Goal: Task Accomplishment & Management: Manage account settings

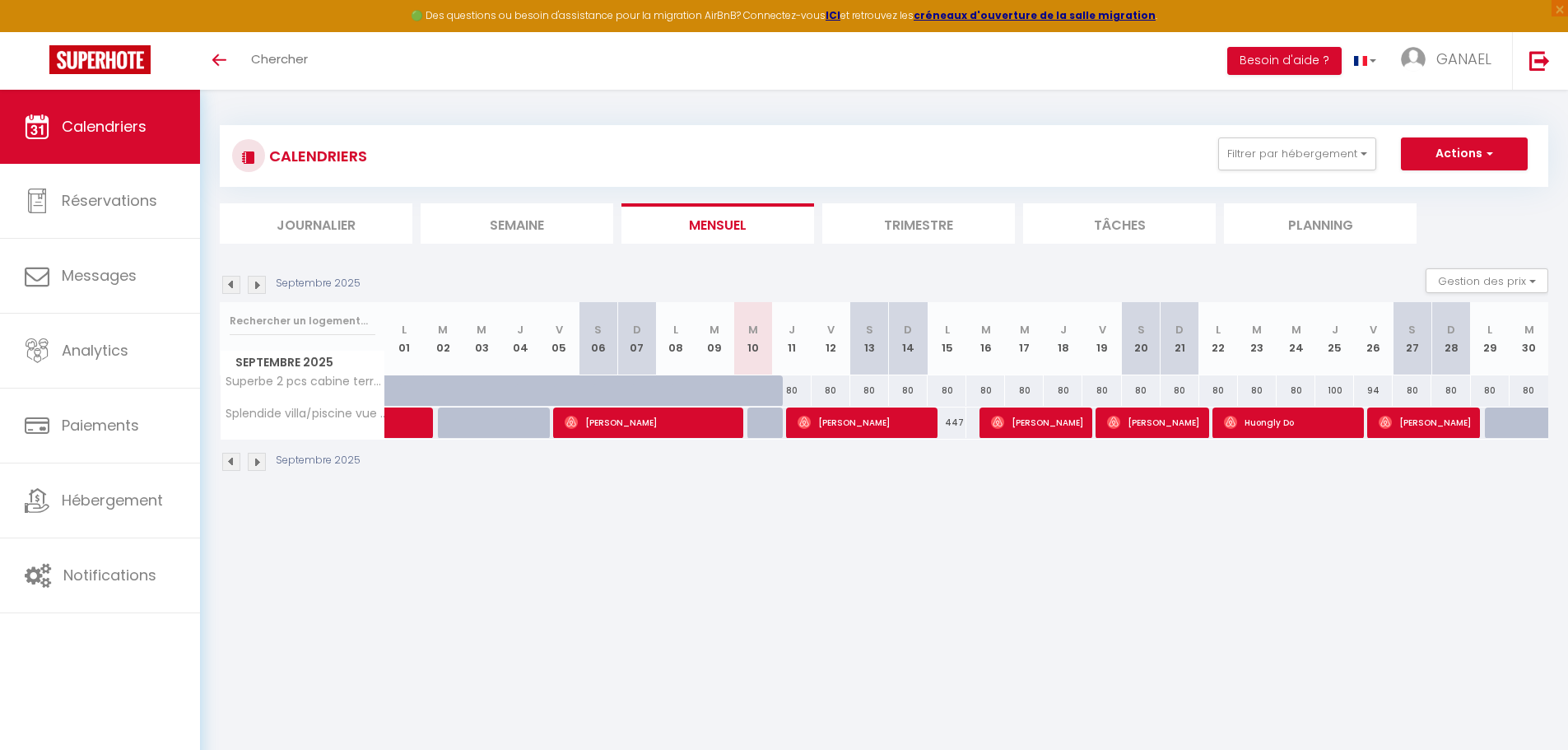
click at [259, 284] on img at bounding box center [257, 285] width 18 height 18
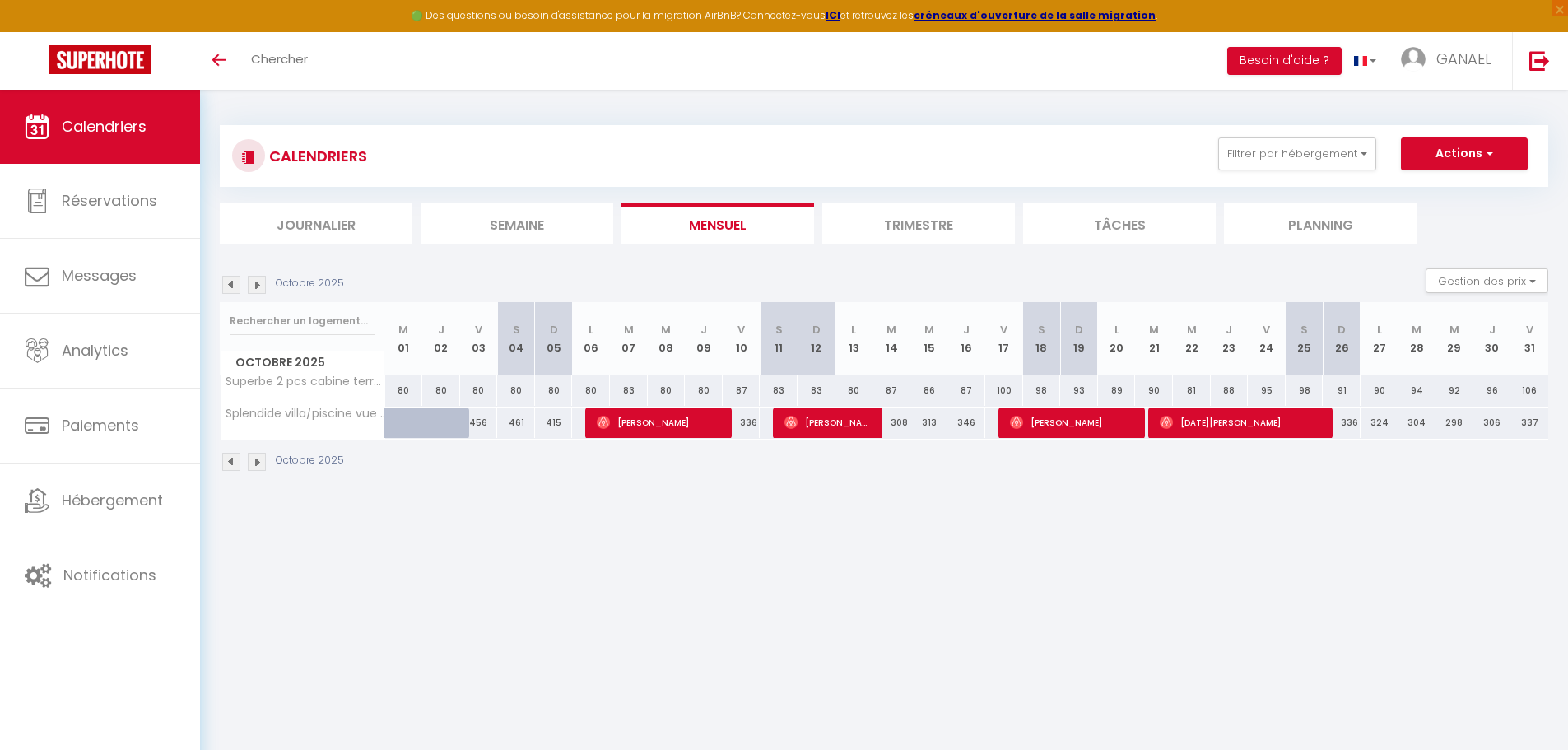
click at [259, 284] on img at bounding box center [257, 285] width 18 height 18
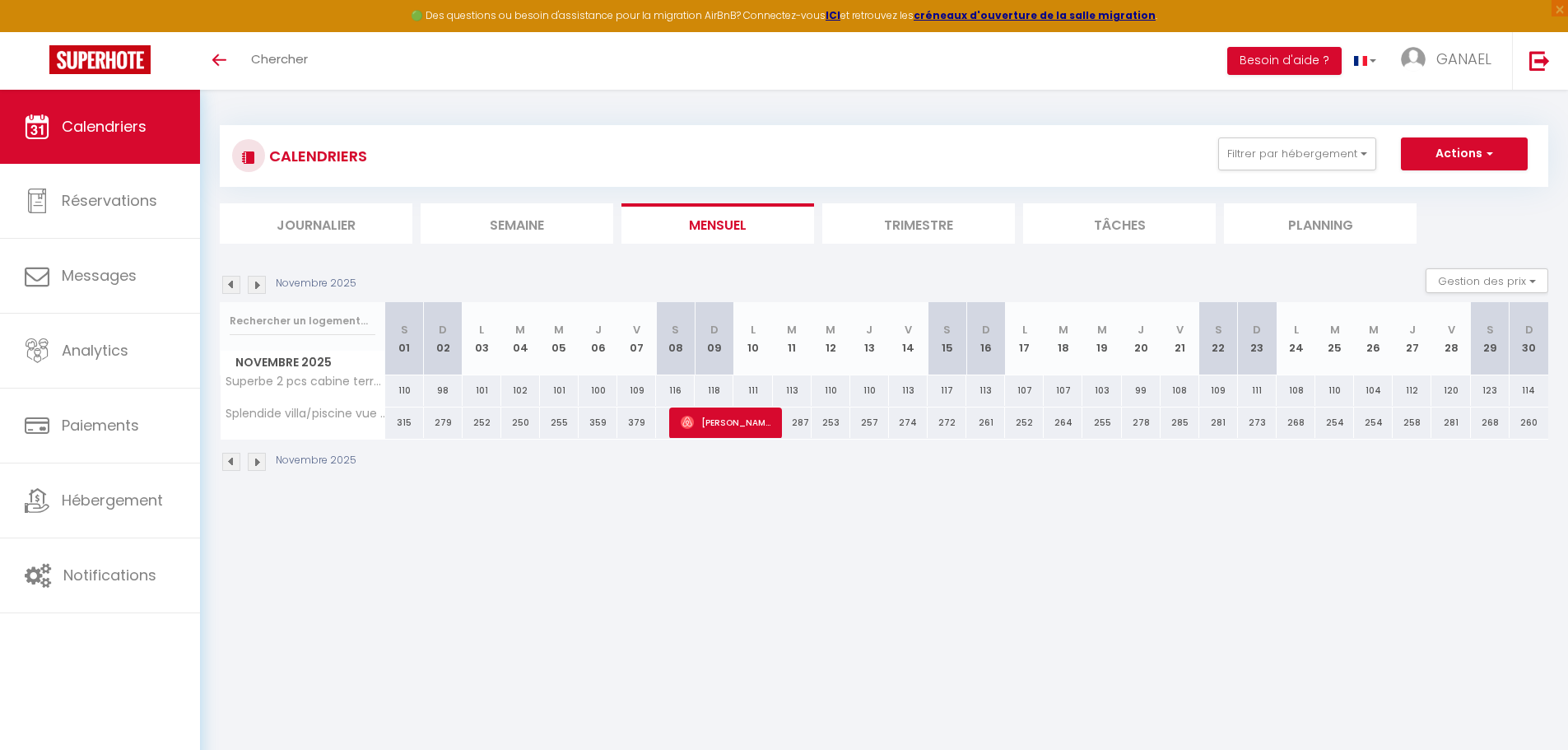
click at [259, 284] on img at bounding box center [257, 285] width 18 height 18
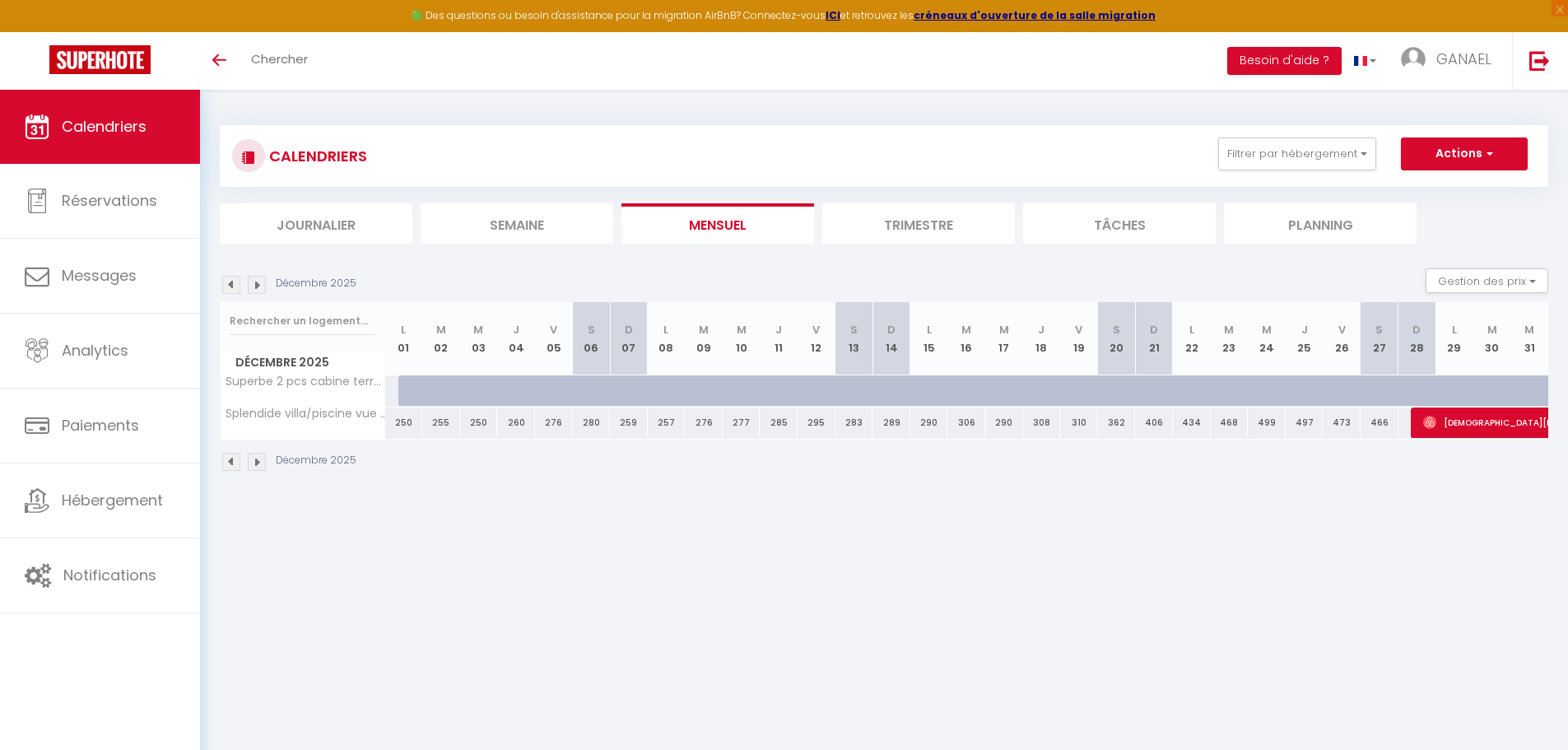
click at [259, 284] on img at bounding box center [257, 285] width 18 height 18
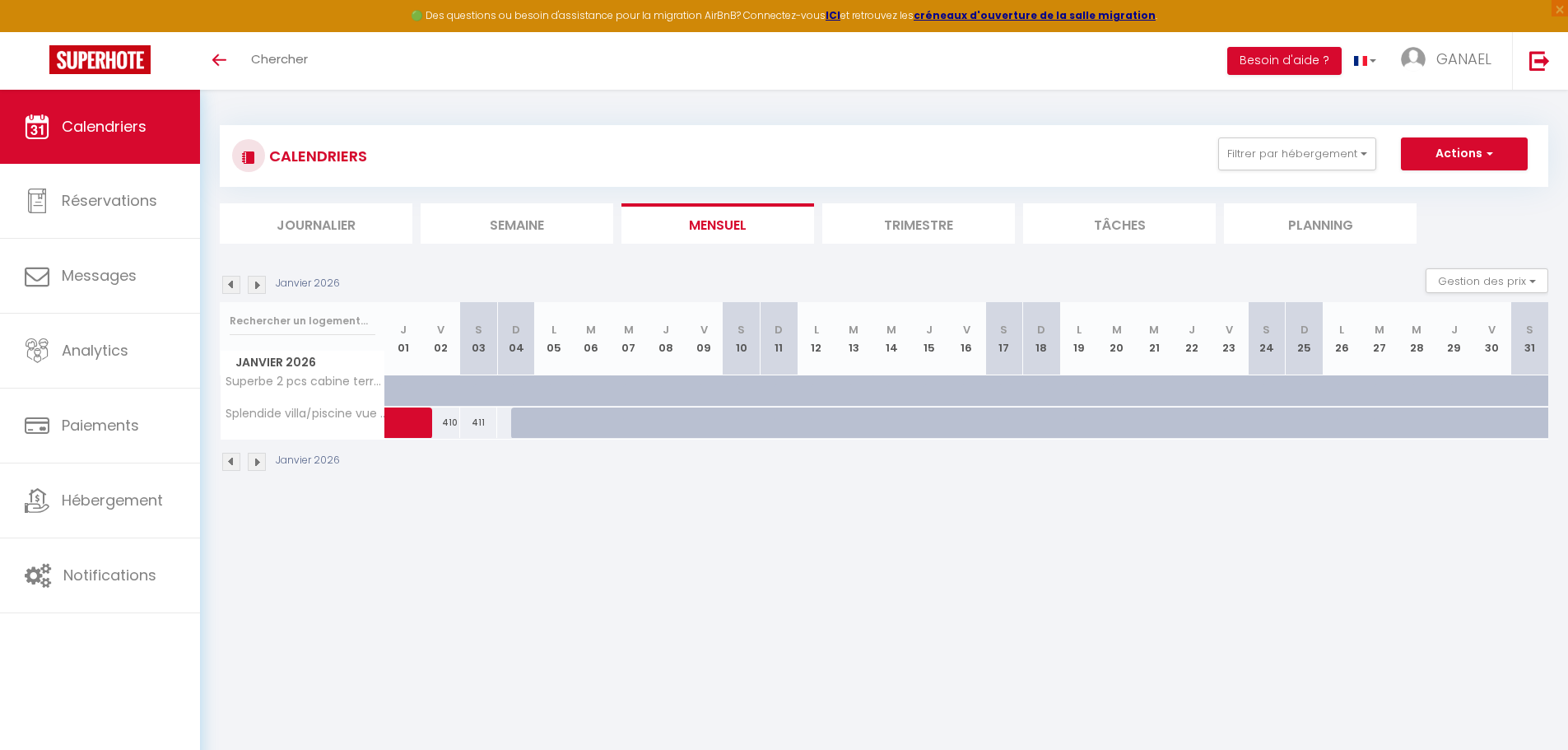
click at [227, 283] on img at bounding box center [231, 285] width 18 height 18
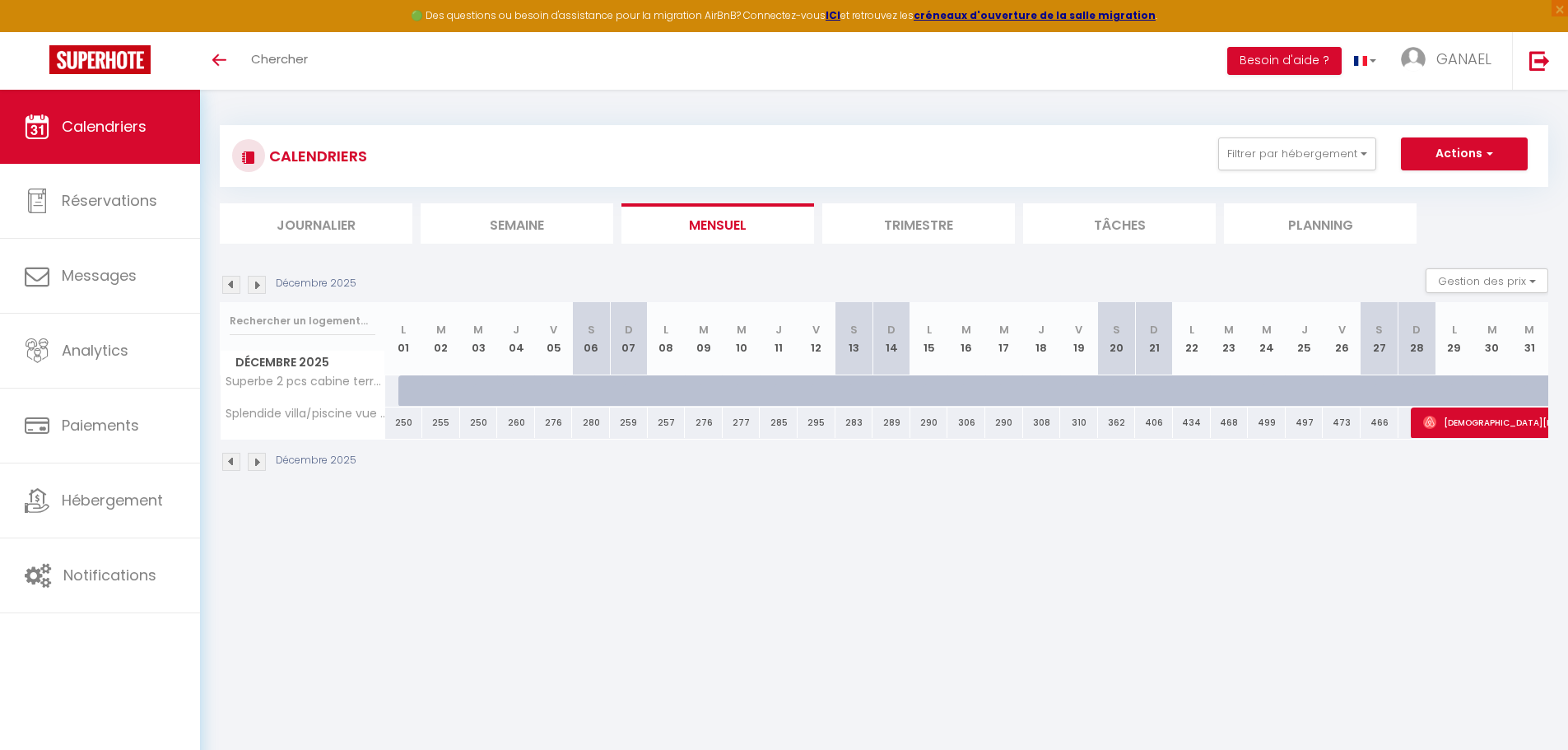
click at [253, 280] on img at bounding box center [257, 285] width 18 height 18
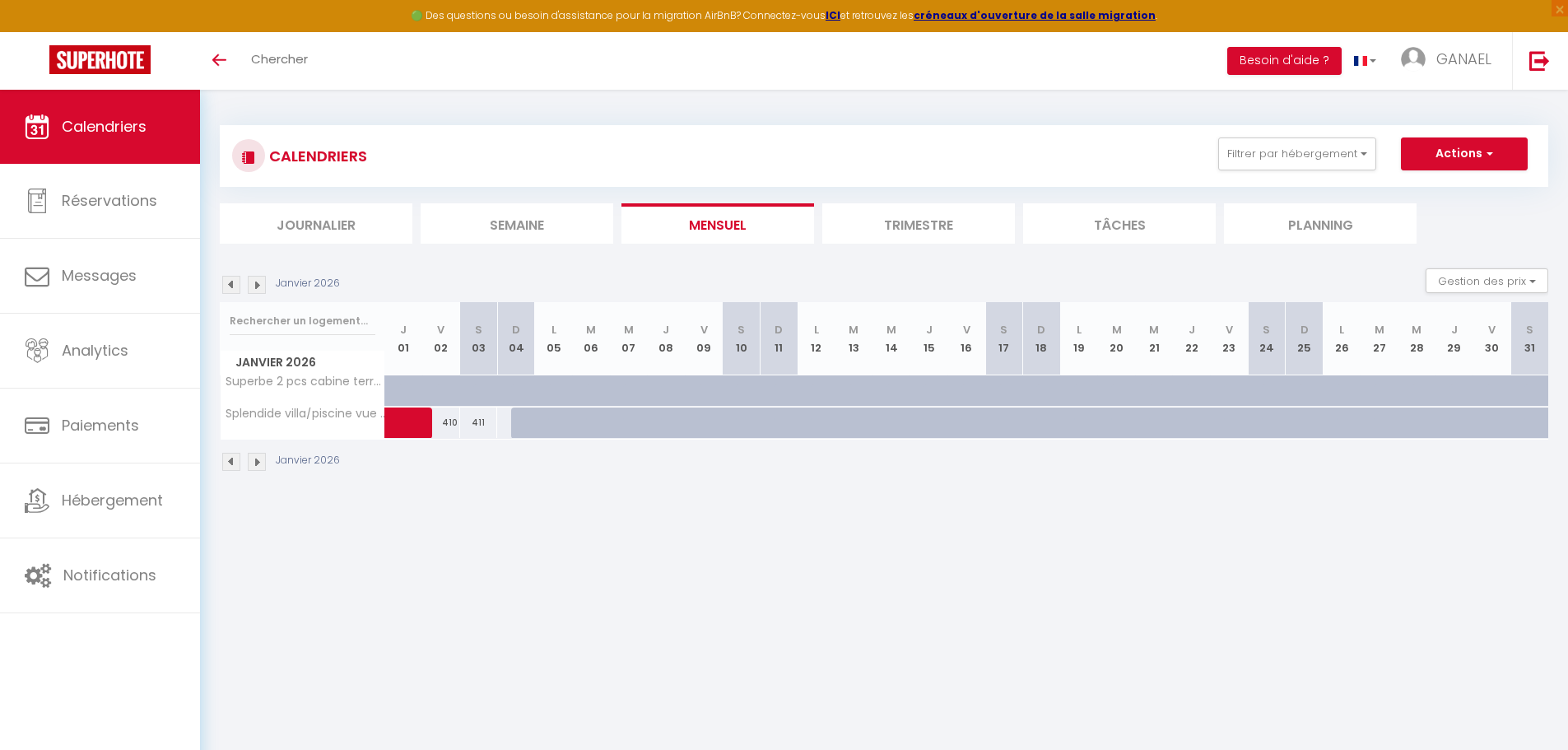
click at [232, 284] on img at bounding box center [231, 285] width 18 height 18
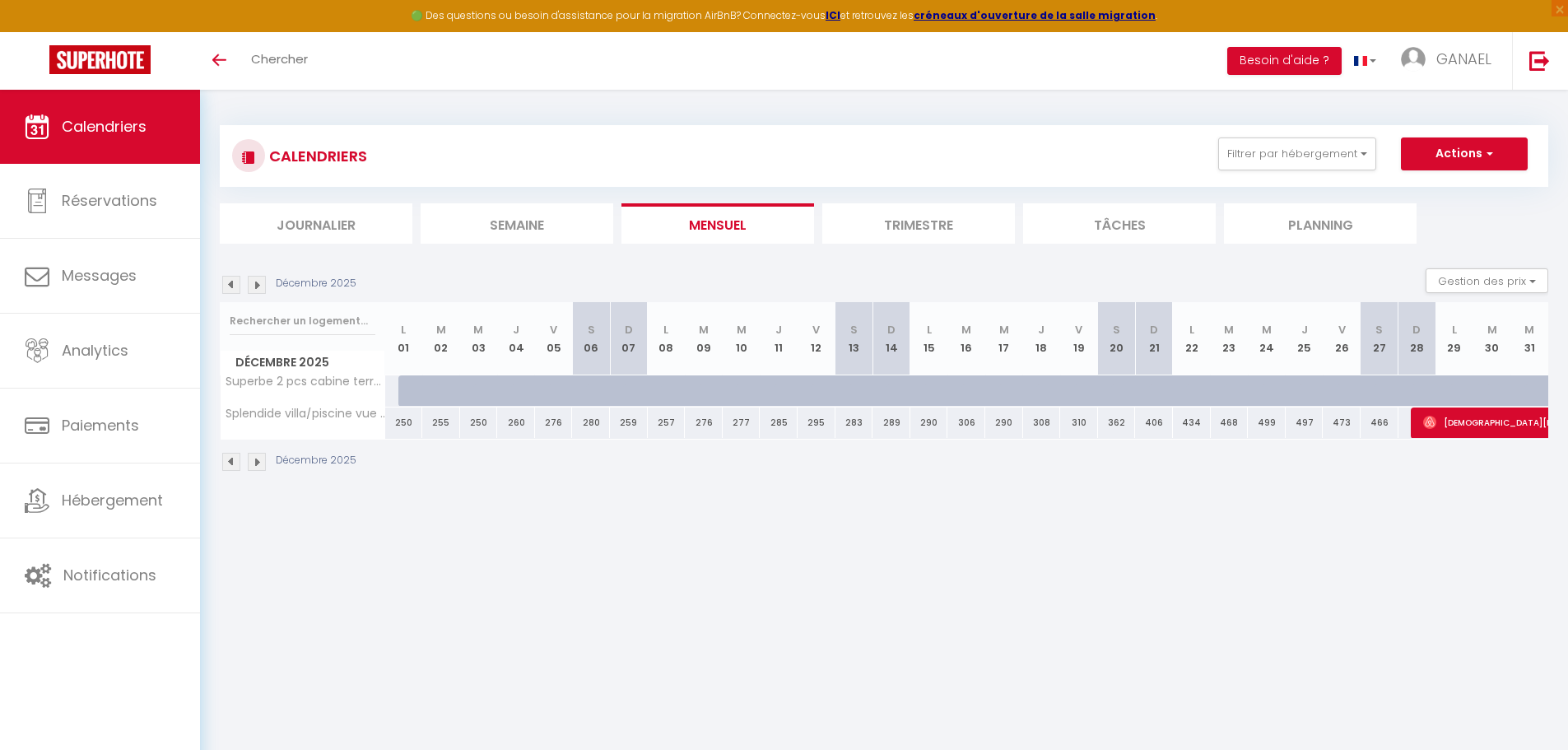
click at [232, 284] on img at bounding box center [231, 285] width 18 height 18
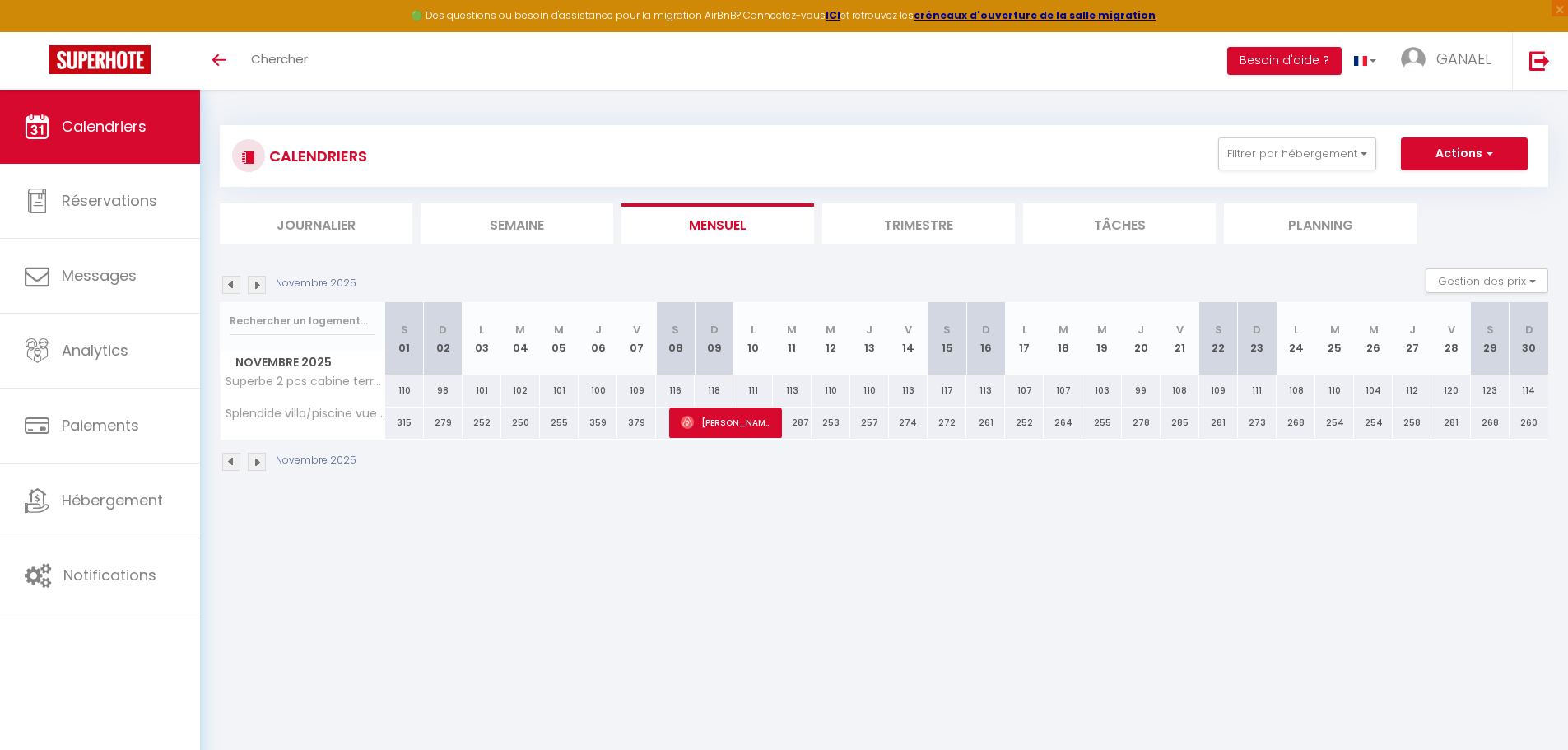
click at [251, 285] on img at bounding box center [257, 285] width 18 height 18
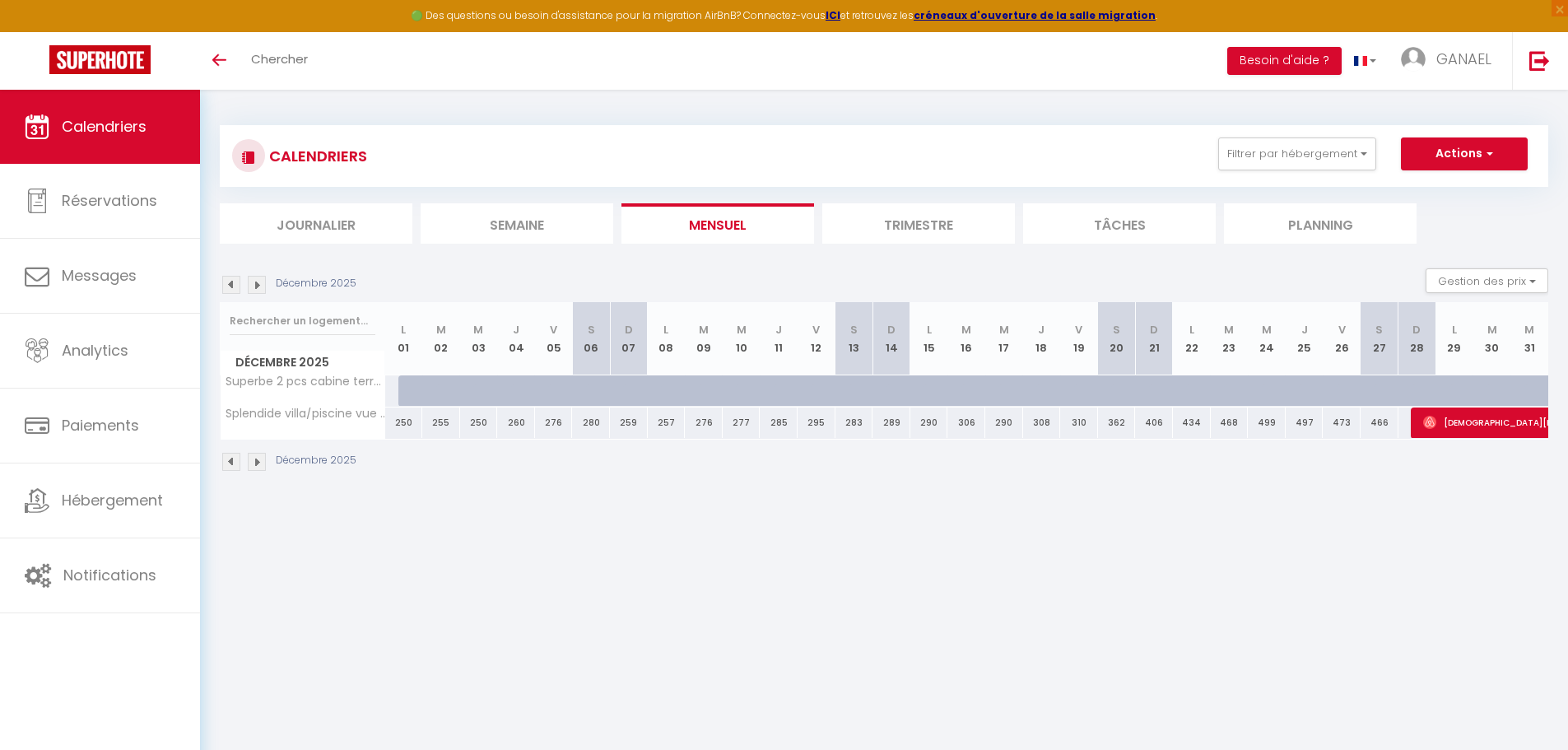
click at [251, 285] on img at bounding box center [257, 285] width 18 height 18
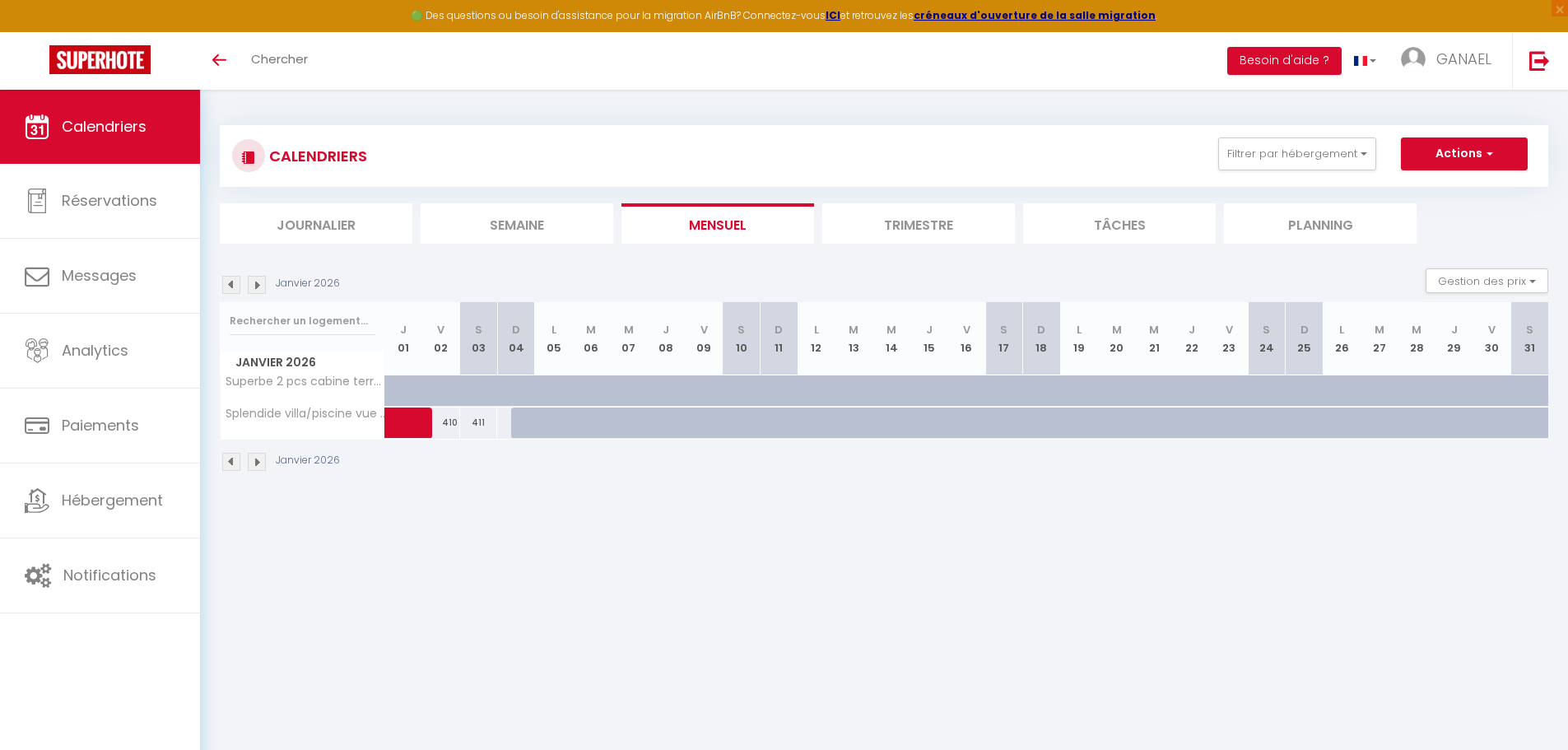
click at [251, 285] on img at bounding box center [257, 285] width 18 height 18
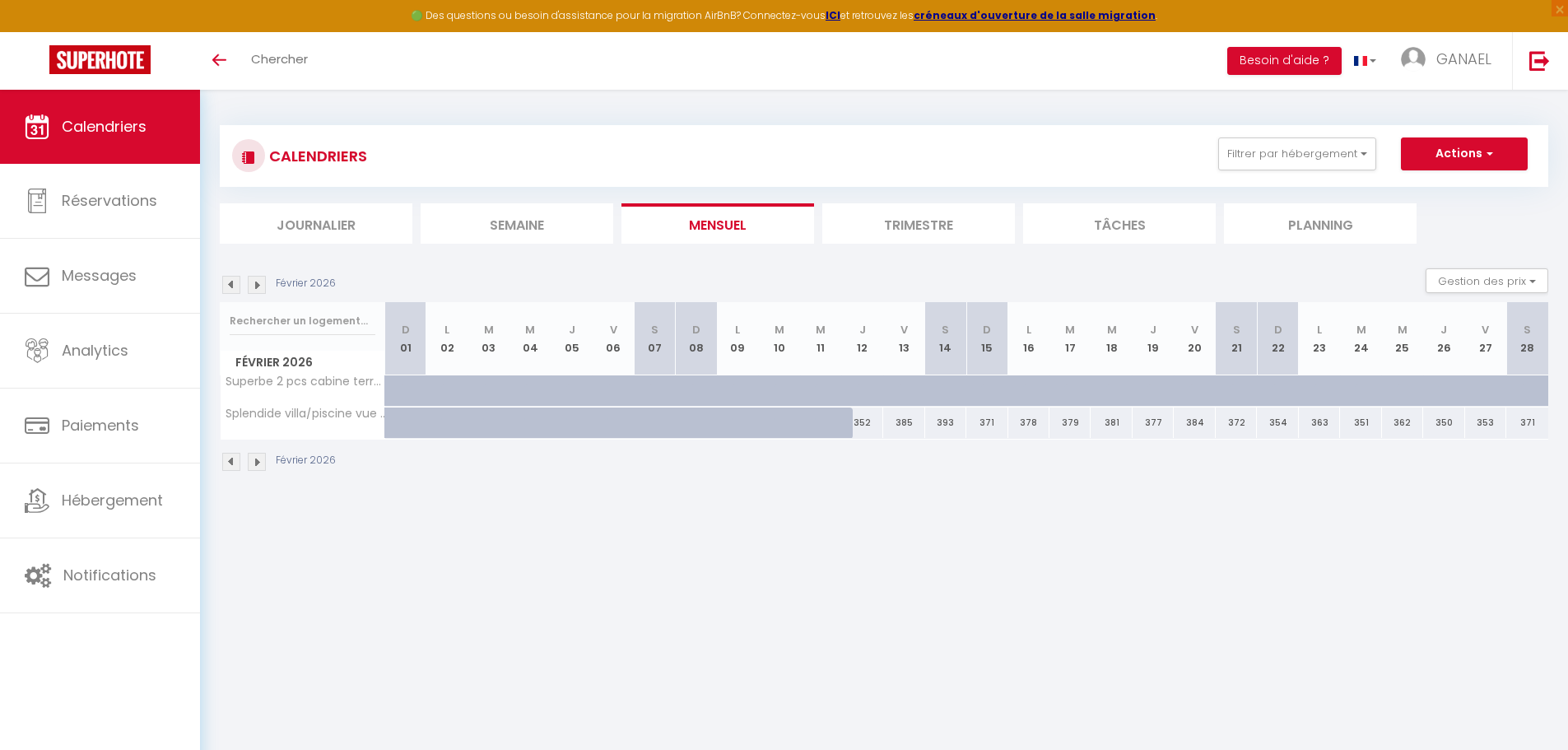
click at [251, 285] on img at bounding box center [257, 285] width 18 height 18
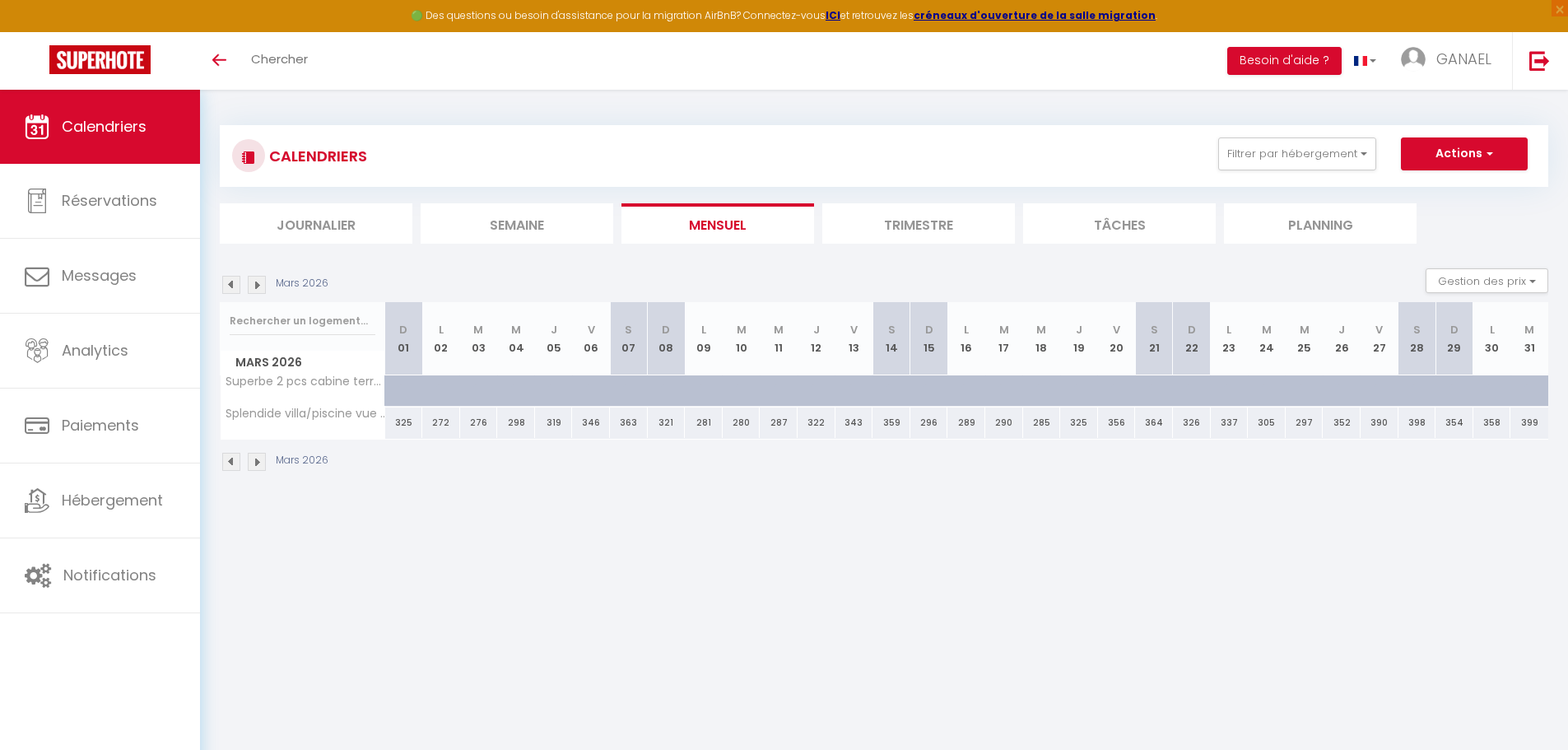
click at [251, 285] on img at bounding box center [257, 285] width 18 height 18
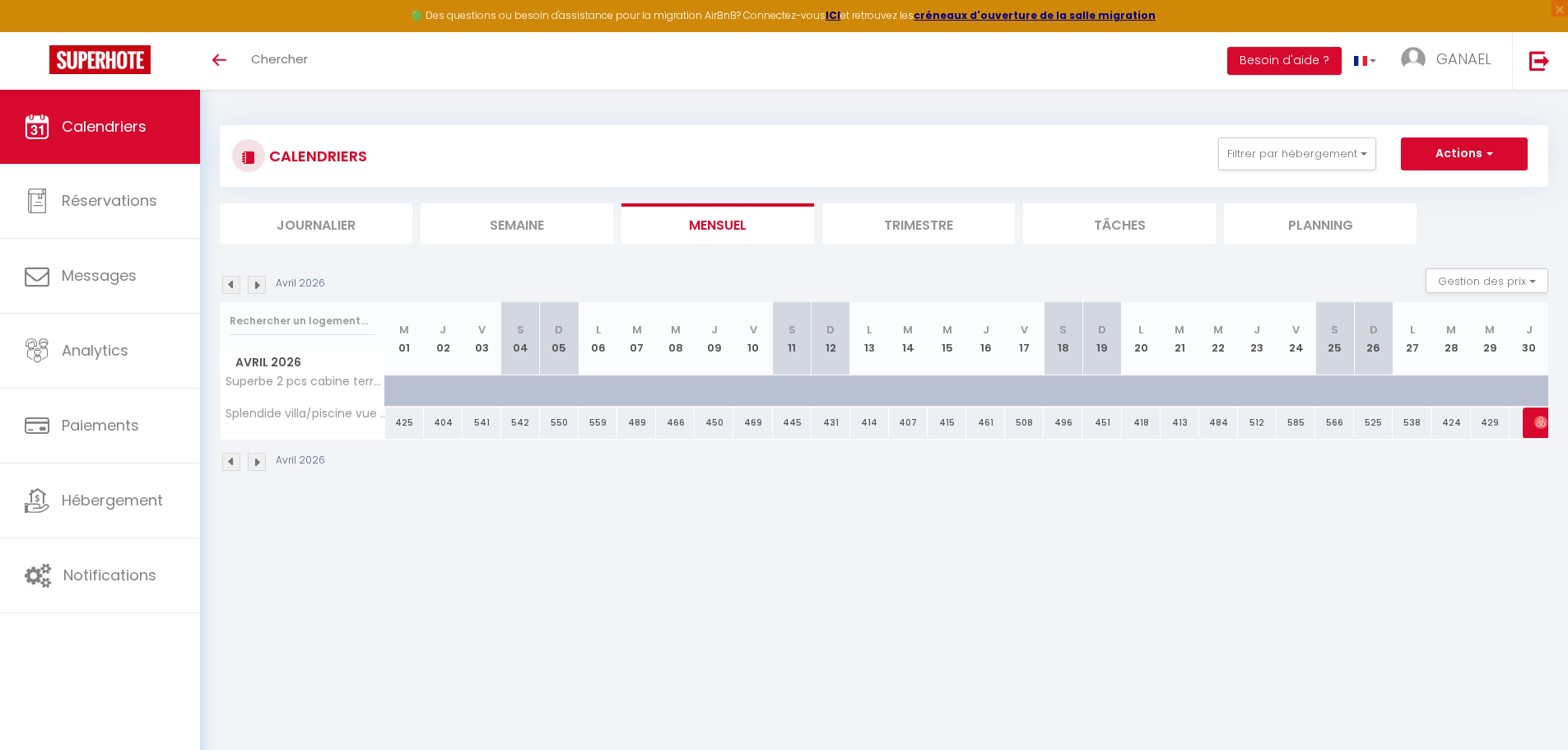
click at [251, 285] on img at bounding box center [257, 285] width 18 height 18
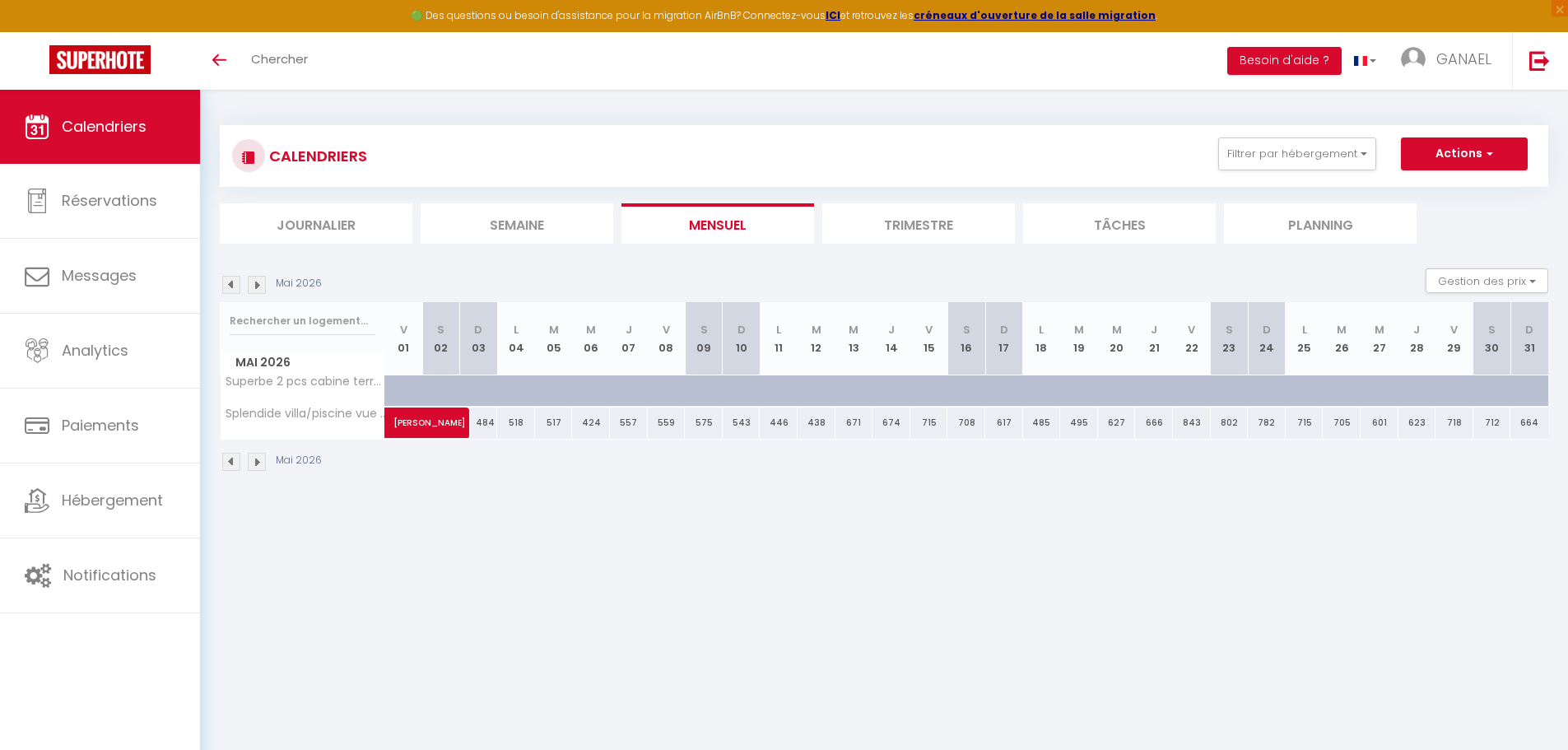
click at [233, 285] on img at bounding box center [231, 285] width 18 height 18
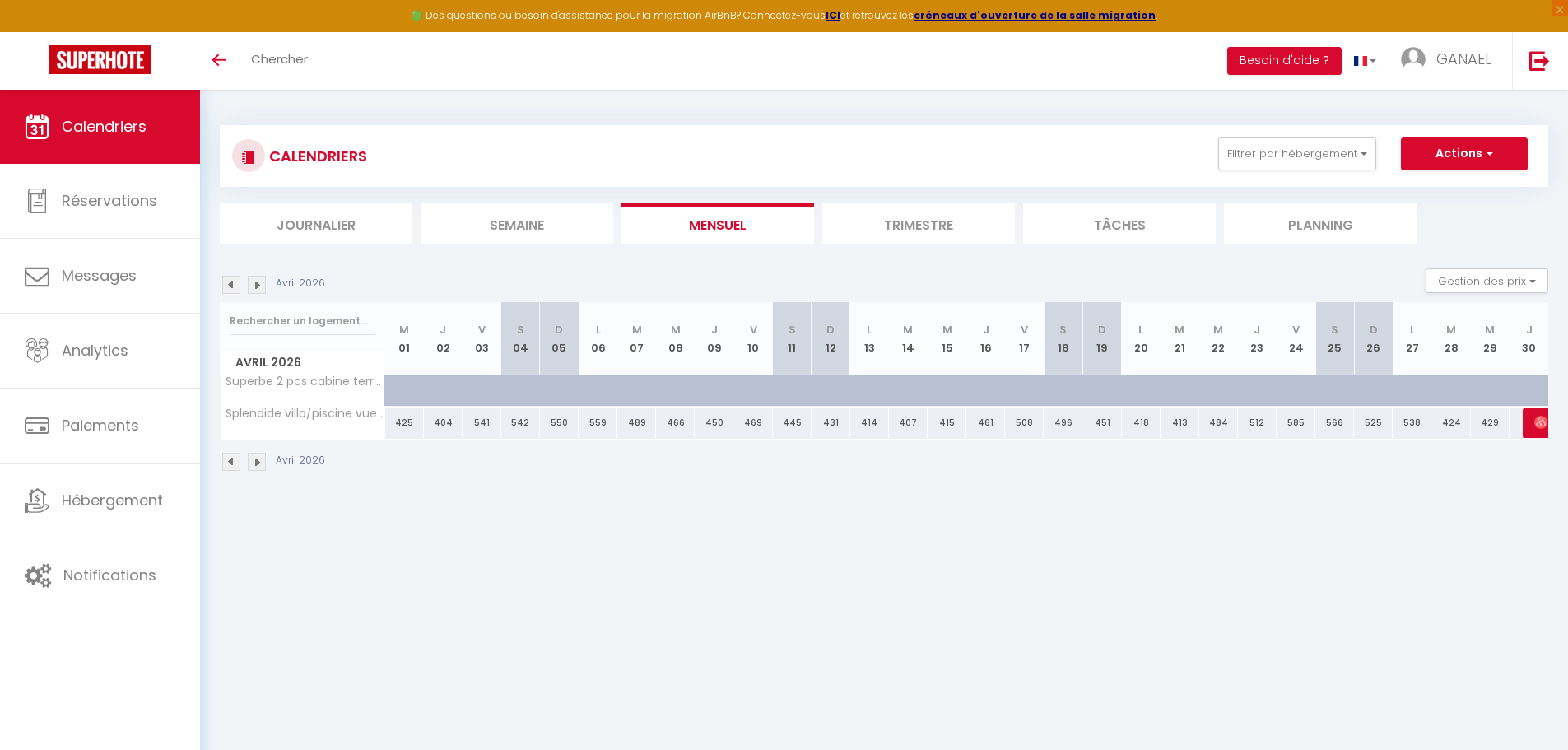
click at [233, 285] on img at bounding box center [231, 285] width 18 height 18
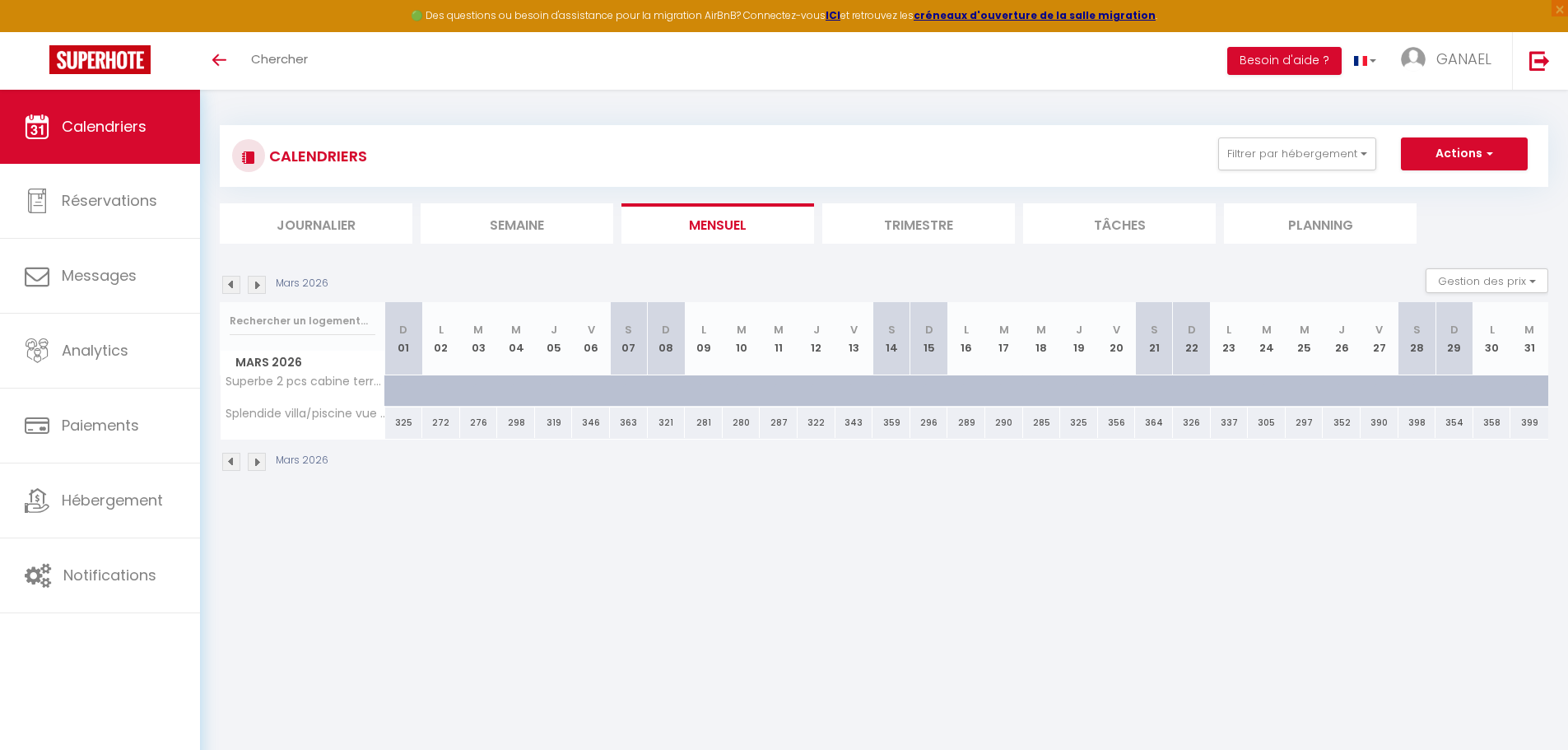
click at [233, 285] on img at bounding box center [231, 285] width 18 height 18
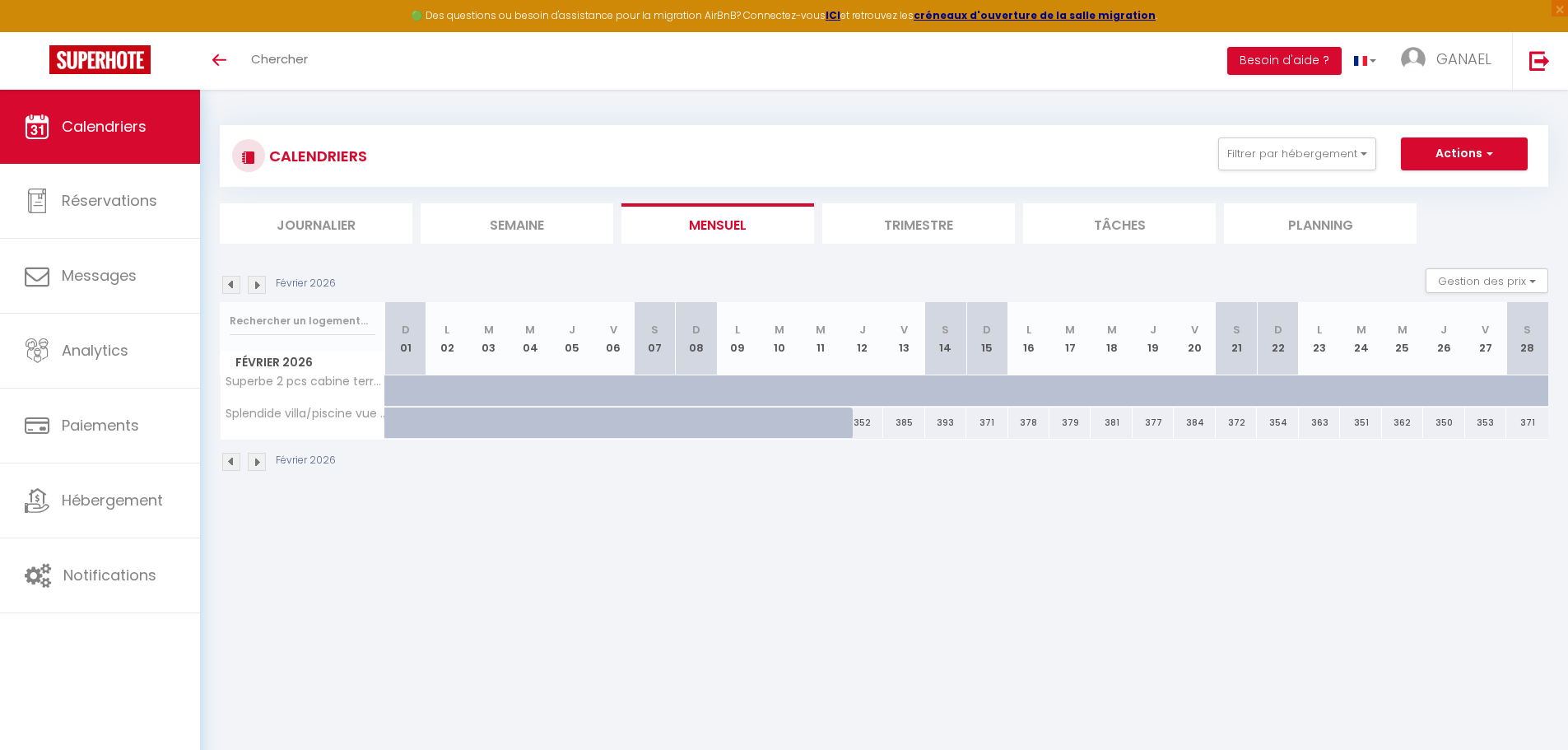
click at [233, 285] on img at bounding box center [231, 285] width 18 height 18
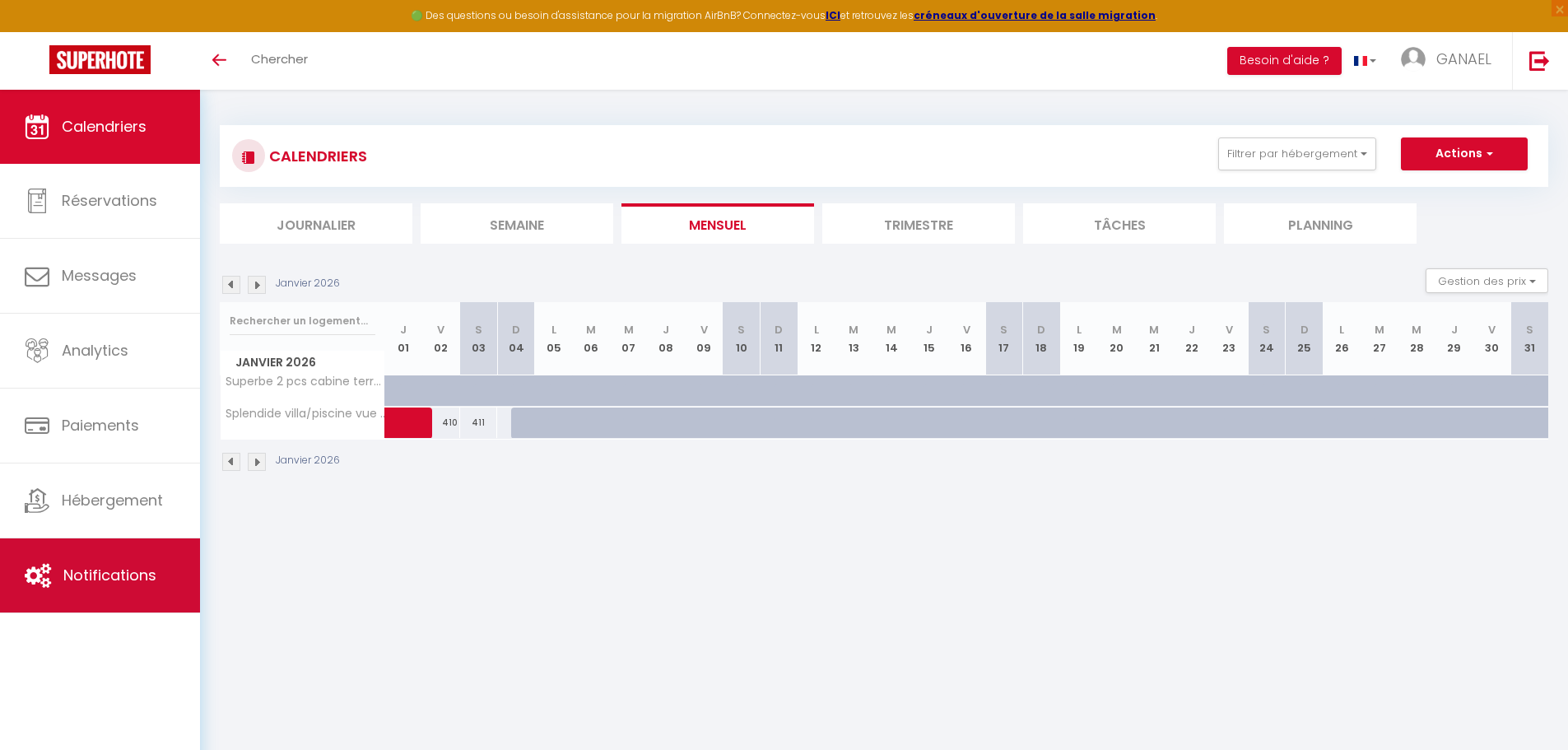
click at [103, 583] on span "Notifications" at bounding box center [110, 575] width 93 height 21
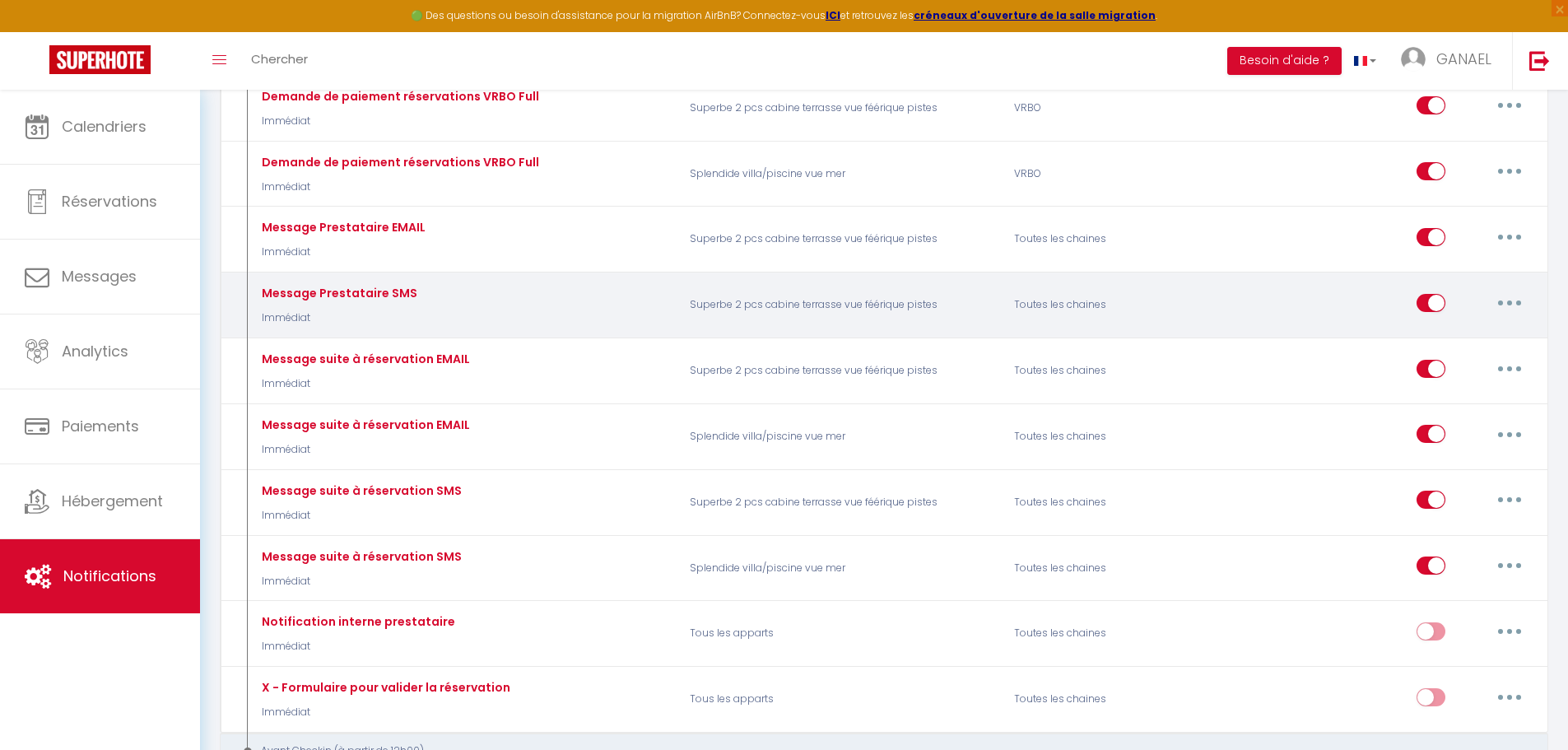
scroll to position [412, 0]
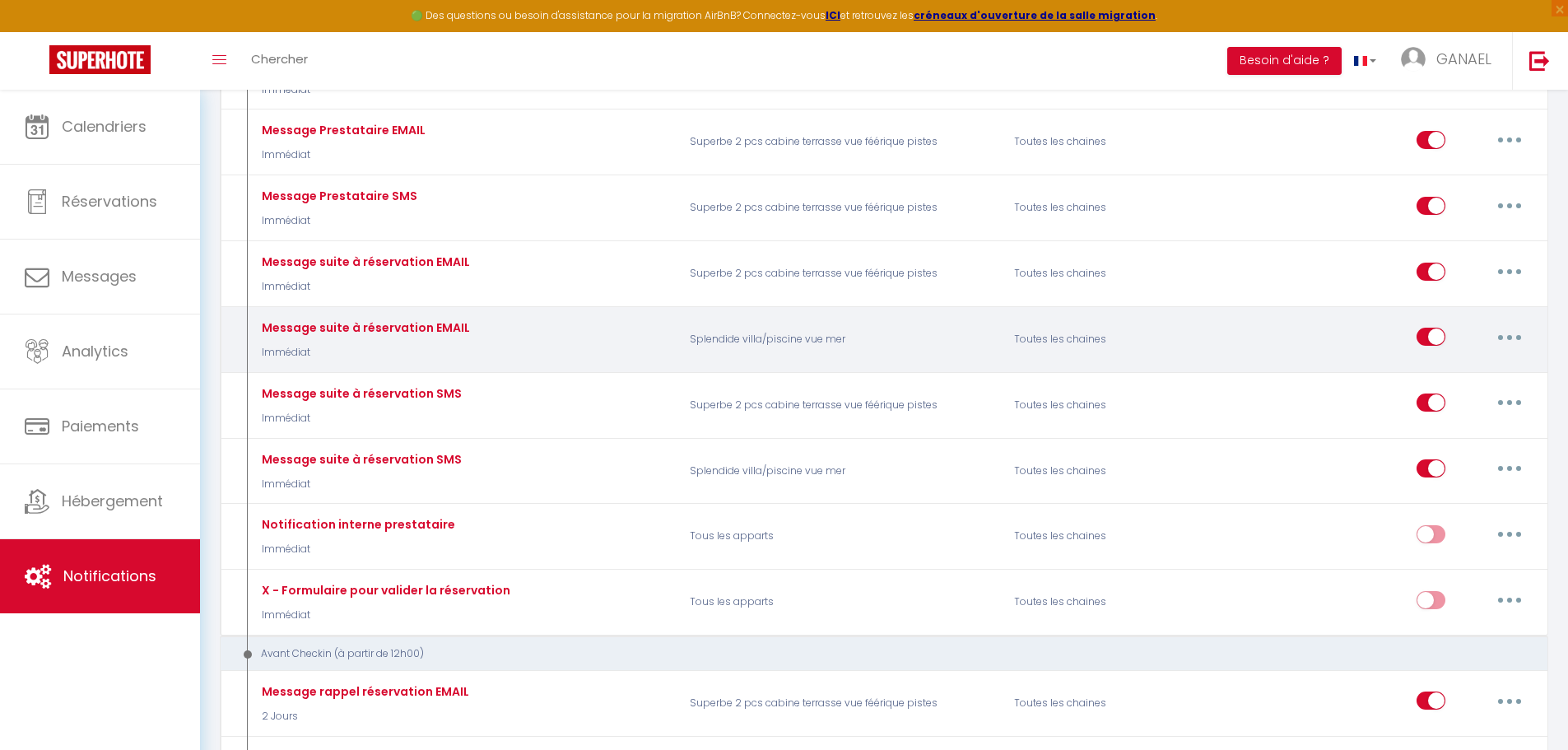
click at [1424, 338] on input "checkbox" at bounding box center [1430, 340] width 29 height 25
checkbox input "false"
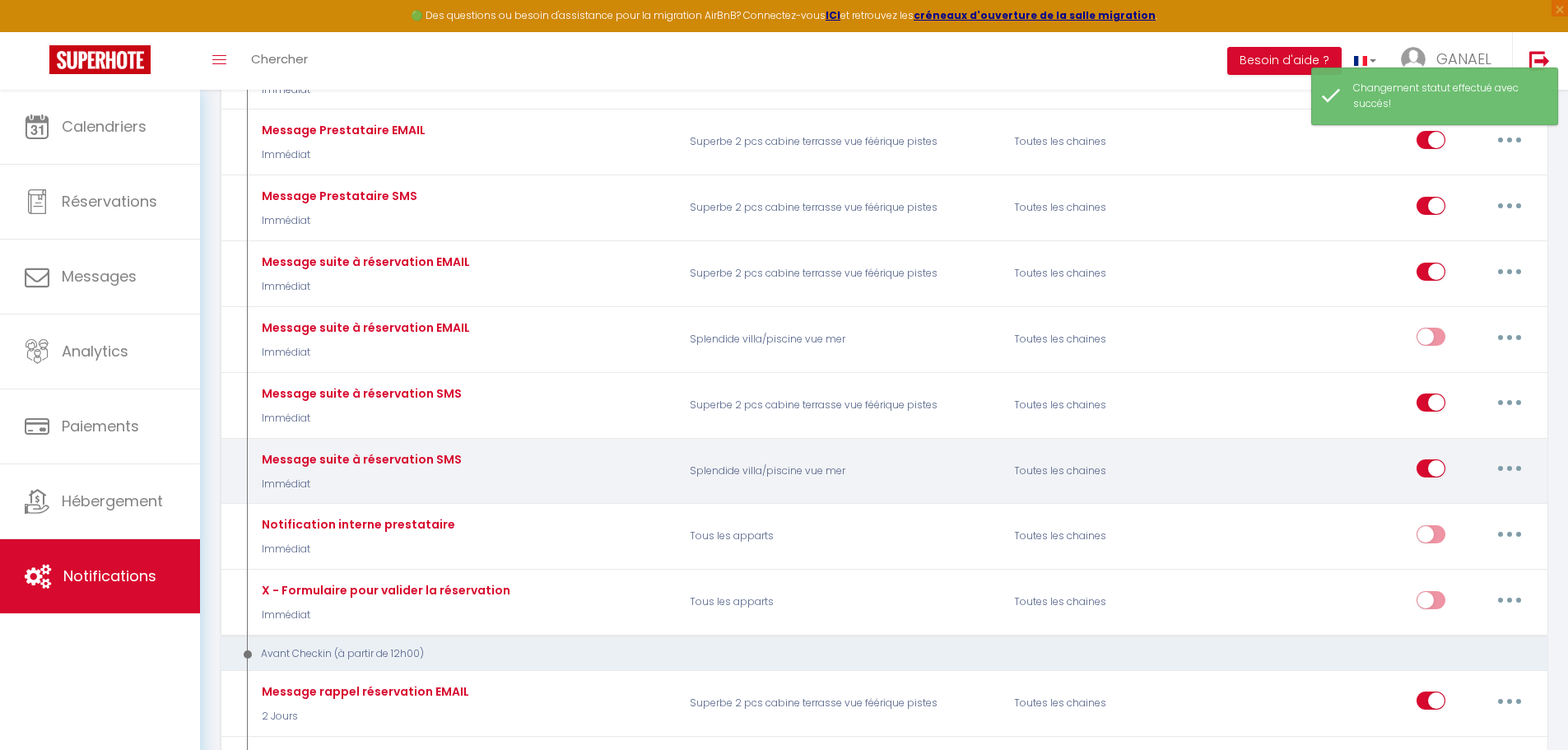
click at [1418, 471] on input "checkbox" at bounding box center [1430, 471] width 29 height 25
checkbox input "false"
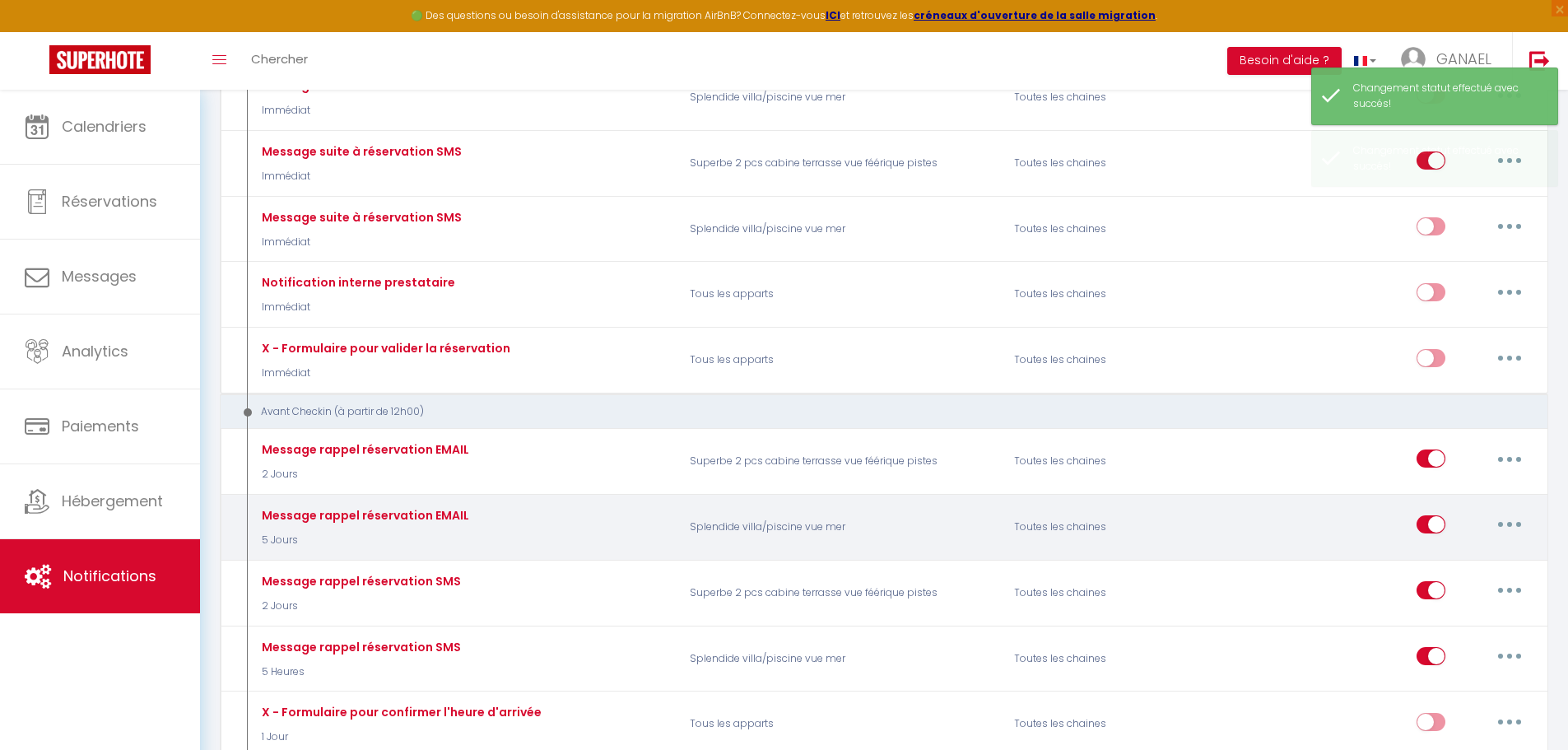
scroll to position [824, 0]
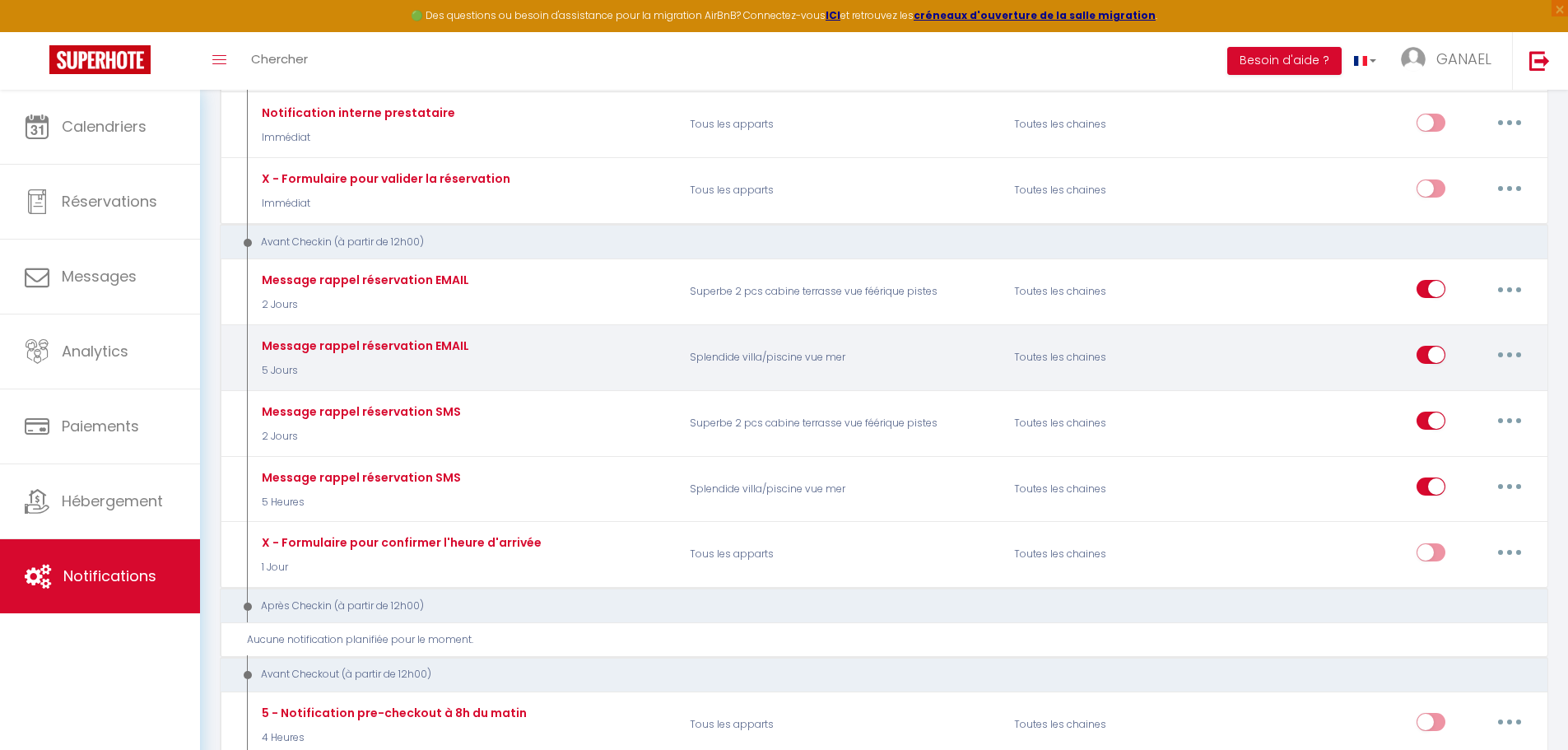
click at [1422, 360] on input "checkbox" at bounding box center [1430, 358] width 29 height 25
checkbox input "false"
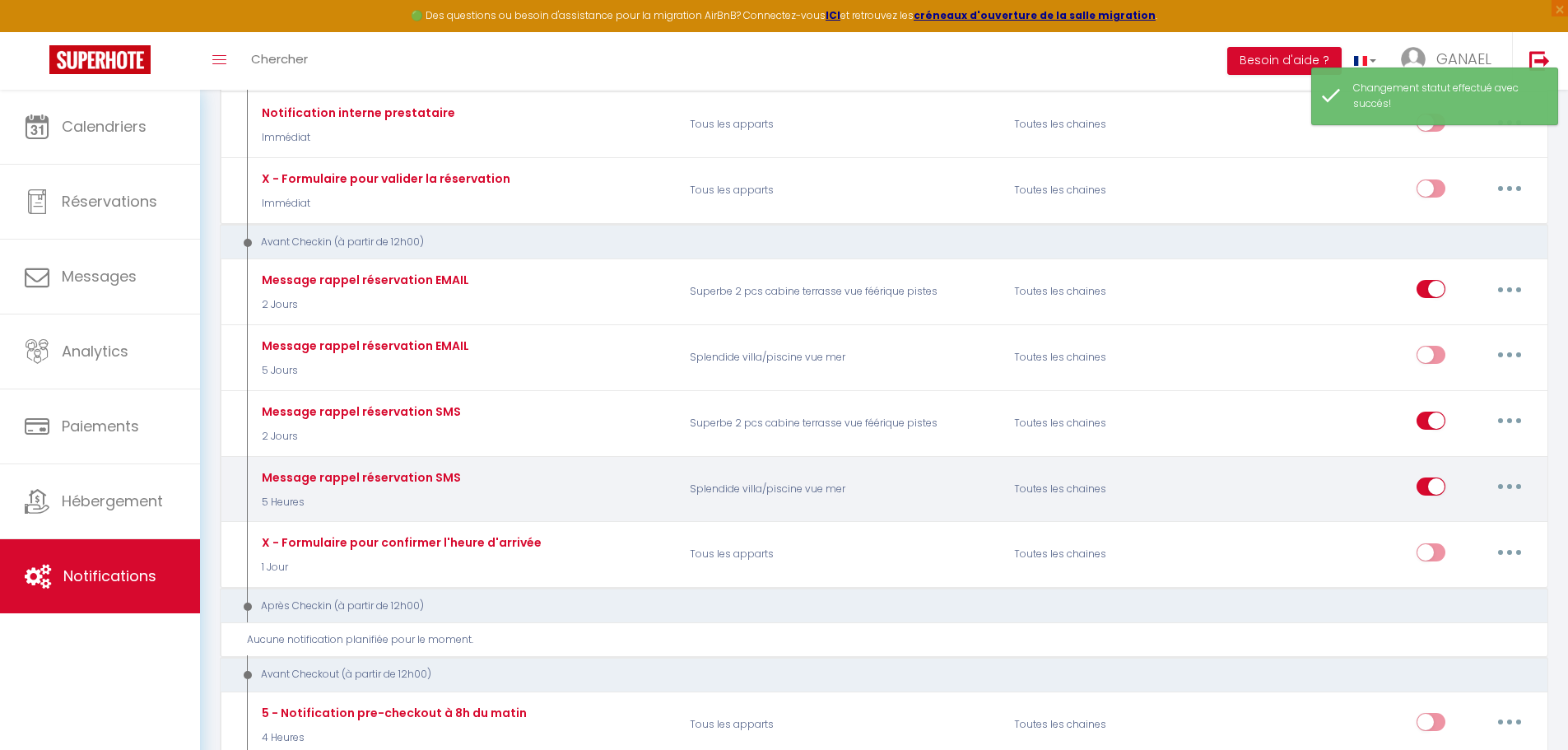
click at [1424, 487] on input "checkbox" at bounding box center [1430, 490] width 29 height 25
checkbox input "false"
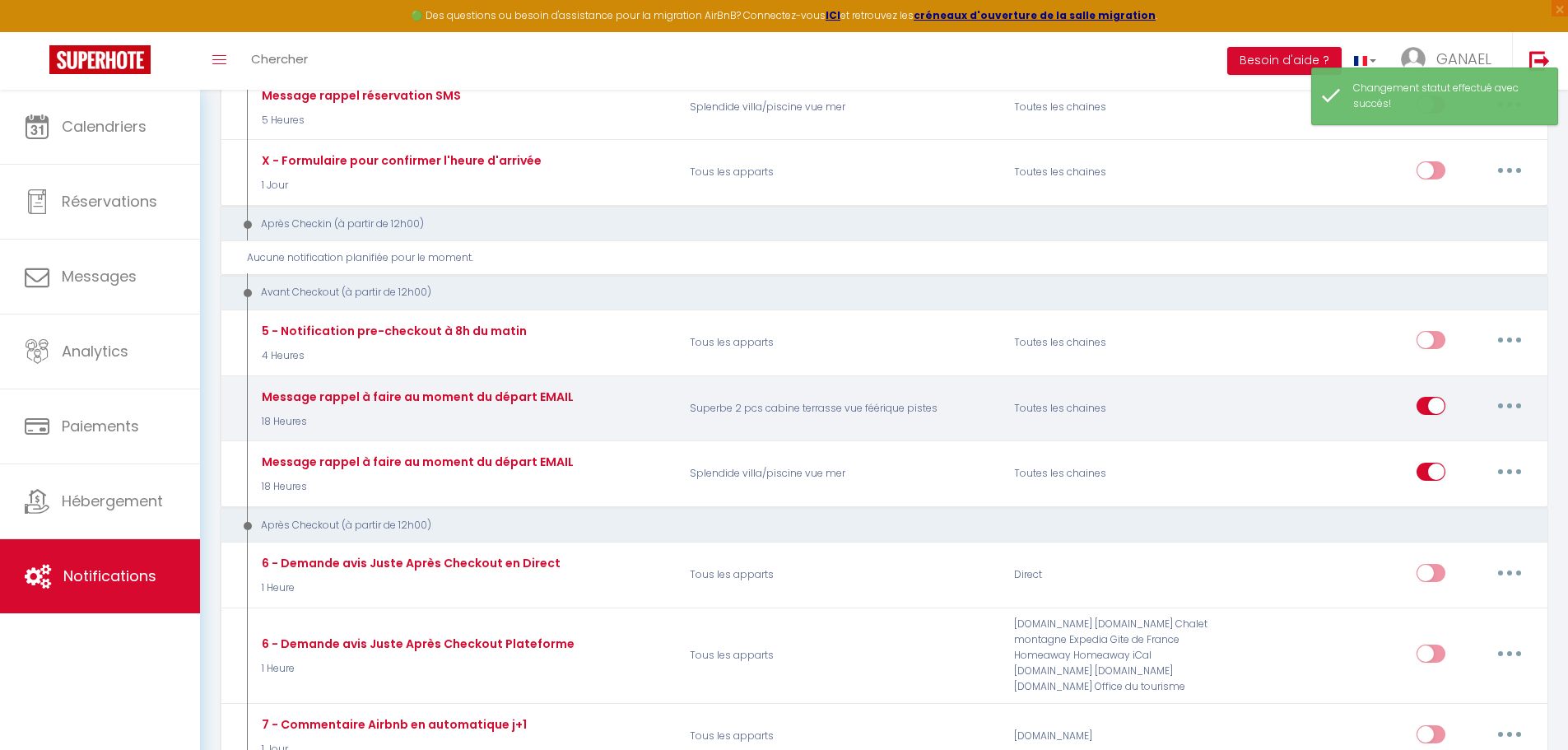
scroll to position [1235, 0]
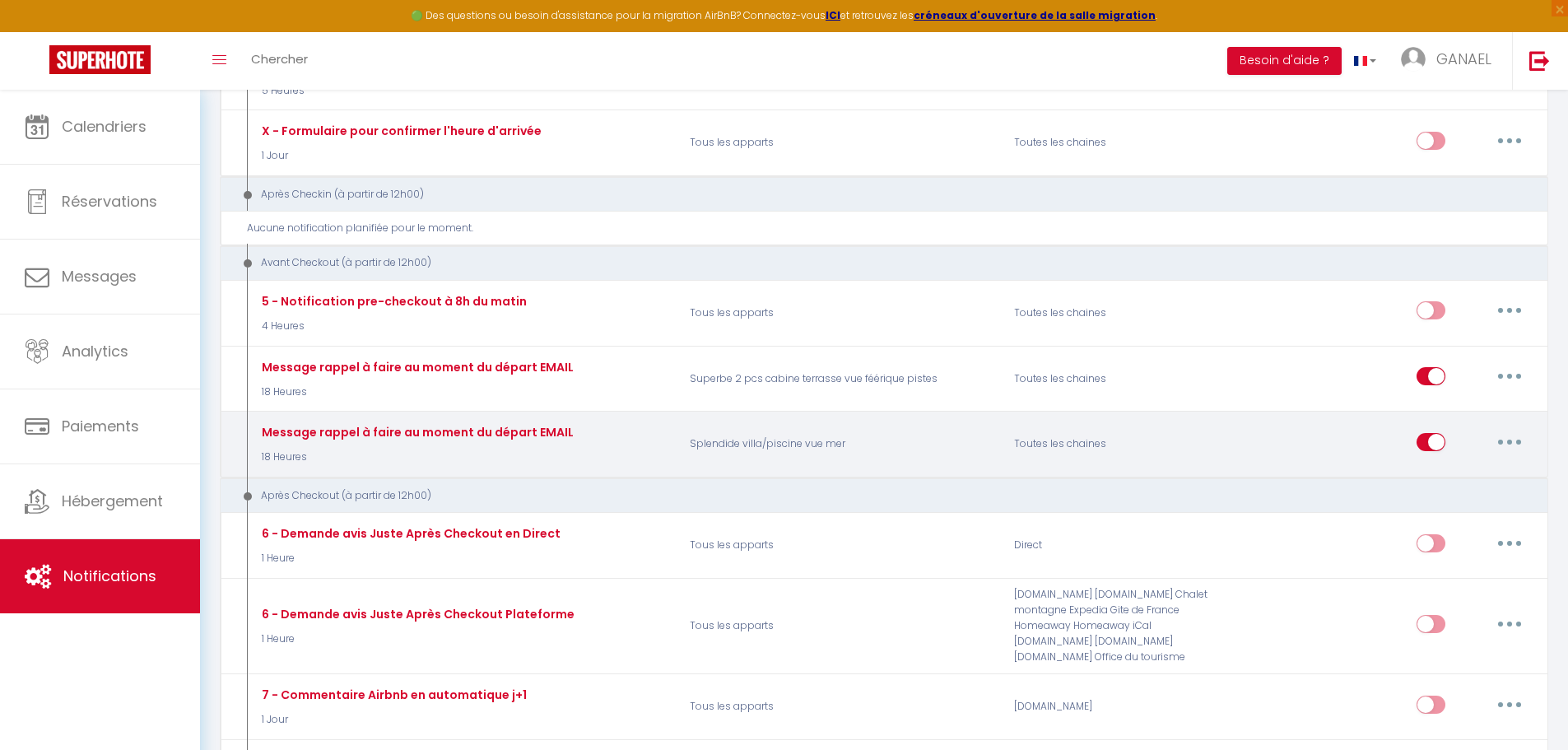
click at [1426, 447] on input "checkbox" at bounding box center [1430, 446] width 29 height 25
checkbox input "false"
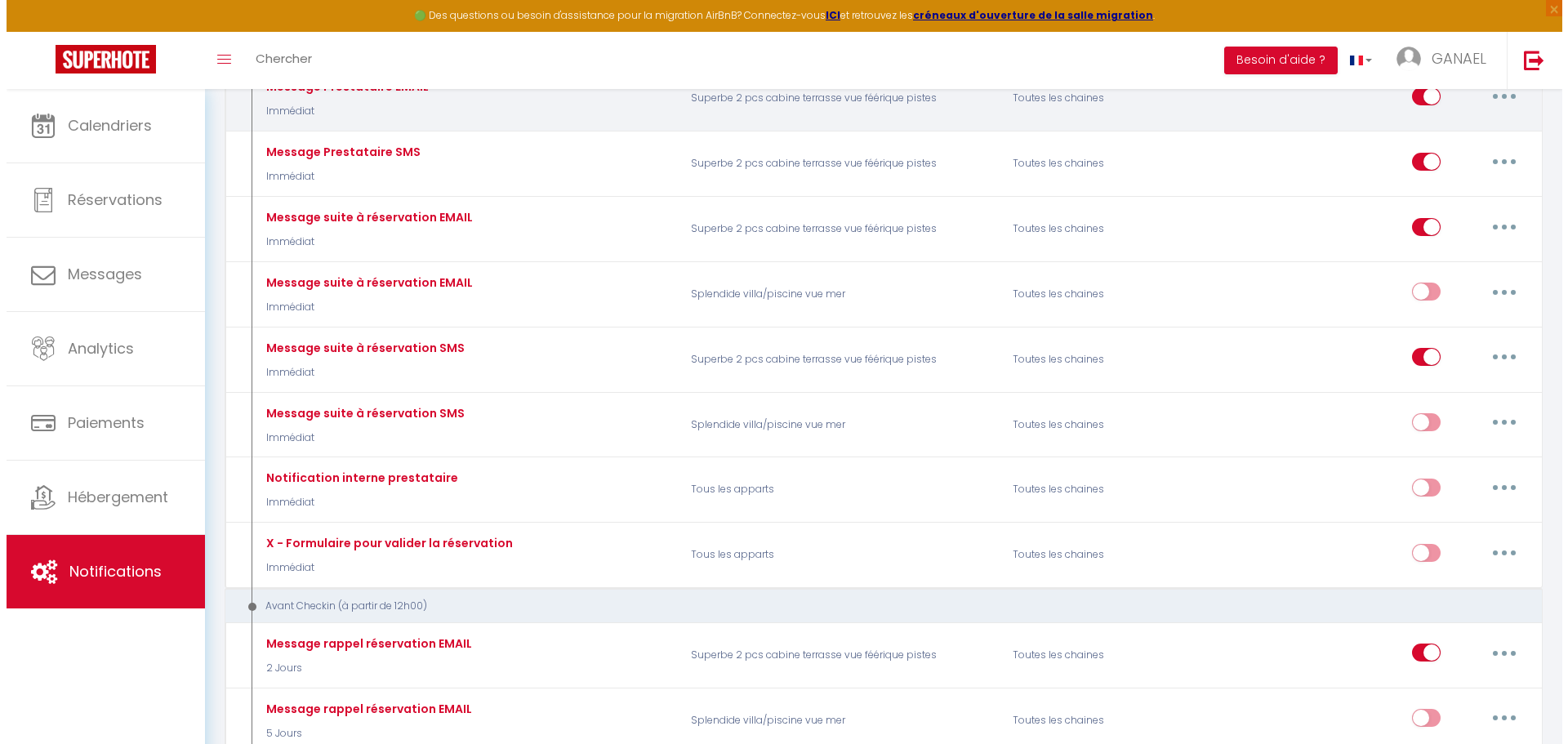
scroll to position [451, 0]
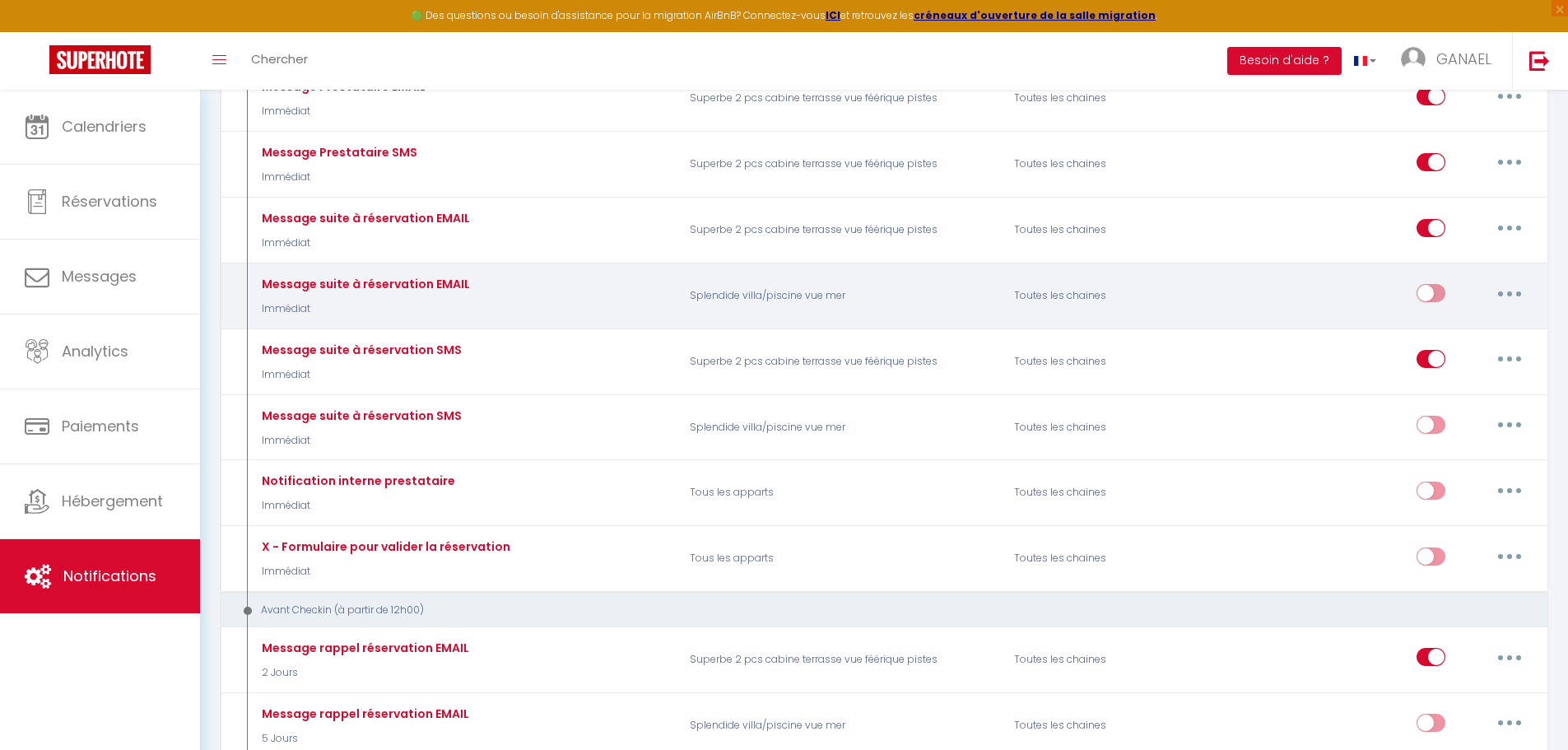
click at [1438, 298] on input "checkbox" at bounding box center [1430, 296] width 29 height 25
checkbox input "true"
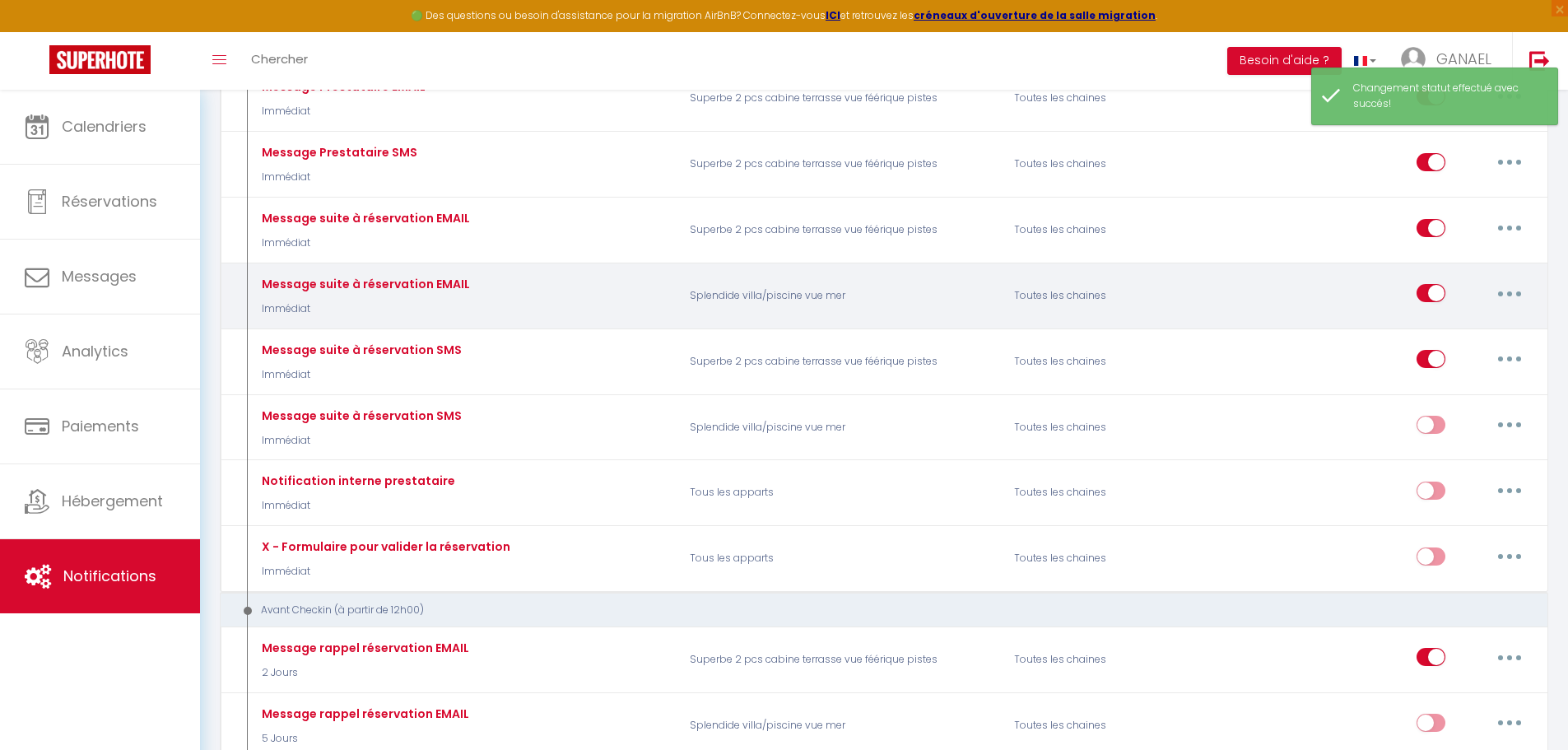
click at [1503, 298] on button "button" at bounding box center [1509, 293] width 46 height 26
click at [1439, 332] on link "Editer" at bounding box center [1467, 330] width 122 height 28
type input "Message suite à réservation EMAIL"
select select "Immédiat"
select select "if_booking_is_paid"
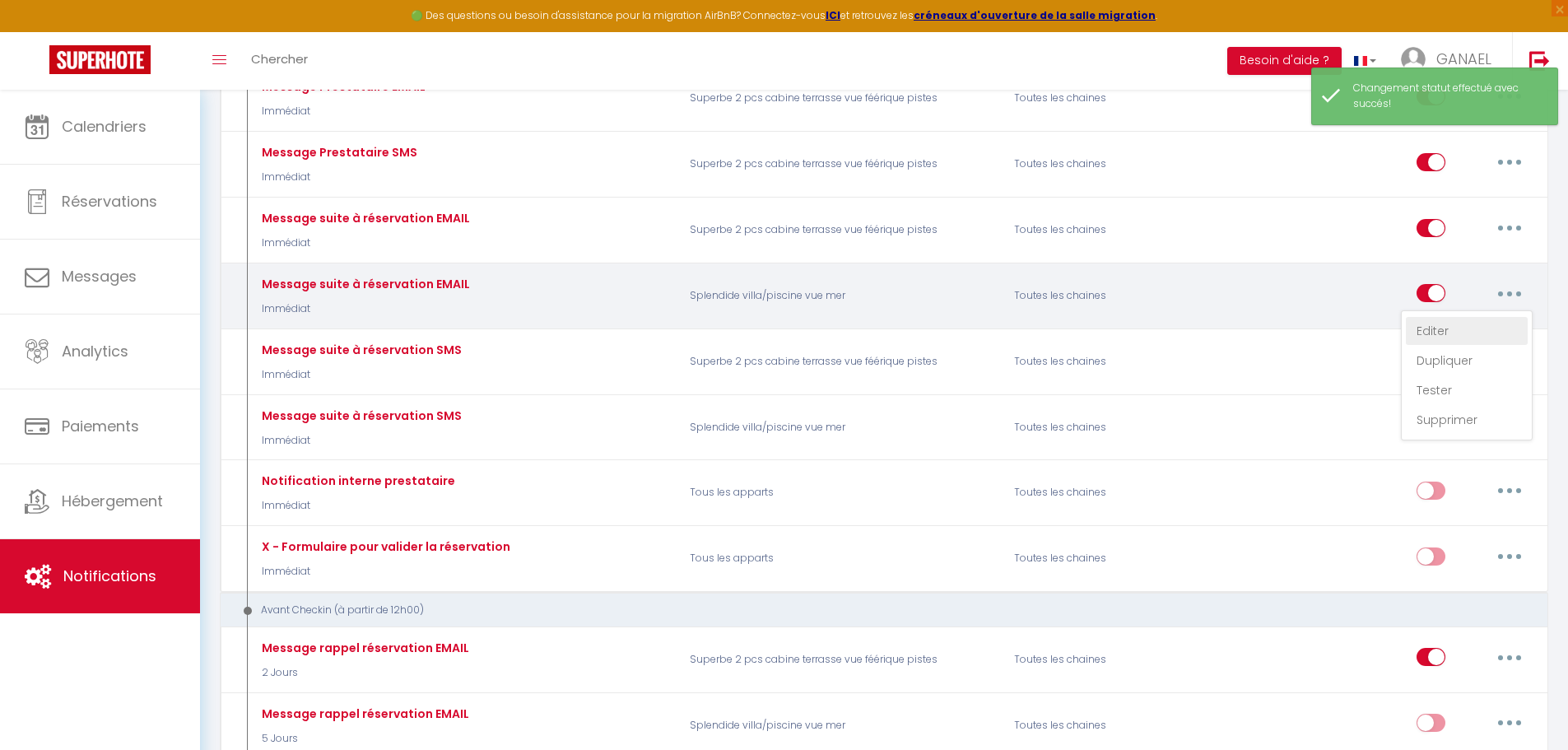
checkbox input "true"
checkbox input "false"
radio input "true"
type input "Votre réservation [RENTAL:NAME] du [BOOKING:CHECKING] au [BOOKING:CHECKOUT] / Y…"
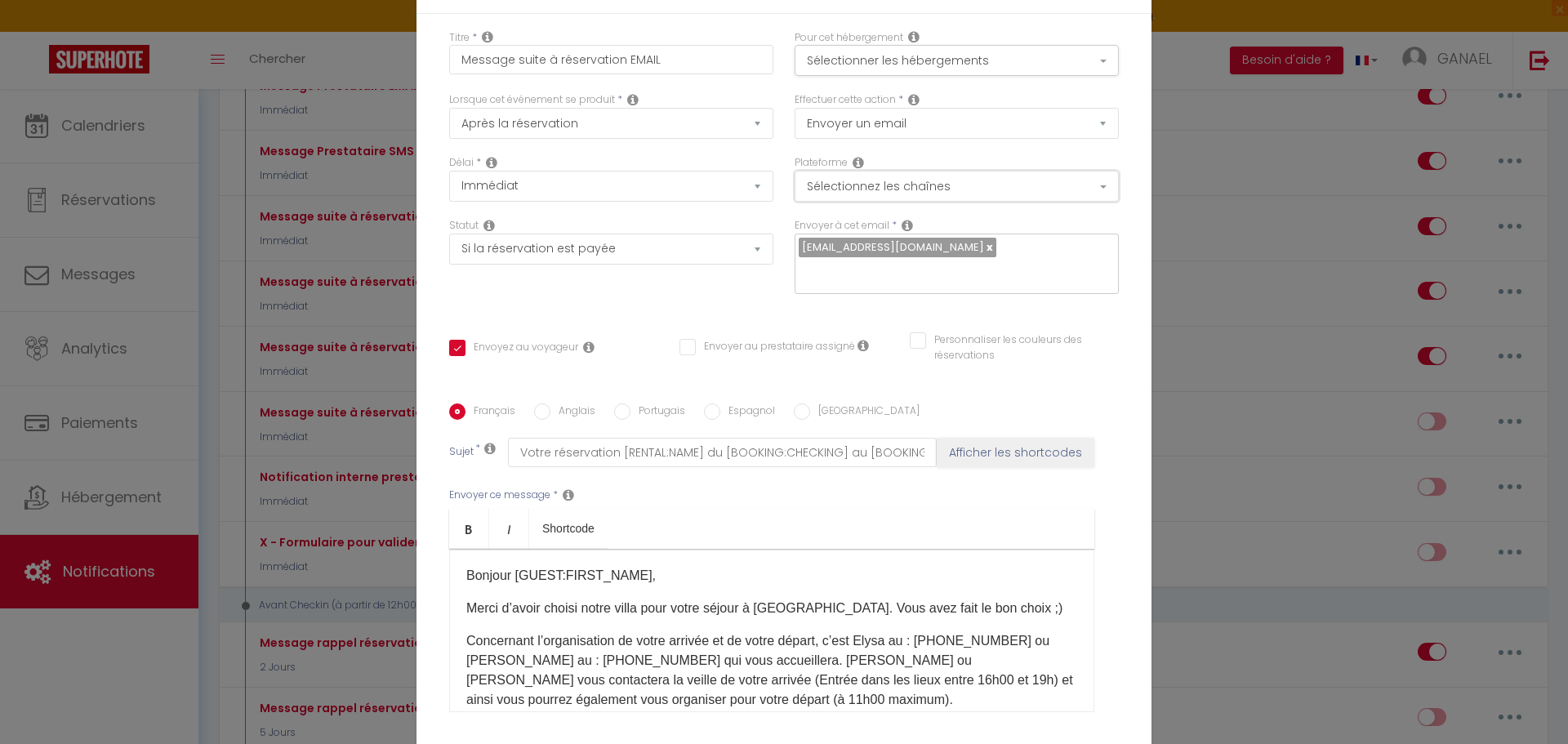
click at [925, 197] on button "Sélectionnez les chaînes" at bounding box center [956, 186] width 324 height 31
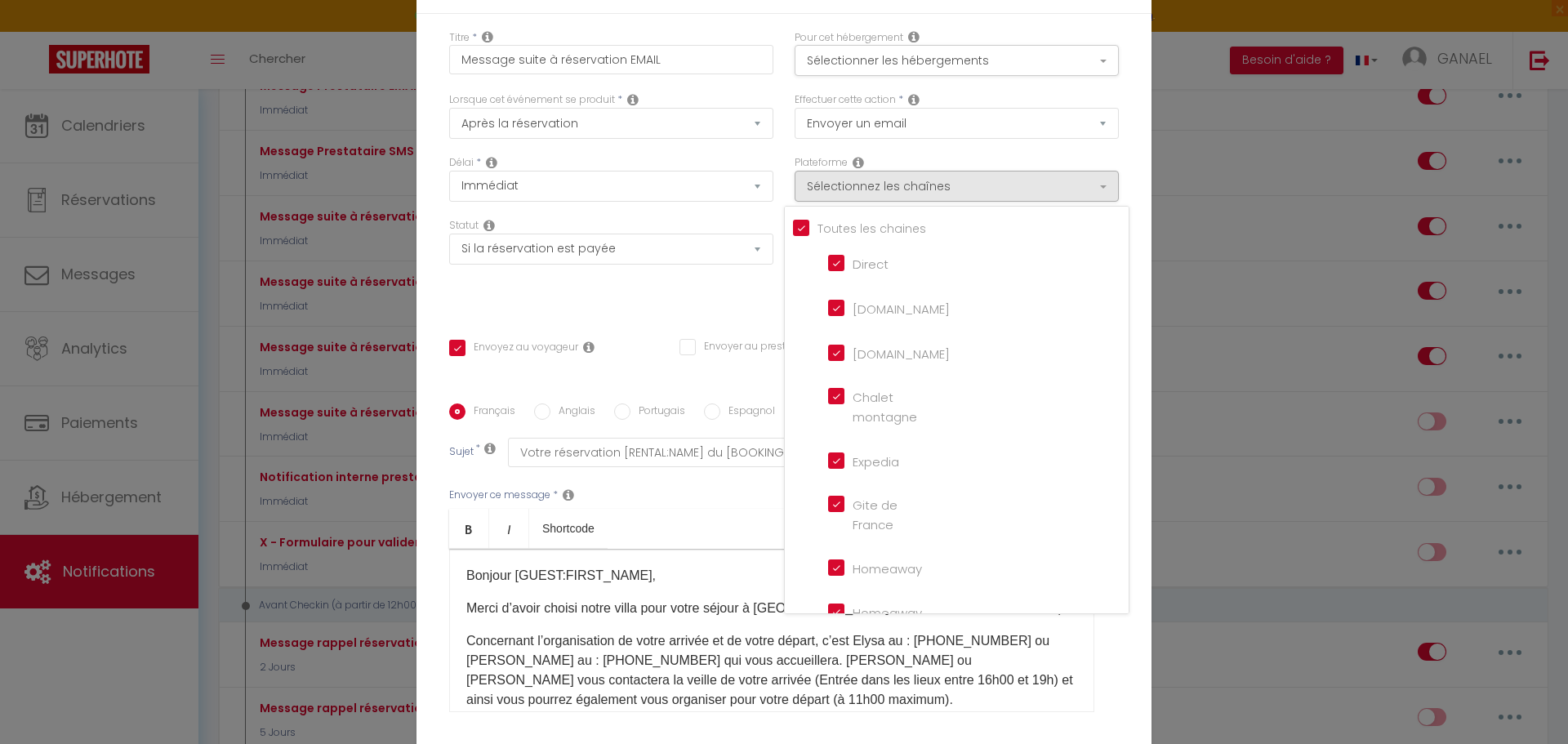
click at [799, 235] on input "Tous les apparts" at bounding box center [960, 227] width 335 height 16
checkbox input "false"
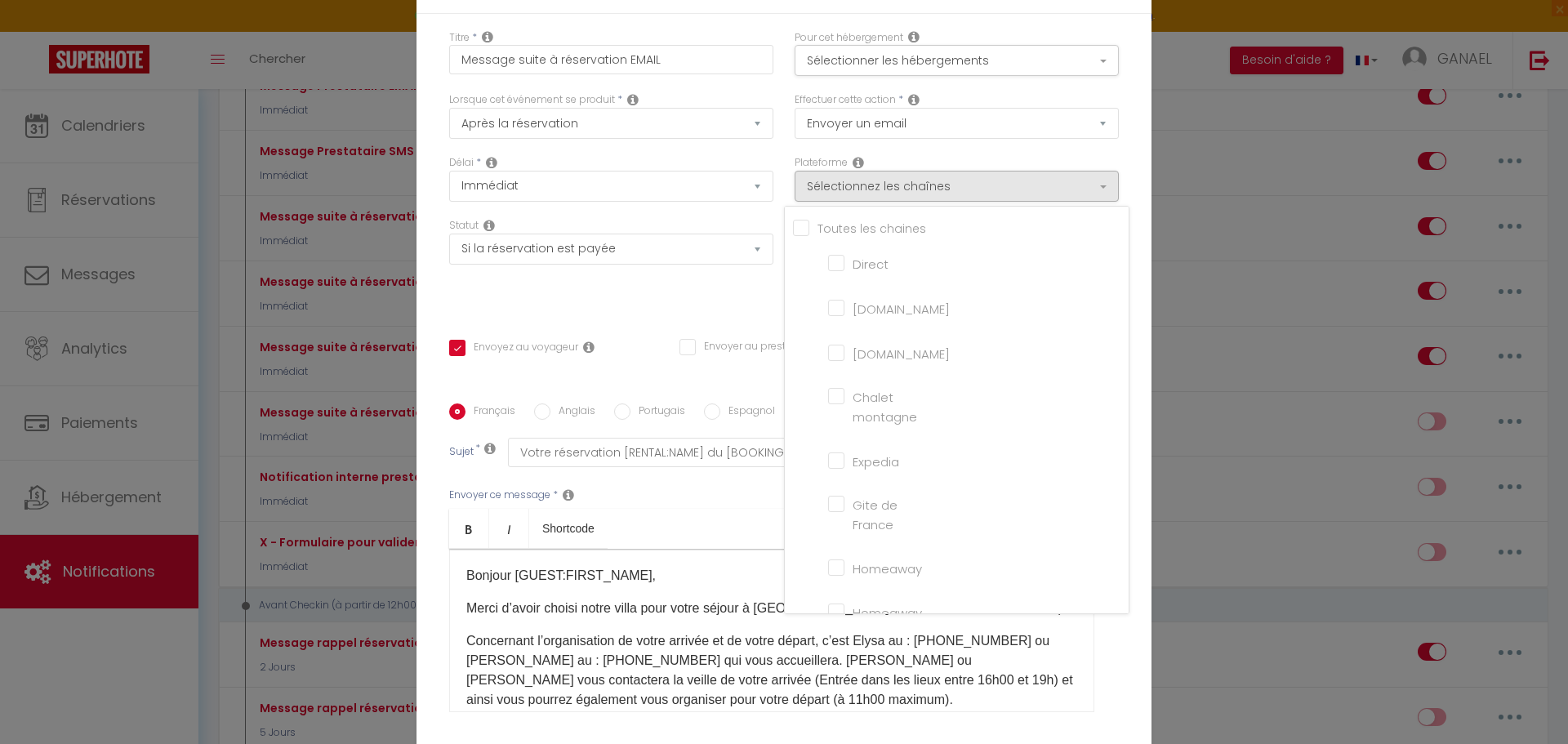
checkbox montagne "false"
checkbox input "false"
checkbox France "false"
checkbox input "false"
checkbox iCal "false"
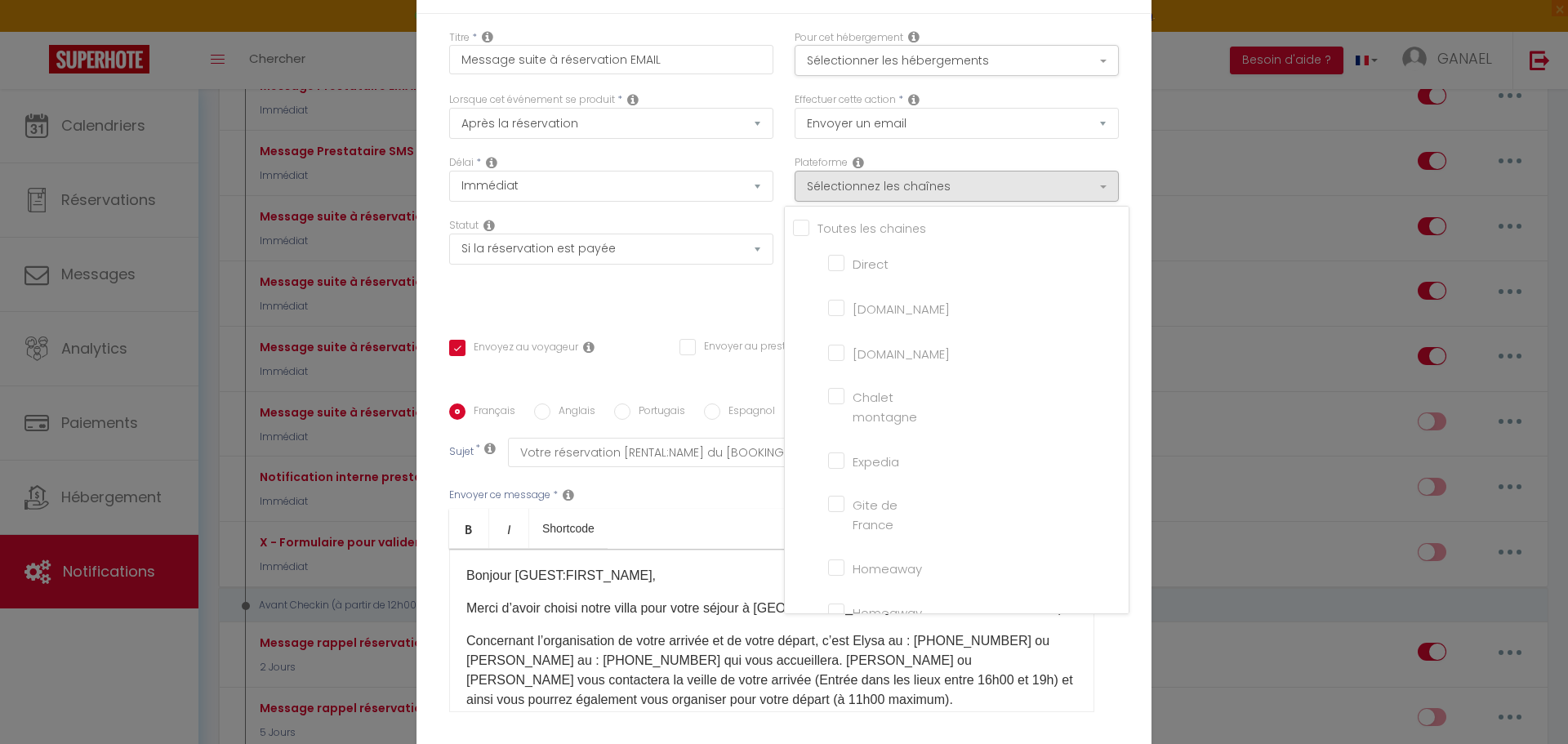
checkbox input "false"
checkbox tourisme "false"
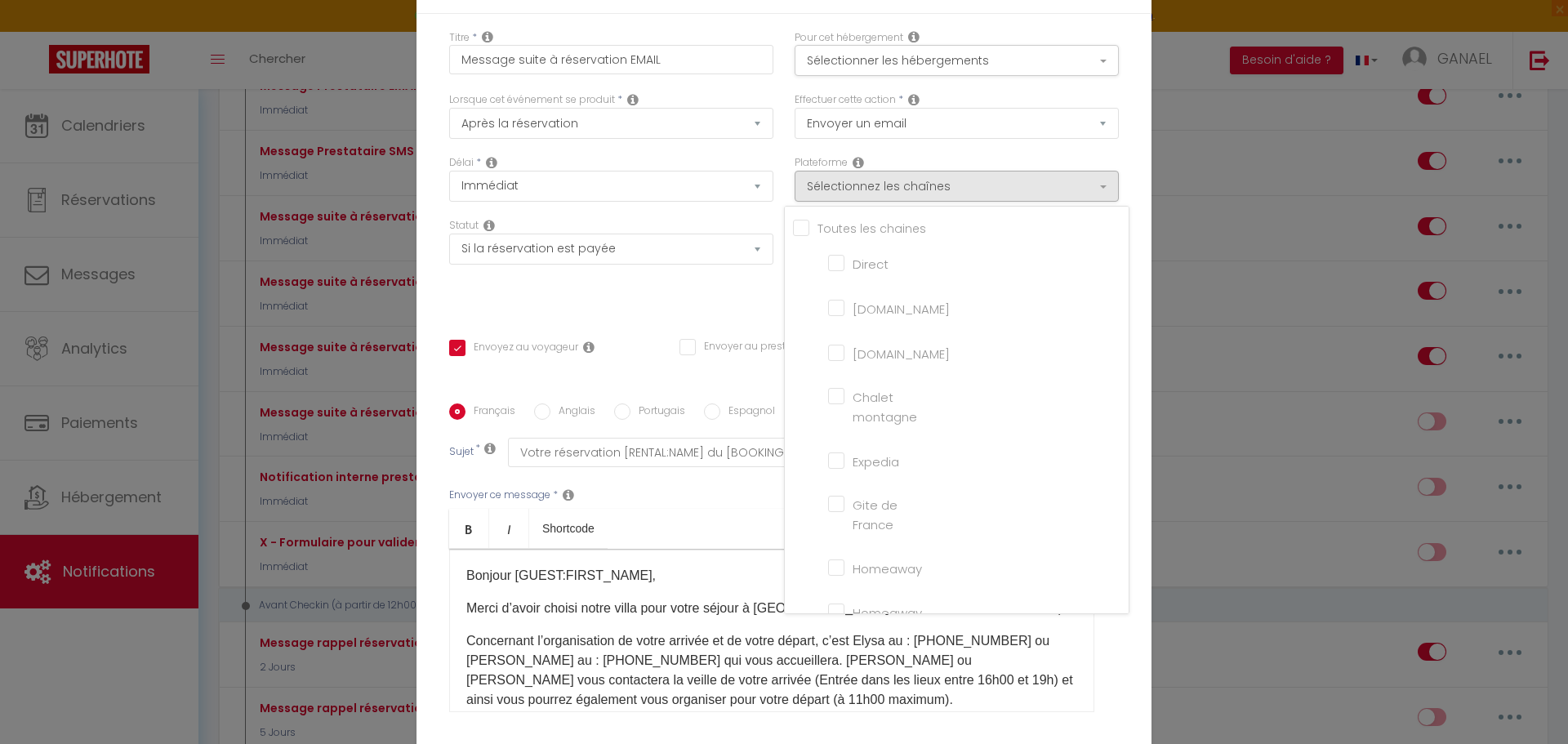
checkbox input "false"
checkbox input "true"
checkbox input "false"
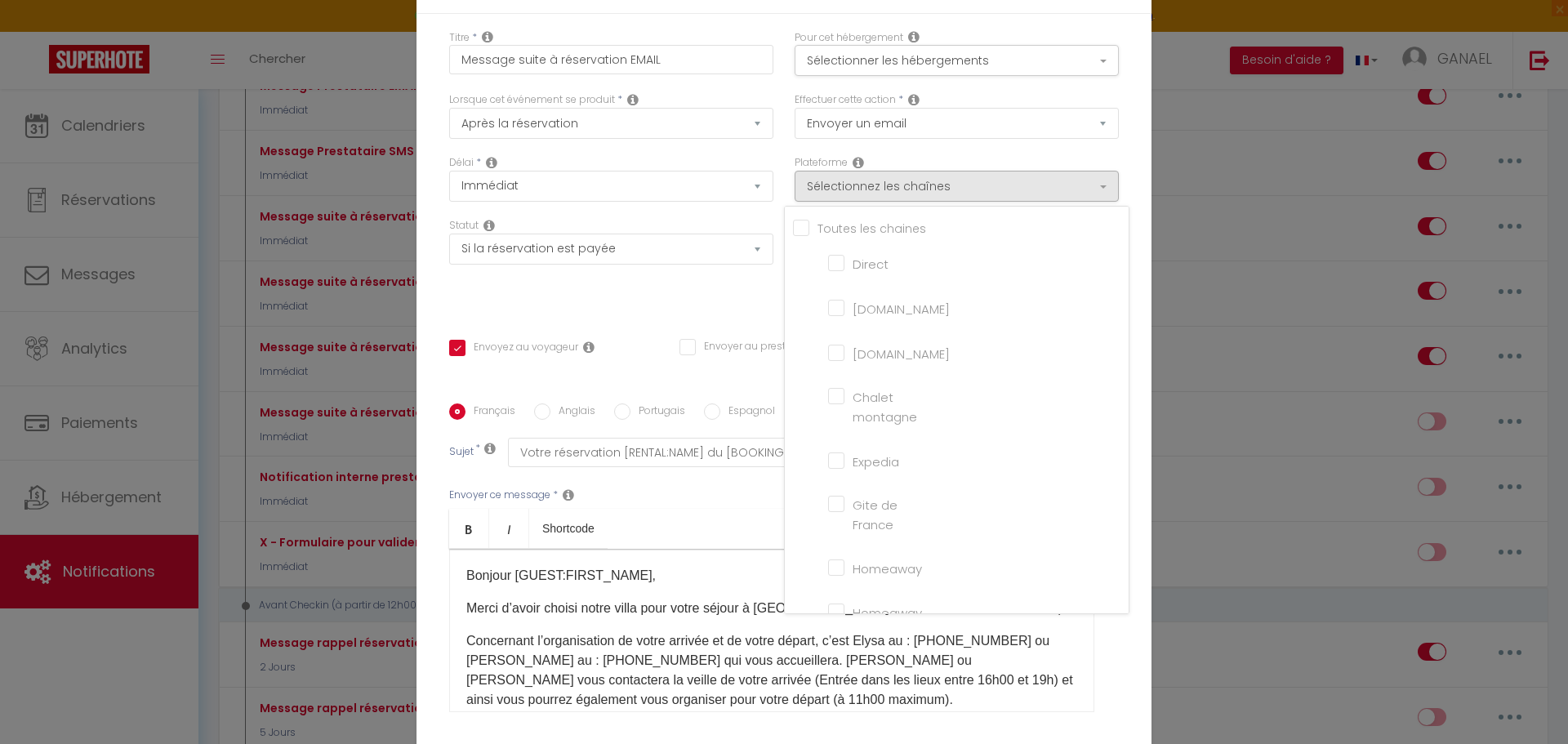
click at [834, 270] on input "Direct" at bounding box center [874, 262] width 93 height 16
checkbox input "true"
checkbox input "false"
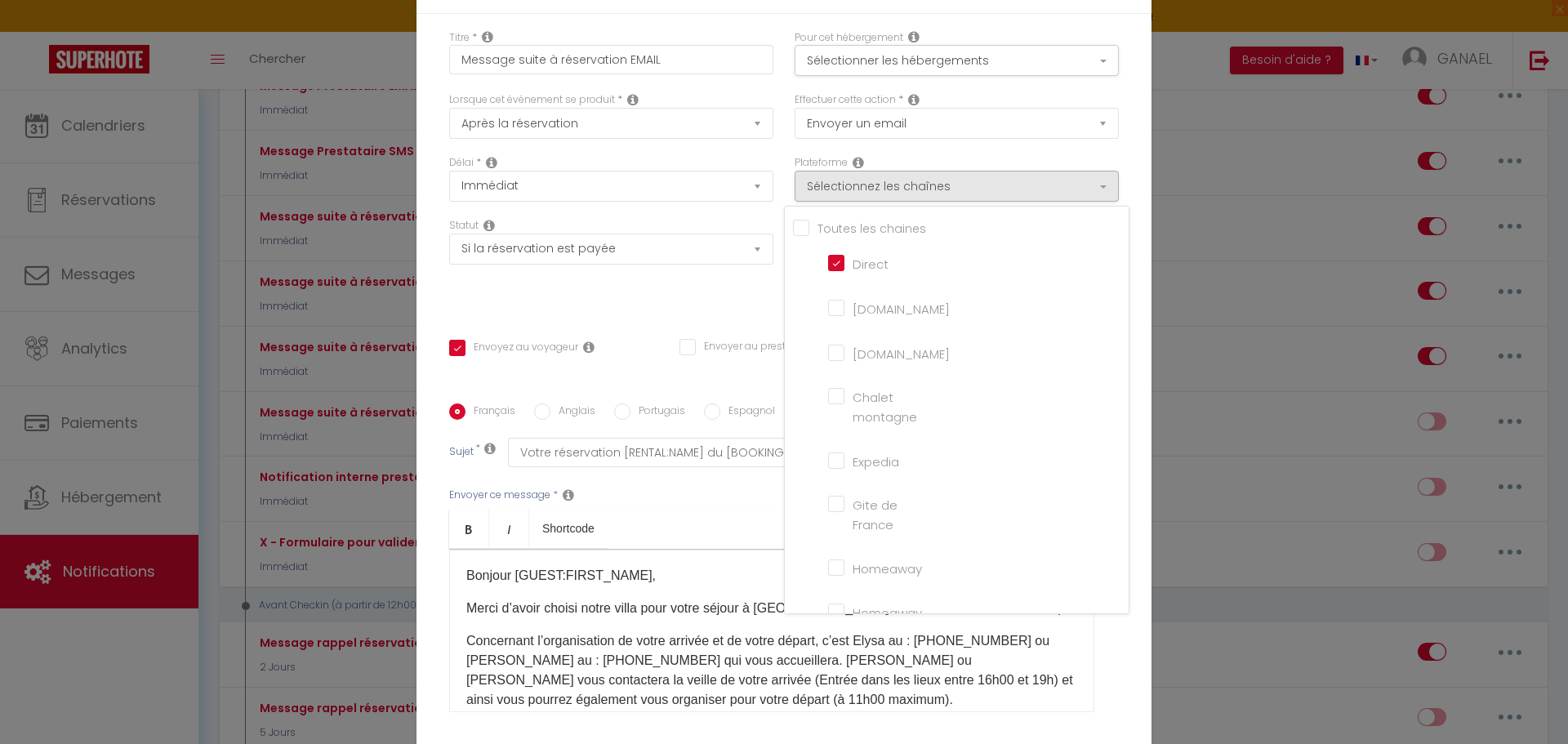
click at [829, 360] on input "[DOMAIN_NAME]" at bounding box center [874, 352] width 93 height 16
checkbox input "true"
checkbox input "false"
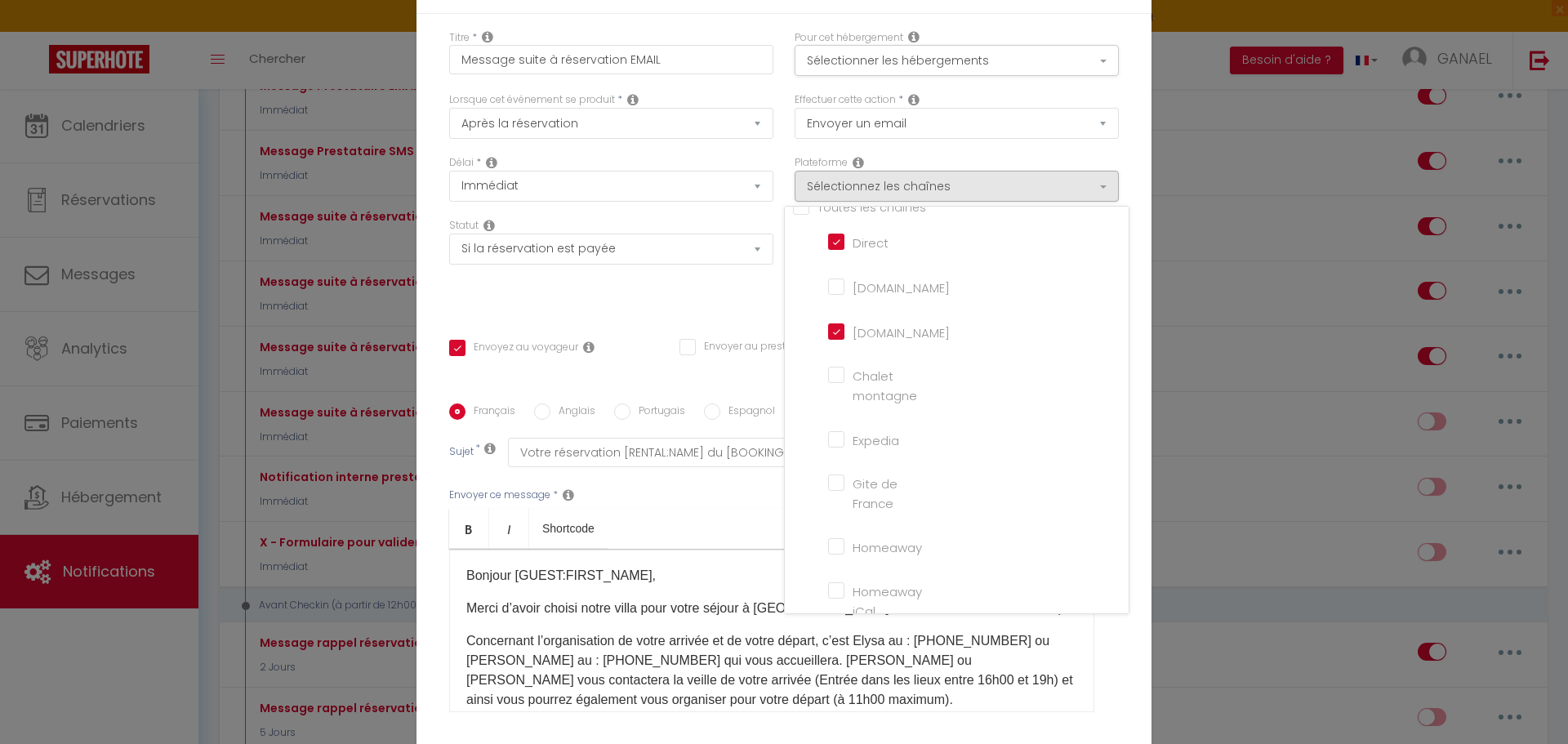
scroll to position [0, 0]
click at [802, 235] on input "Tous les apparts" at bounding box center [960, 227] width 335 height 16
checkbox input "true"
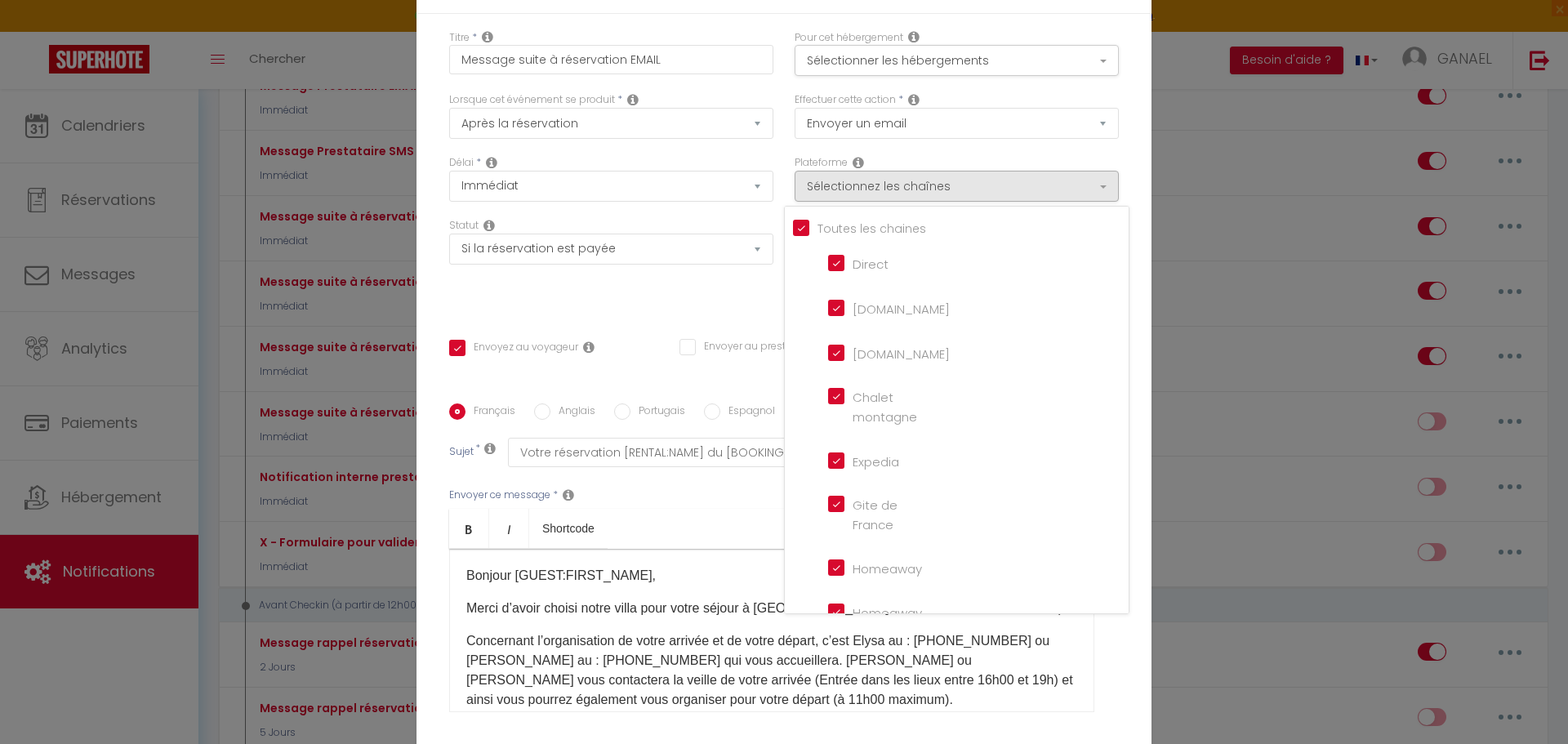
checkbox input "true"
checkbox montagne "true"
checkbox input "true"
checkbox France "true"
checkbox input "true"
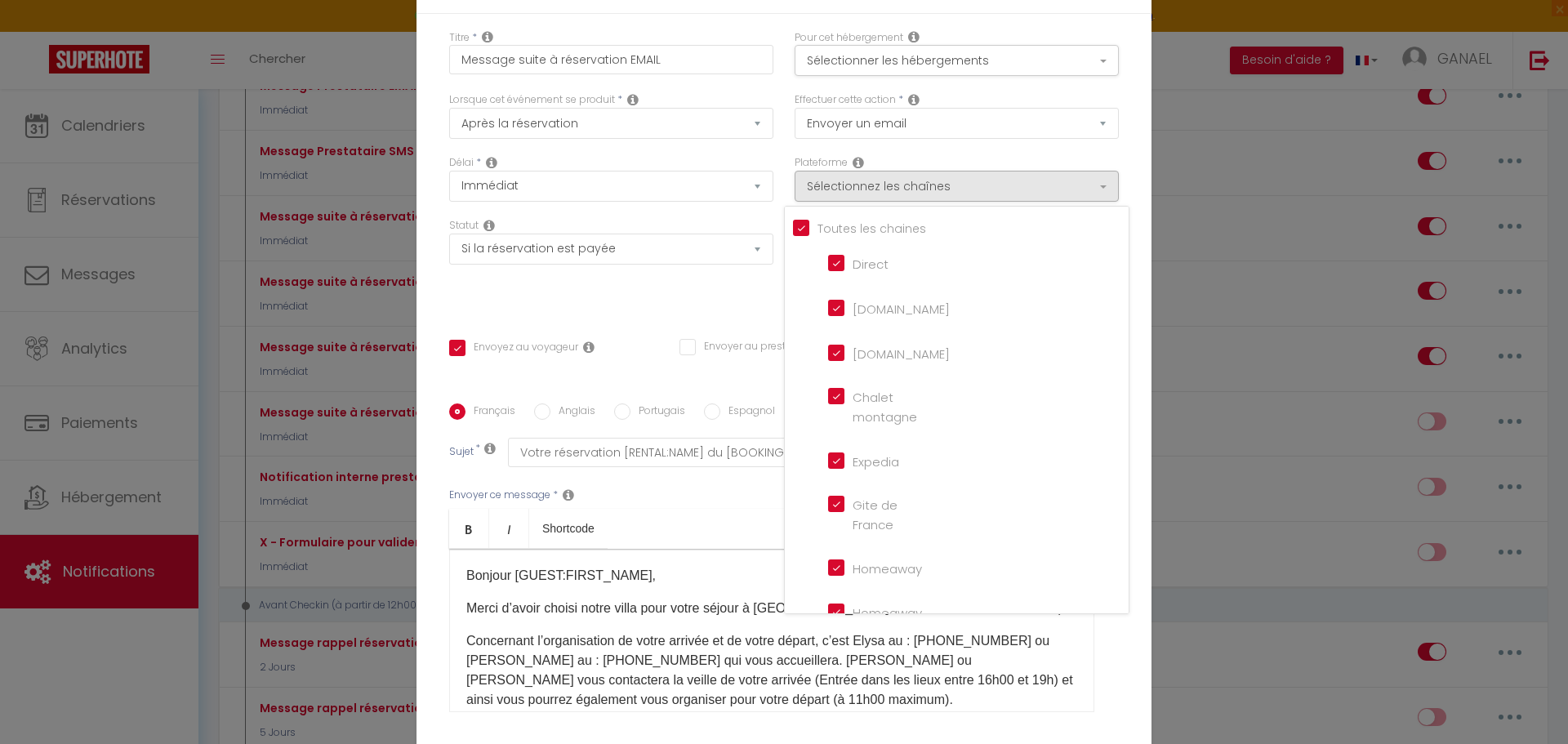
checkbox iCal "true"
checkbox input "true"
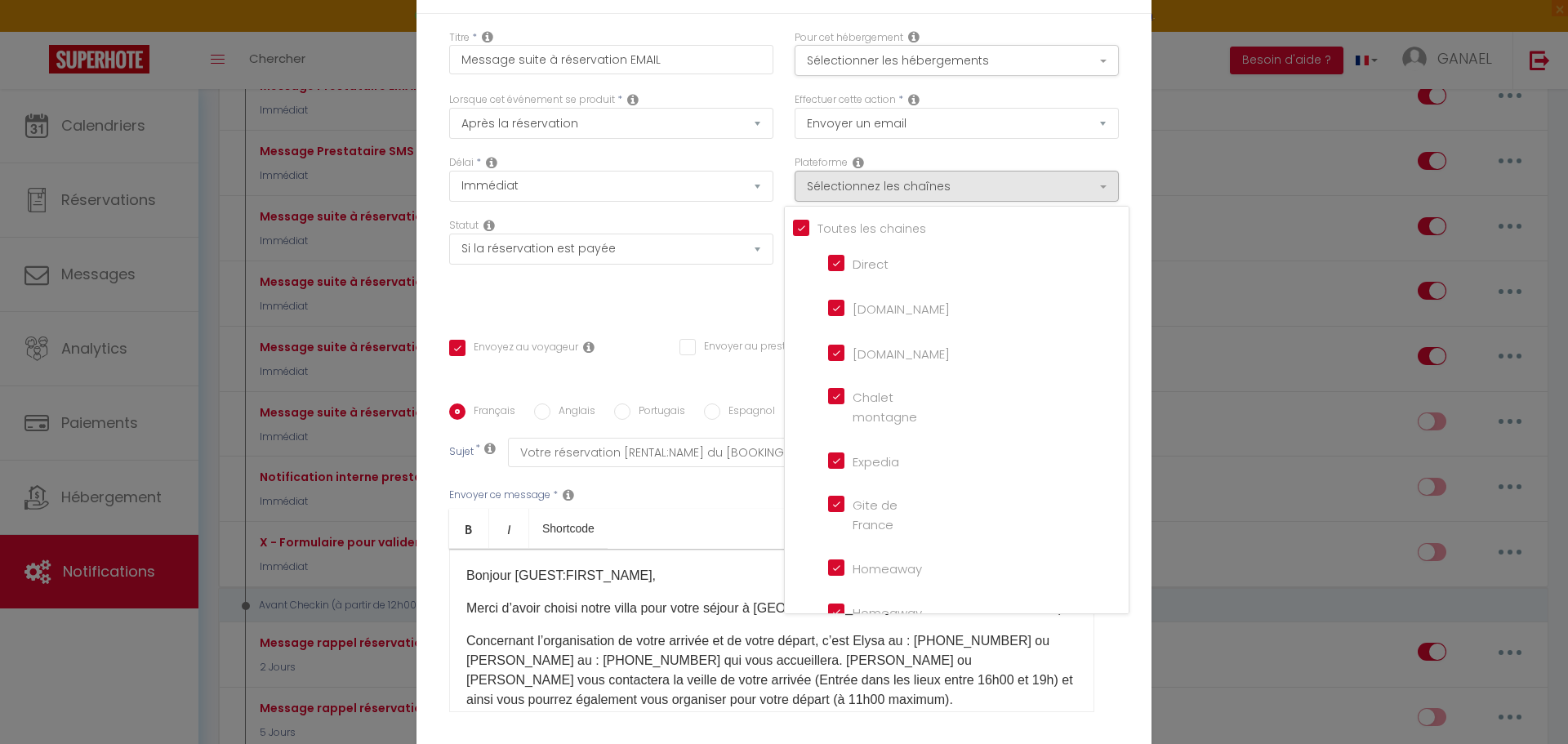
checkbox tourisme "true"
checkbox input "true"
checkbox input "false"
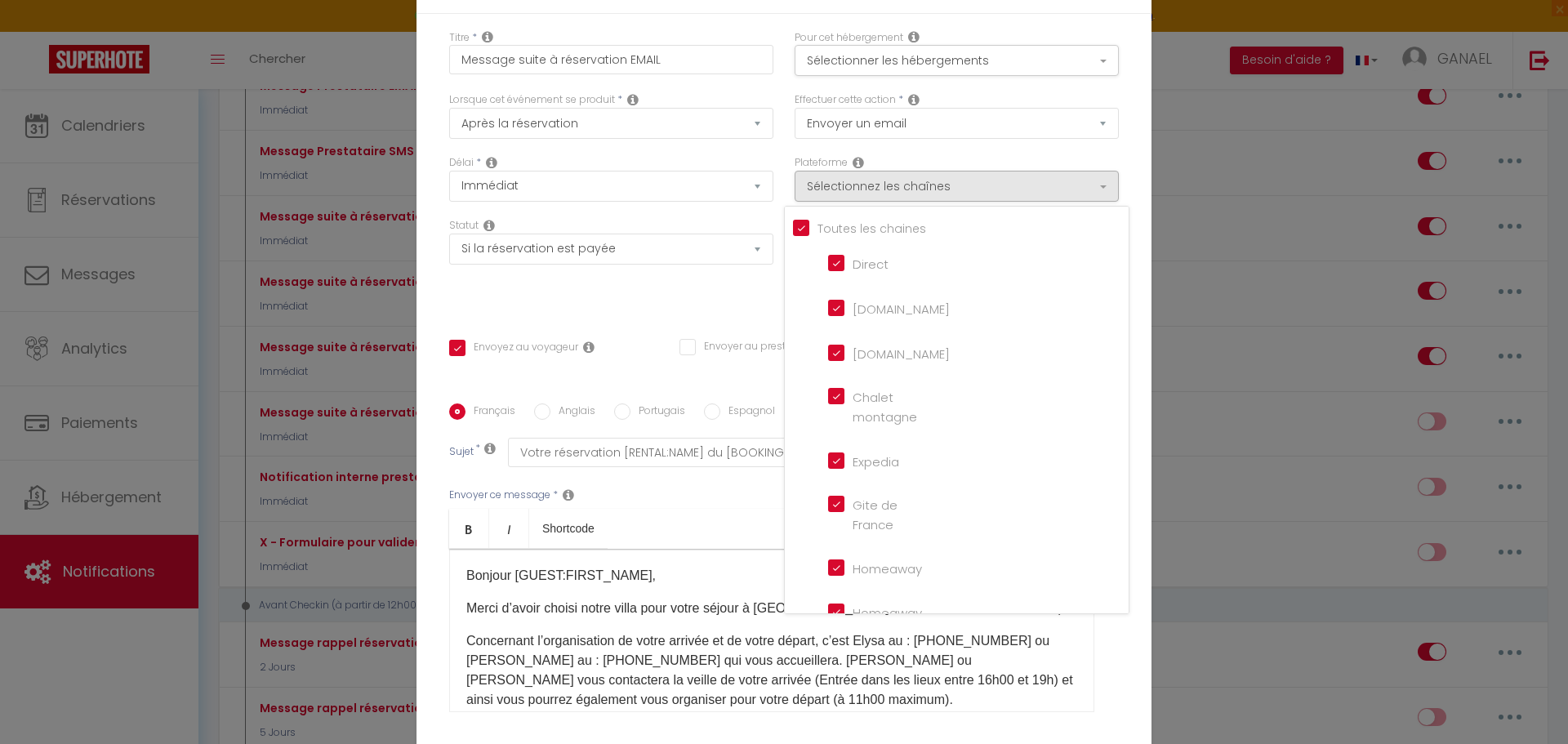
checkbox input "false"
click at [833, 314] on input "[DOMAIN_NAME]" at bounding box center [874, 306] width 93 height 16
checkbox input "false"
checkbox input "true"
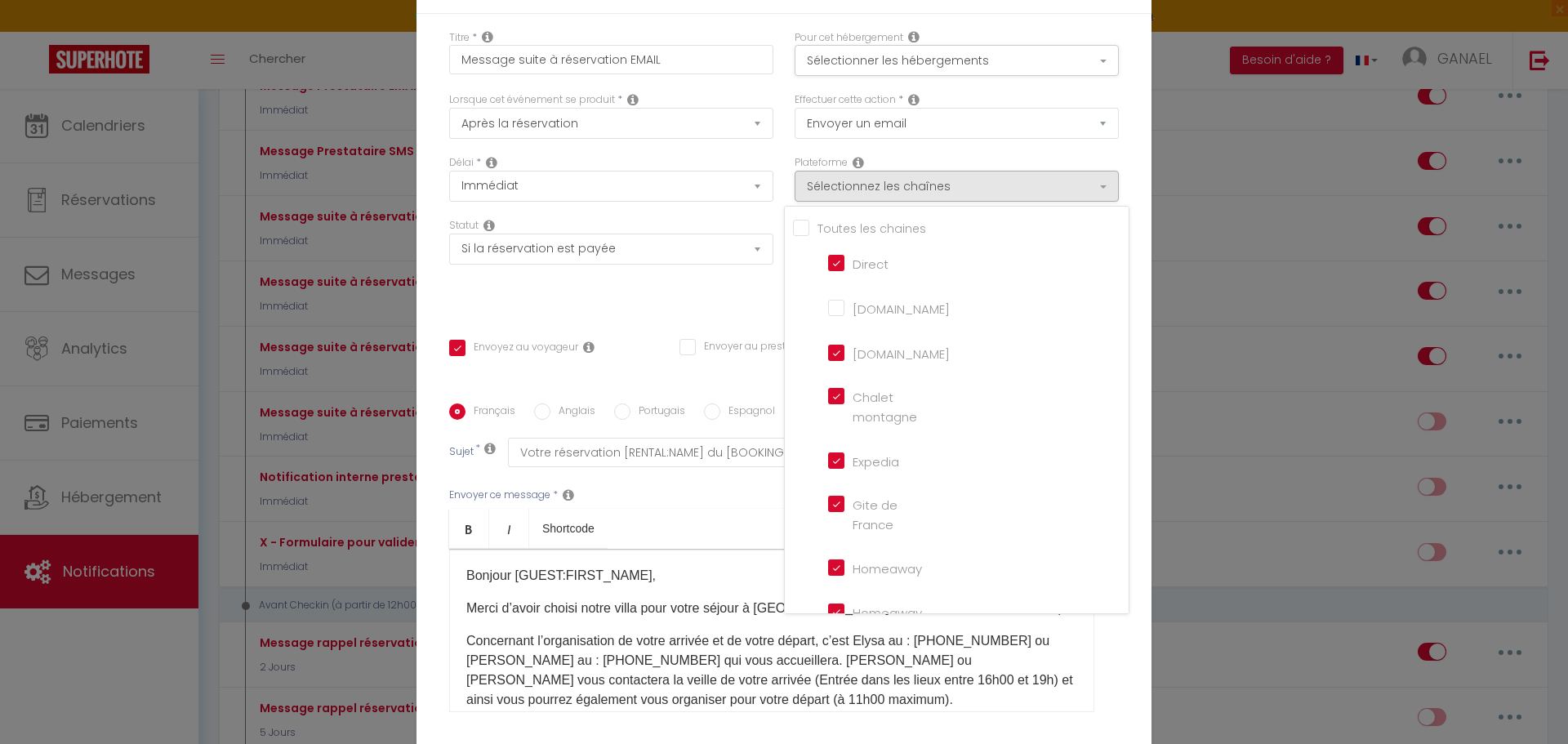
checkbox input "false"
click at [994, 167] on div "Plateforme Sélectionnez les chaînes Toutes les chaines Direct [DOMAIN_NAME] [DO…" at bounding box center [956, 178] width 324 height 46
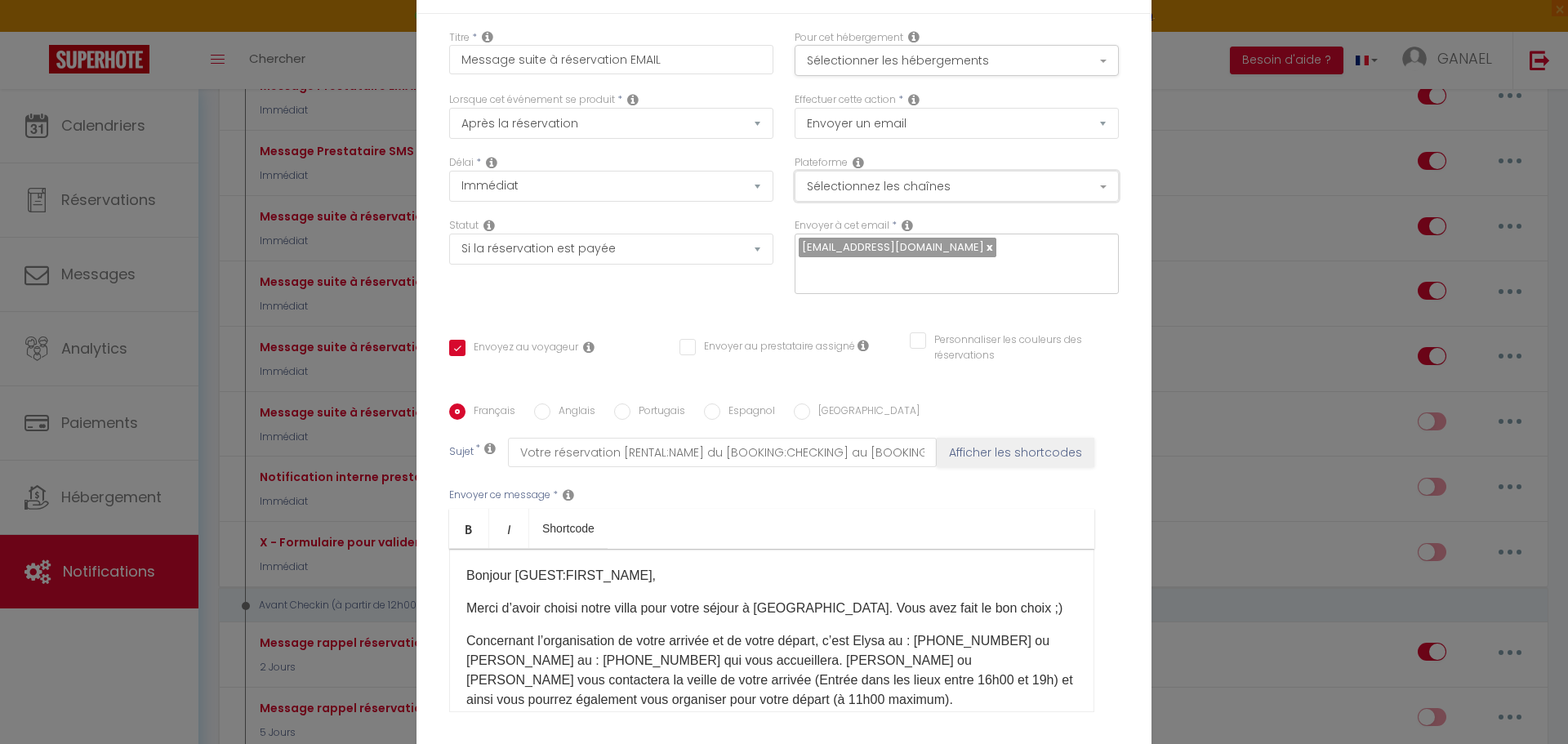
click at [983, 202] on button "Sélectionnez les chaînes" at bounding box center [956, 186] width 324 height 31
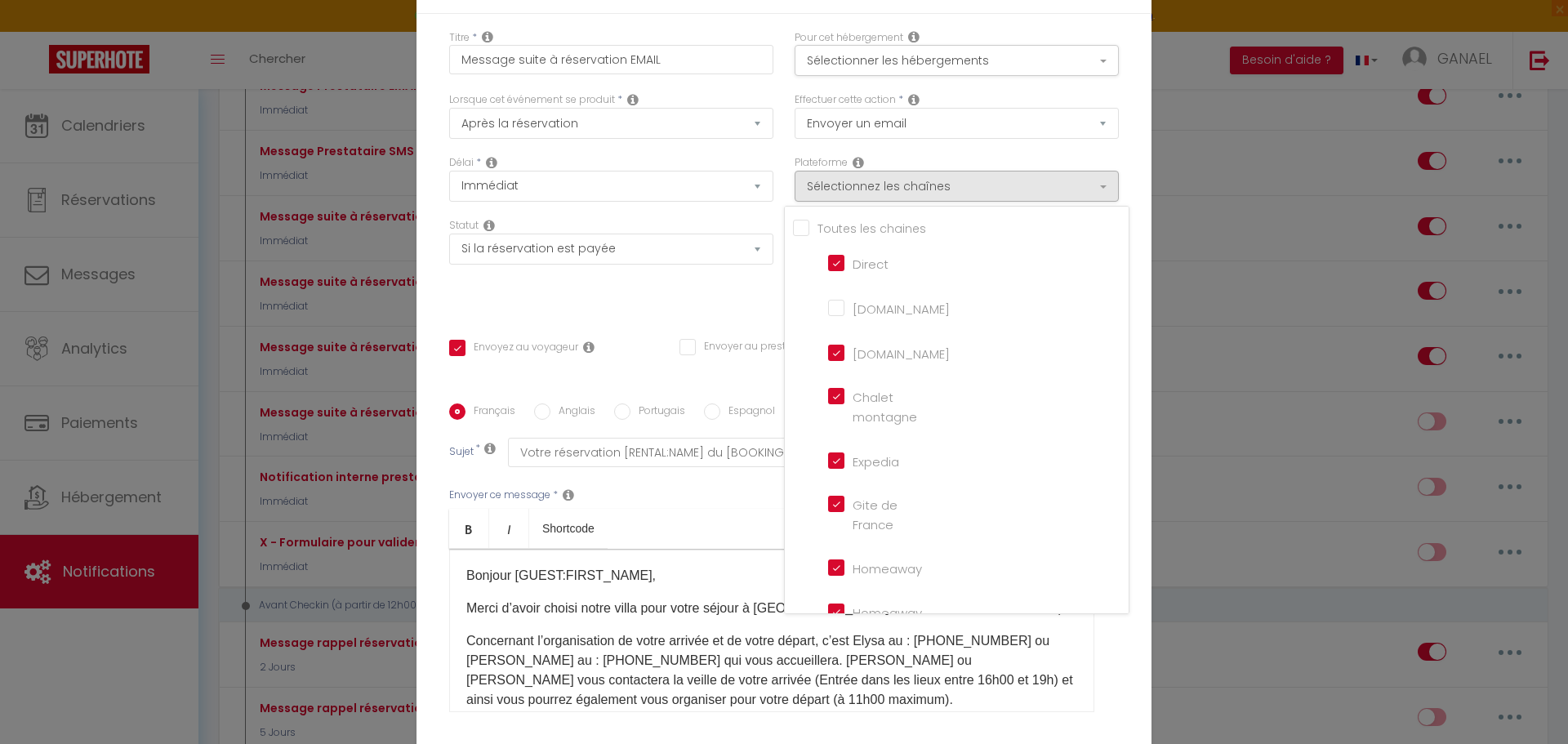
click at [974, 155] on div "Effectuer cette action * Envoyer un email Envoyer un SMS Envoyer une notificati…" at bounding box center [956, 124] width 346 height 63
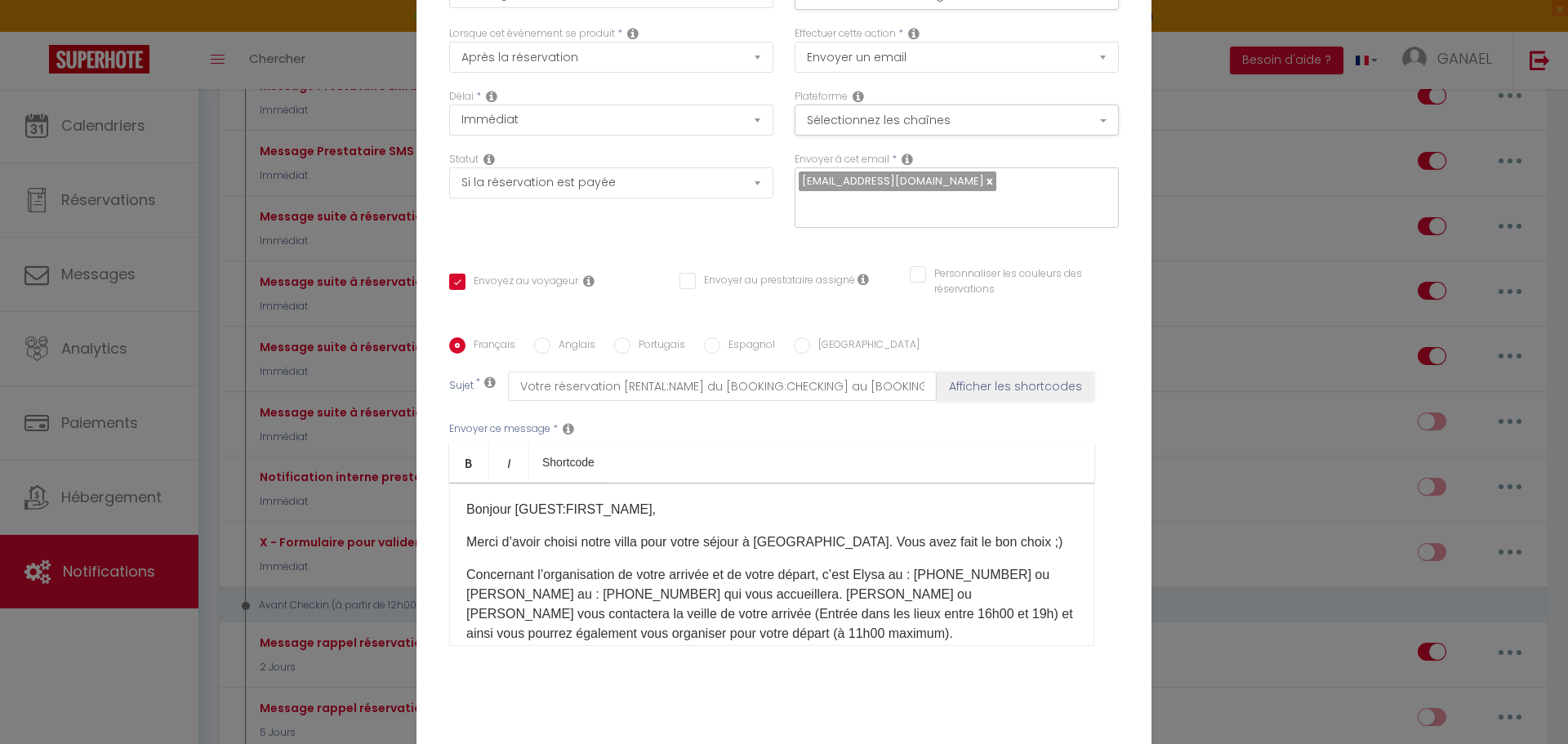
scroll to position [130, 0]
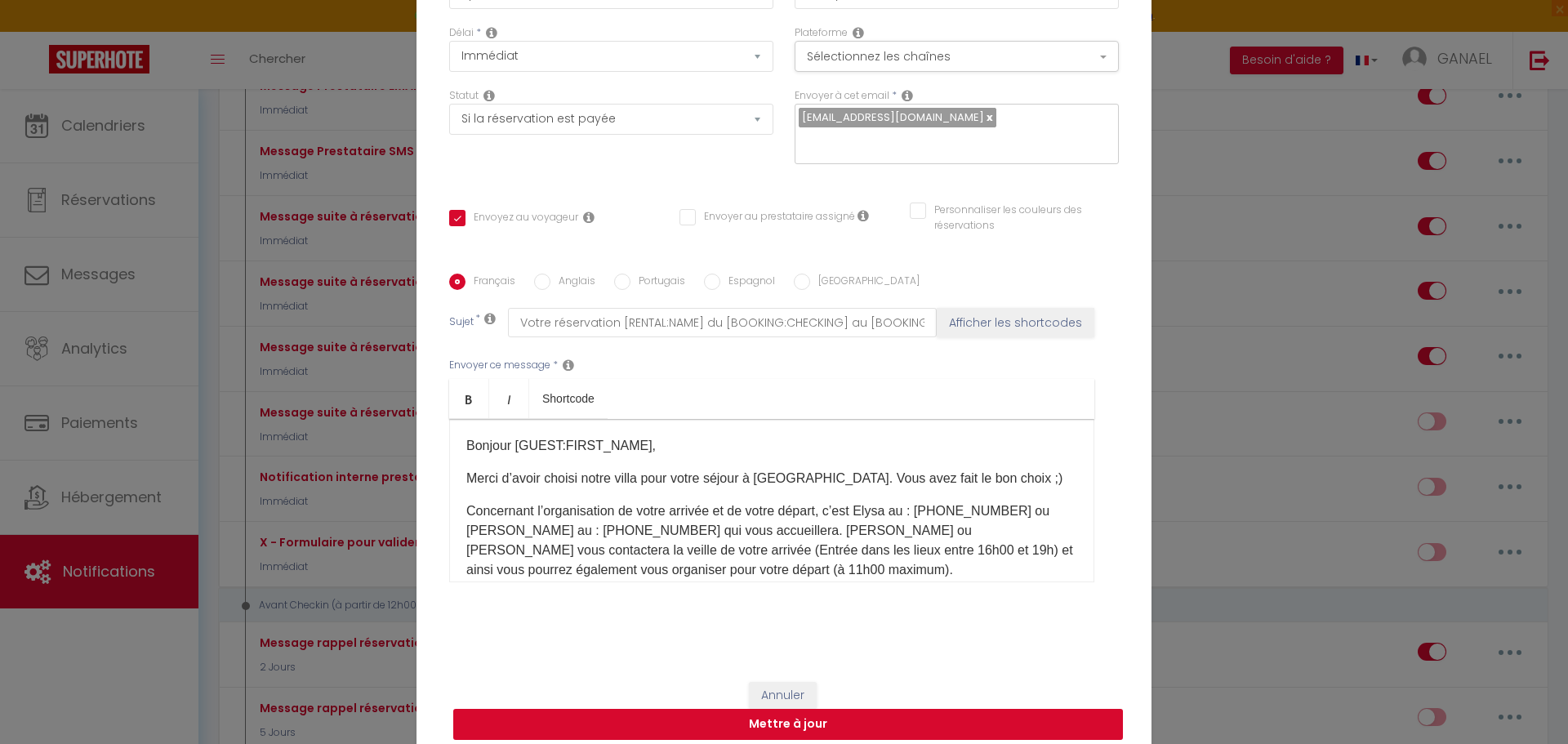
click at [865, 717] on button "Mettre à jour" at bounding box center [787, 724] width 670 height 31
checkbox input "true"
checkbox input "false"
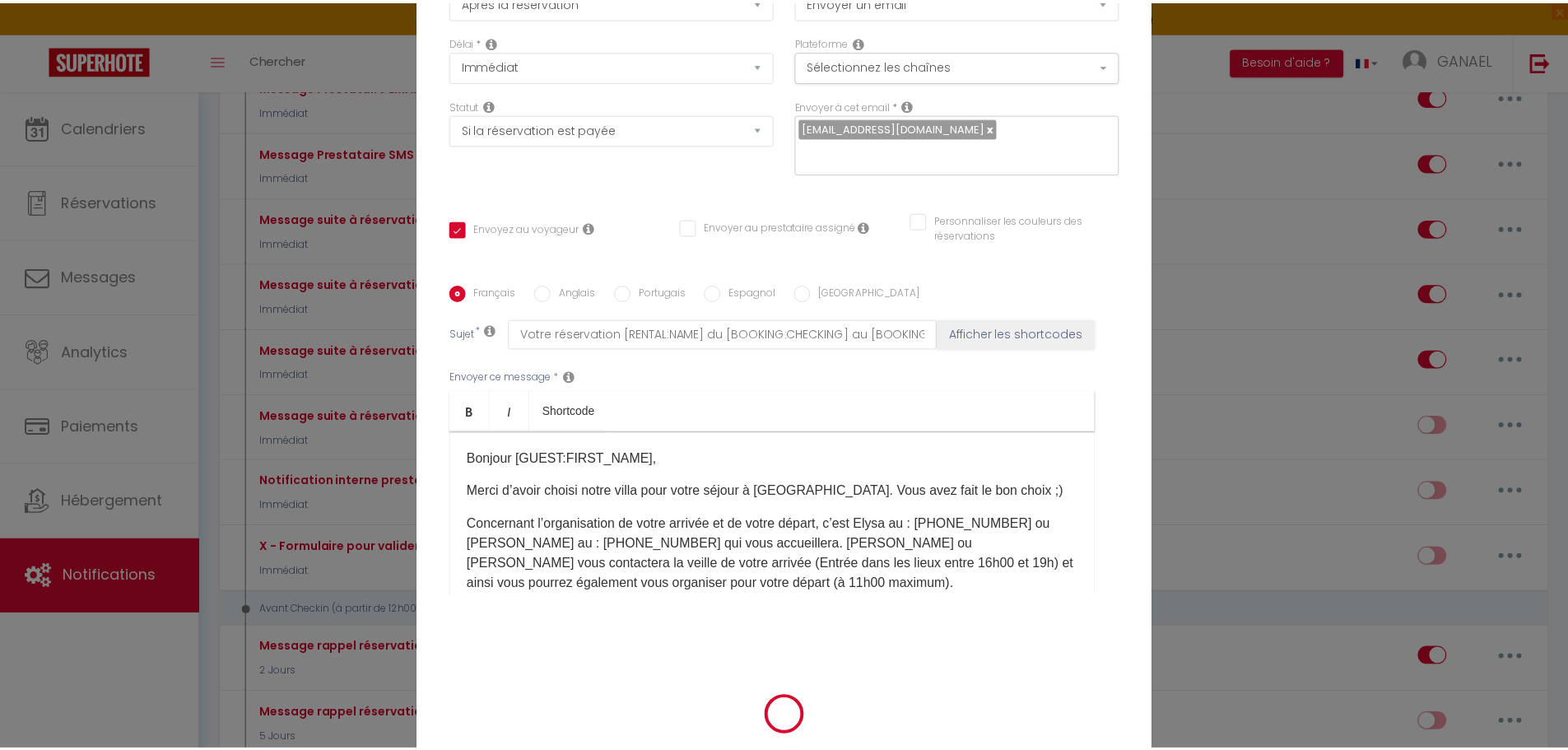
scroll to position [123, 0]
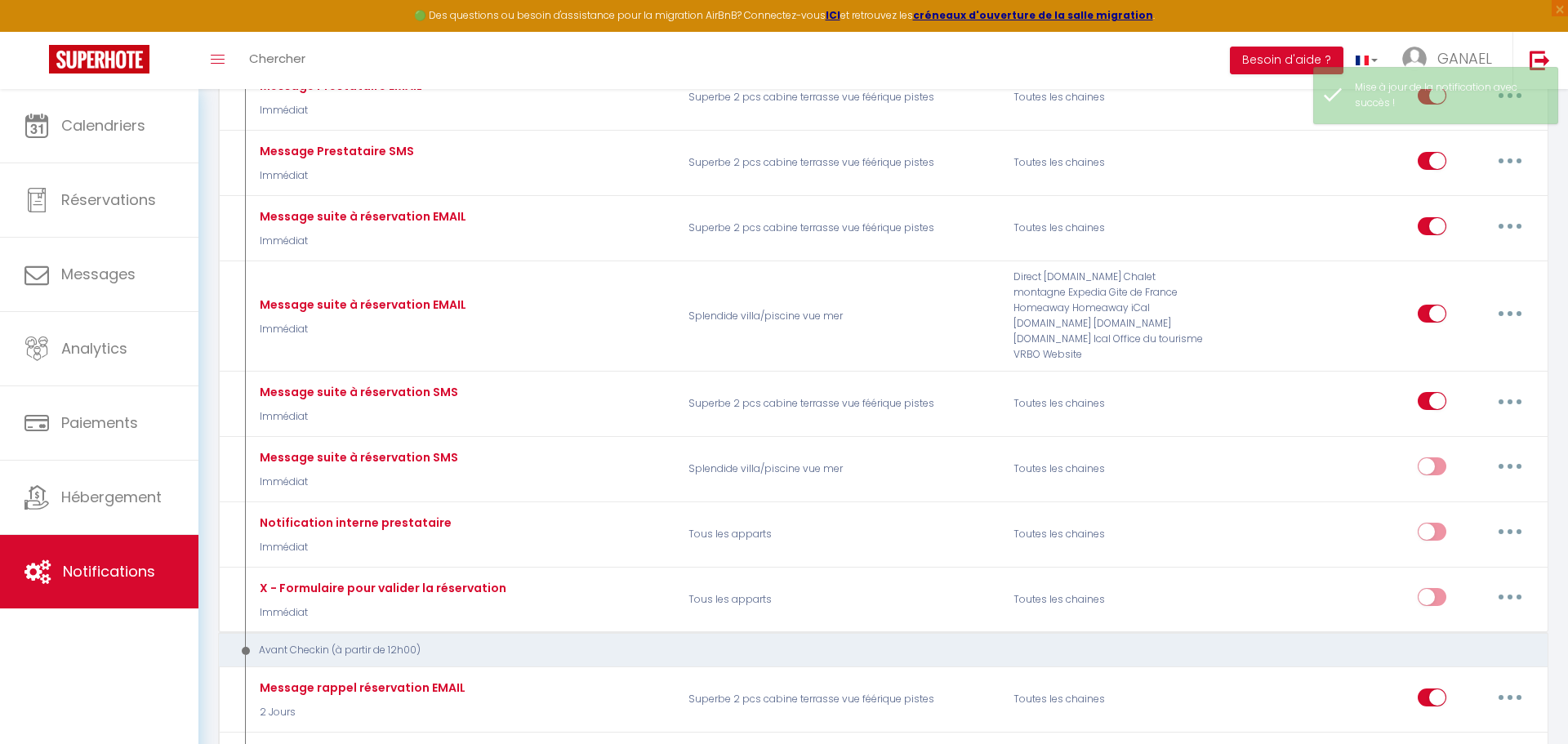
checkbox input "true"
checkbox input "false"
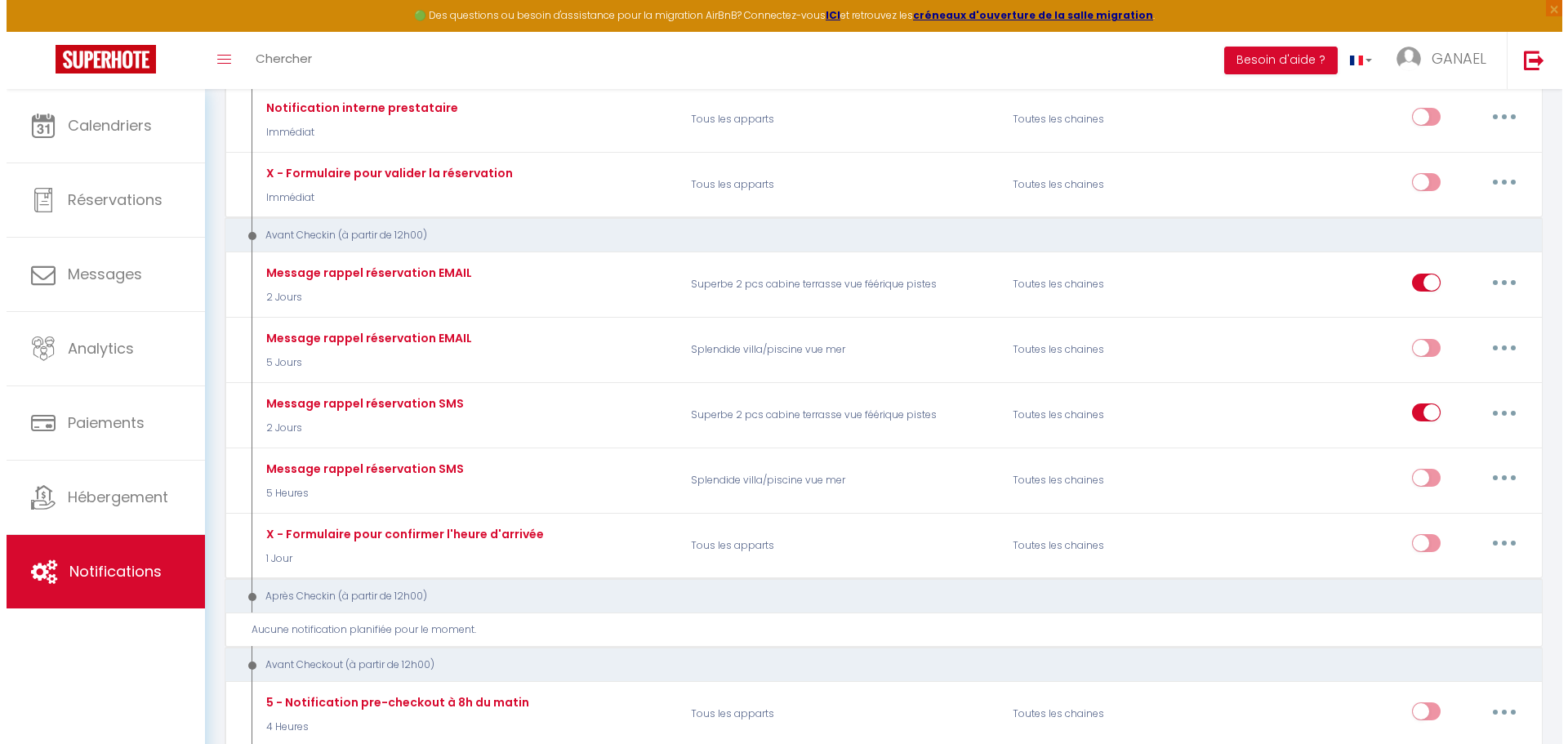
scroll to position [942, 0]
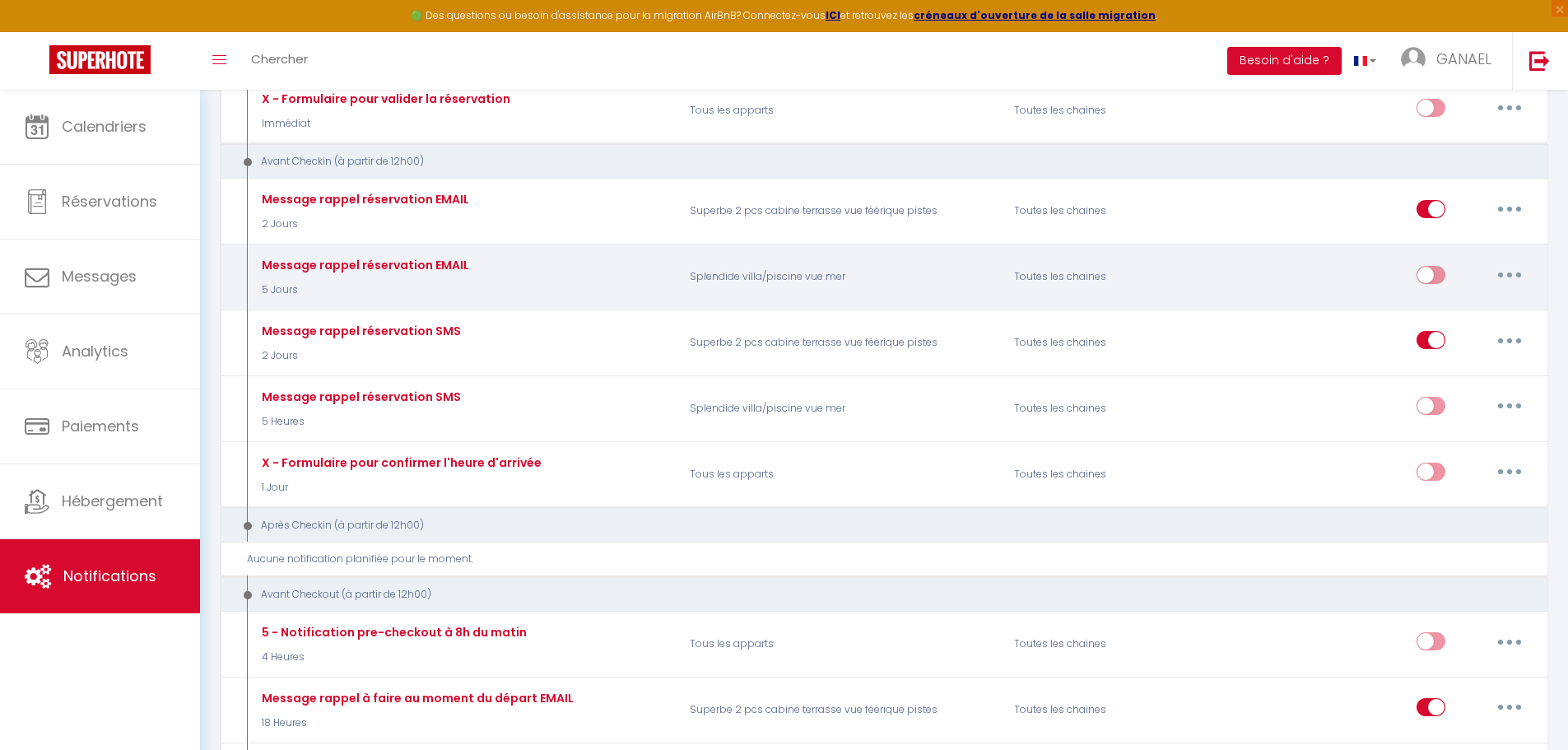
click at [1443, 266] on input "checkbox" at bounding box center [1430, 278] width 29 height 25
checkbox input "true"
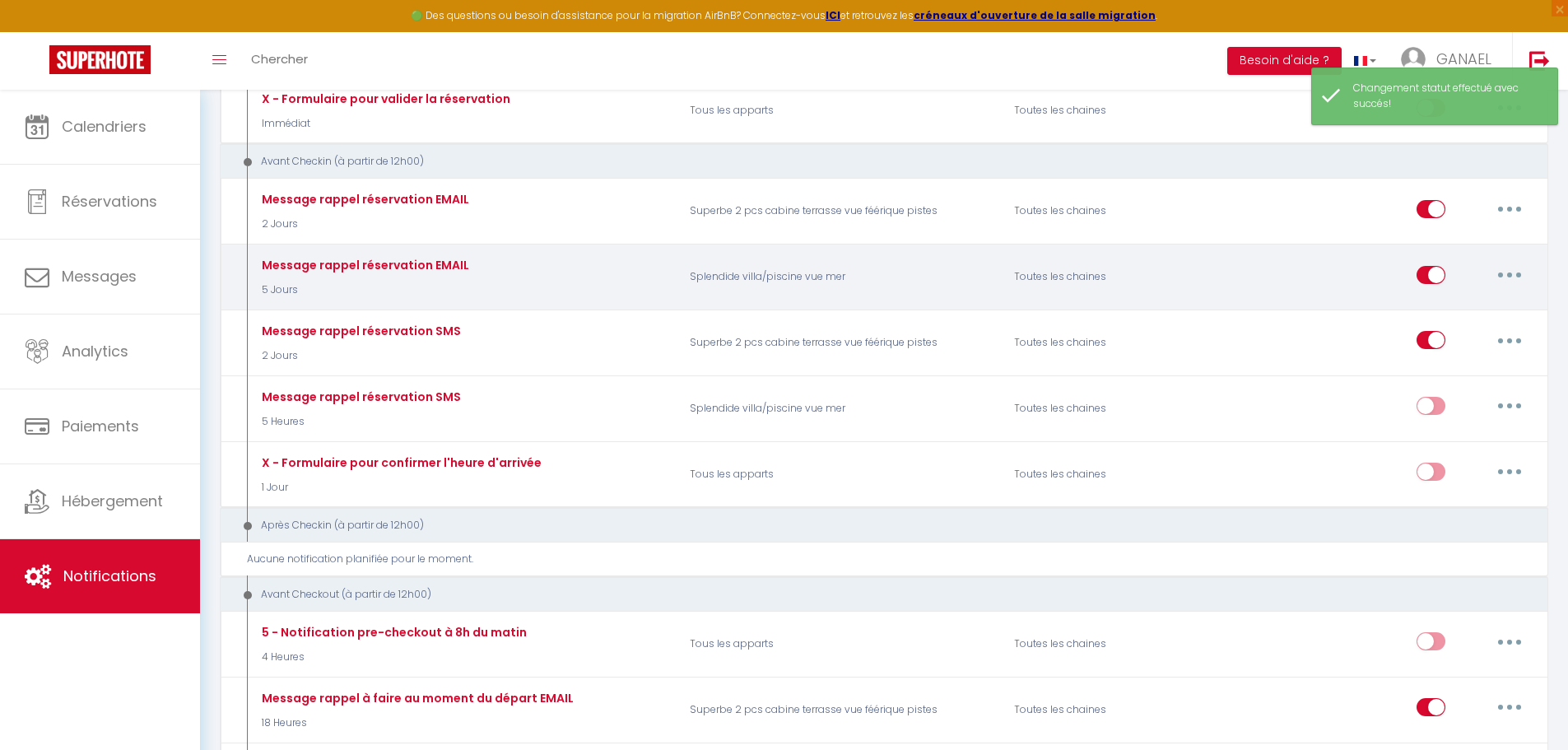
click at [1501, 262] on button "button" at bounding box center [1509, 275] width 46 height 26
click at [1464, 298] on link "Editer" at bounding box center [1467, 312] width 122 height 28
type input "Message rappel réservation EMAIL"
select select "5 Jours"
select select "if_booking_is_paid"
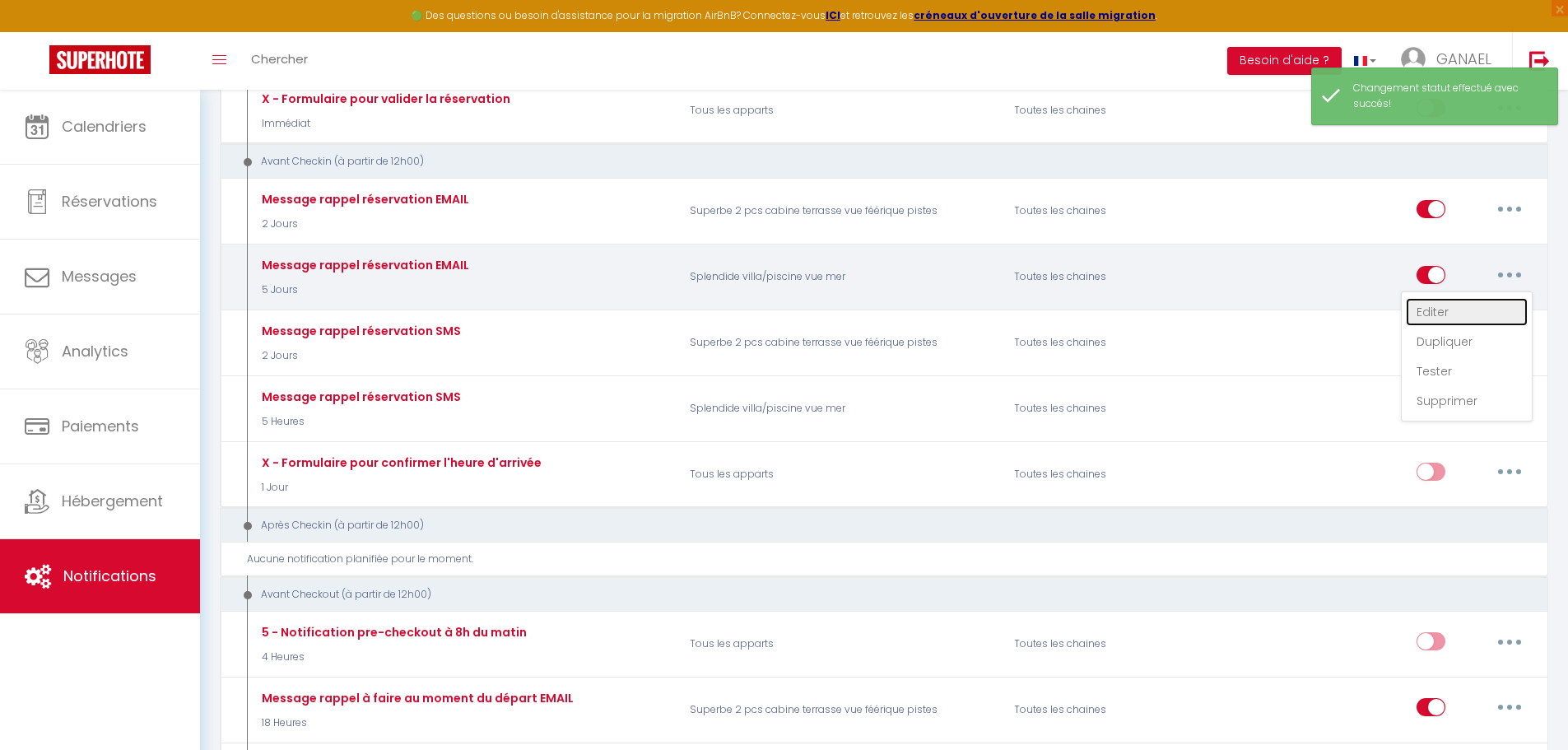
checkbox input "true"
checkbox input "false"
radio input "true"
type input "Votre réservation [RENTAL:NAME] du [BOOKING:CHECKING] au [BOOKING:CHECKOUT] / Y…"
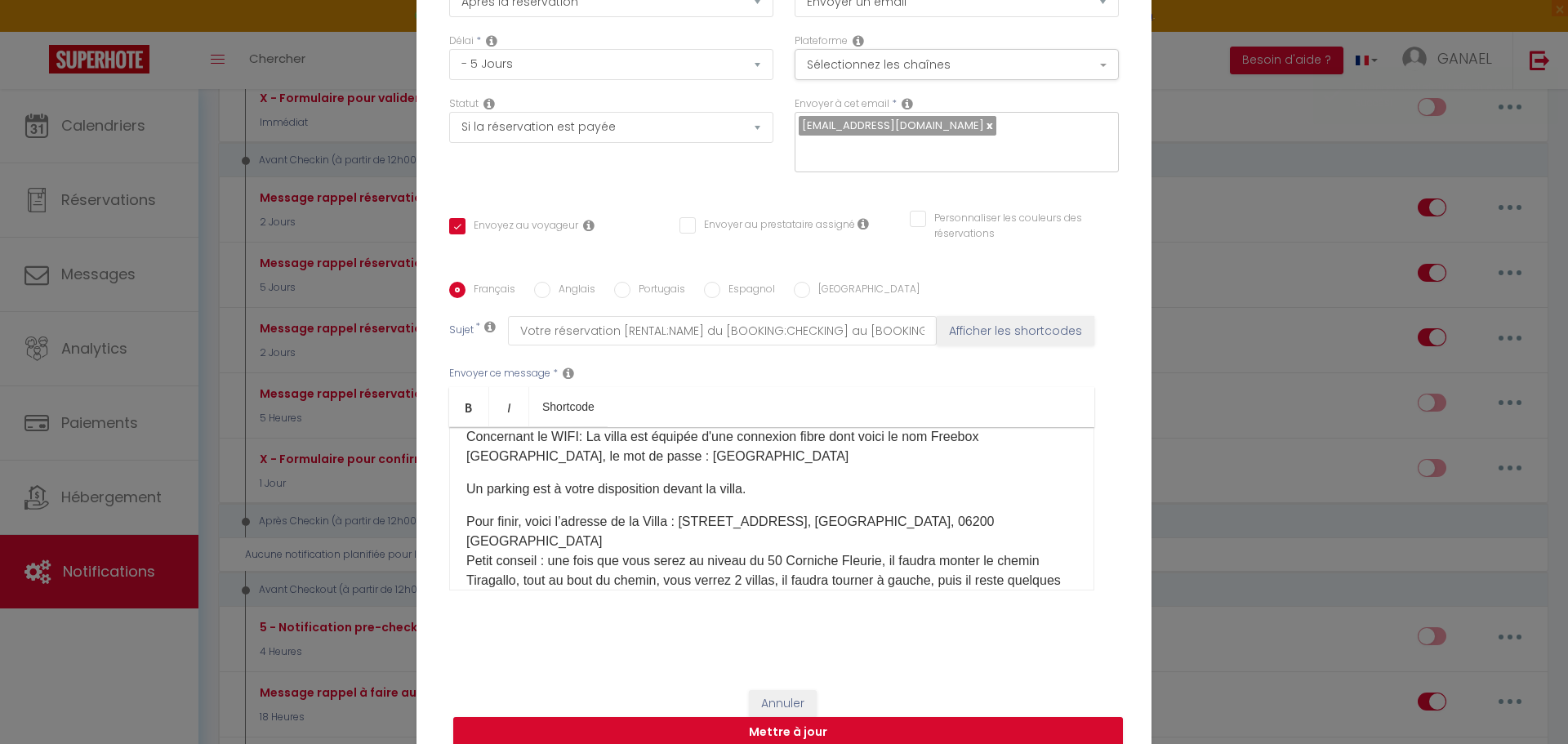
scroll to position [245, 0]
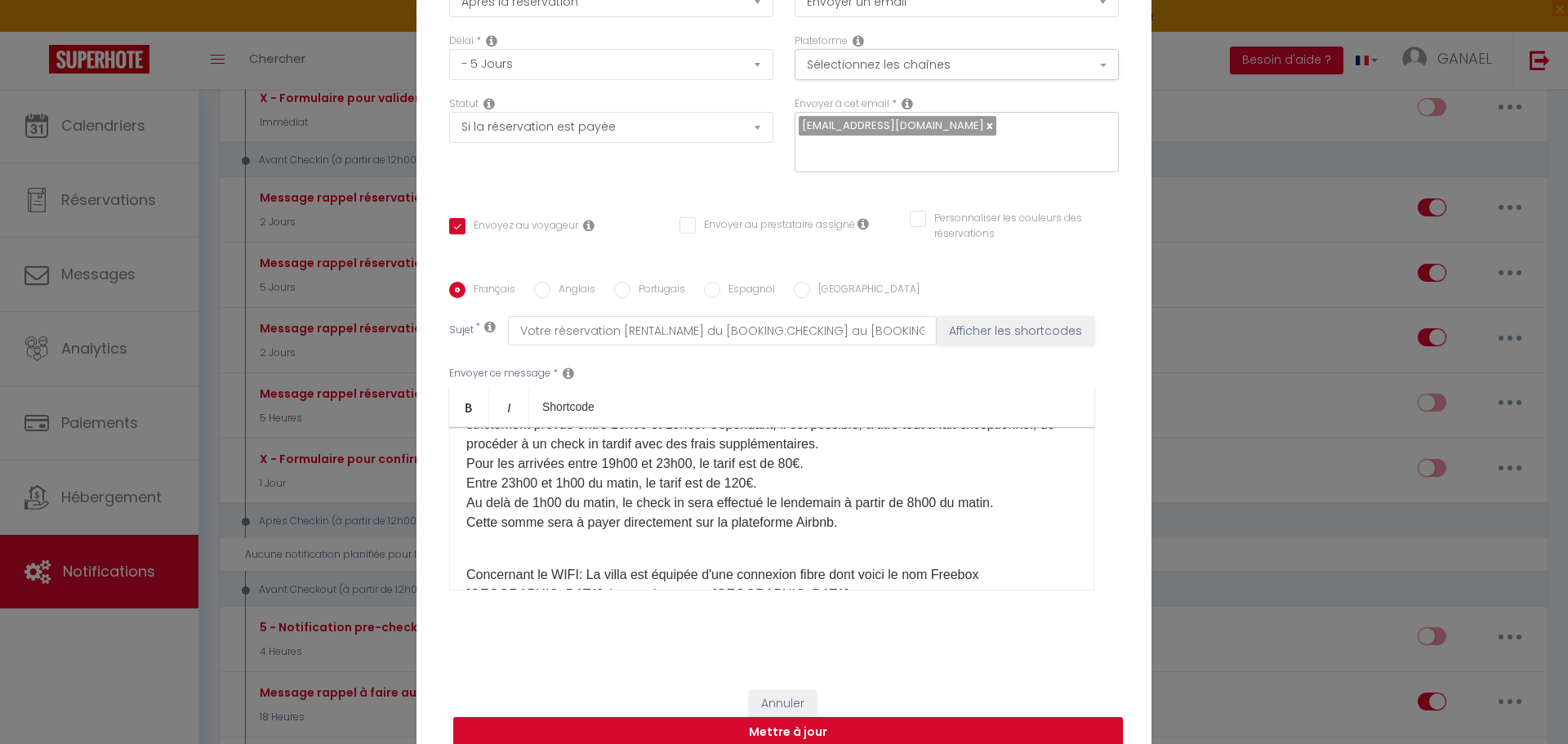
click at [959, 92] on div "Plateforme Sélectionnez les chaînes Toutes les chaines Direct [DOMAIN_NAME] [DO…" at bounding box center [956, 64] width 346 height 63
click at [959, 77] on button "Sélectionnez les chaînes" at bounding box center [956, 64] width 324 height 31
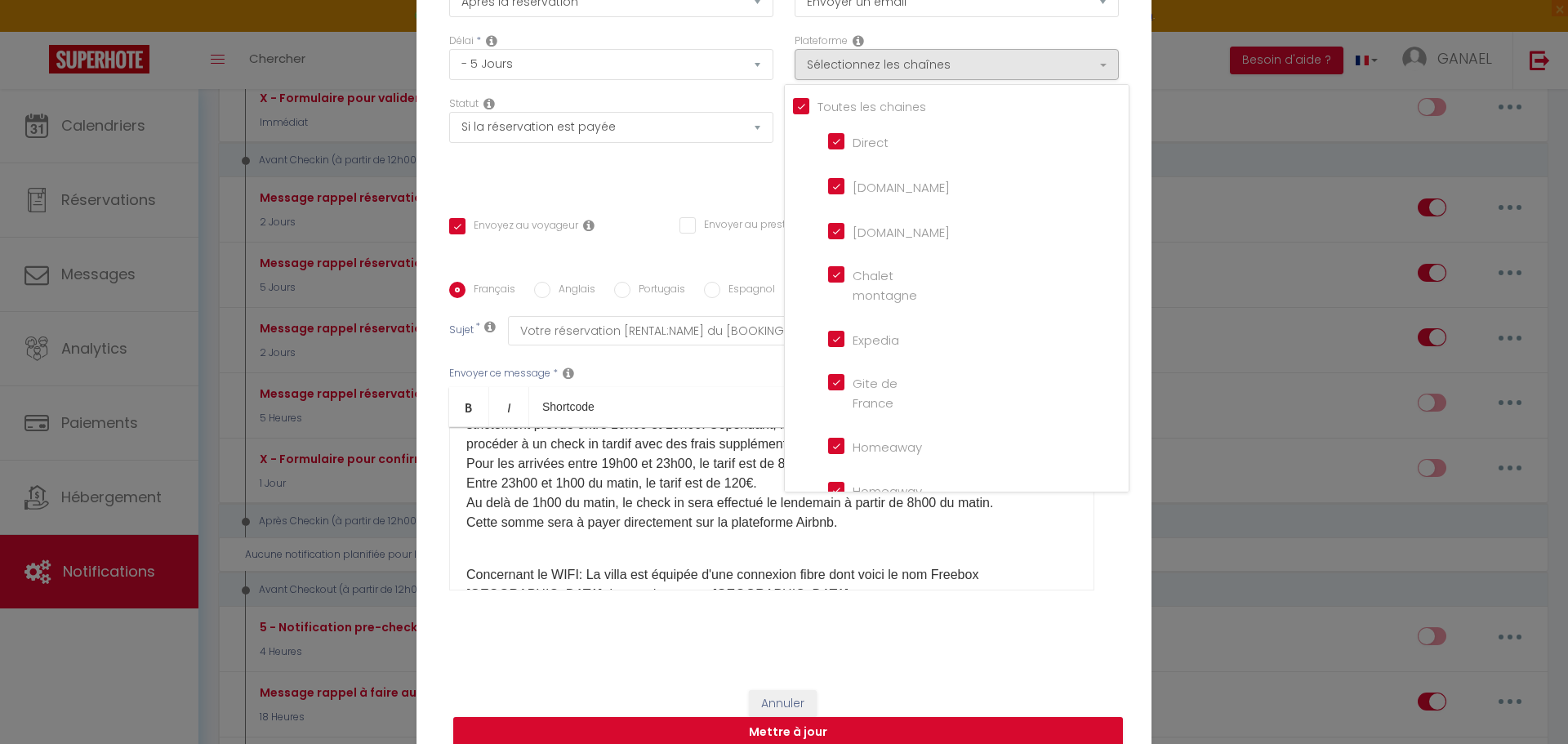
click at [834, 190] on input "[DOMAIN_NAME]" at bounding box center [874, 185] width 93 height 16
checkbox input "false"
checkbox input "true"
checkbox input "false"
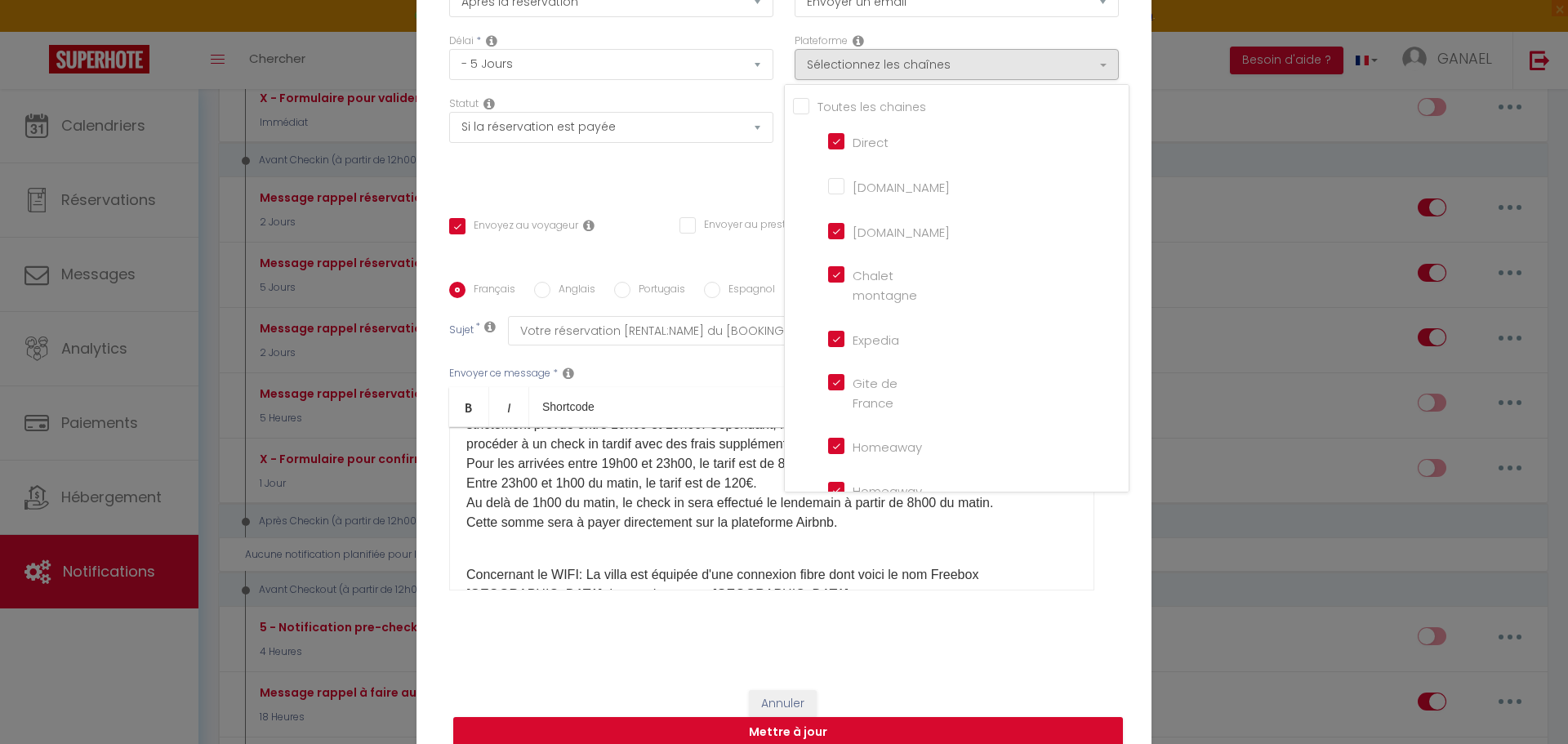
checkbox input "false"
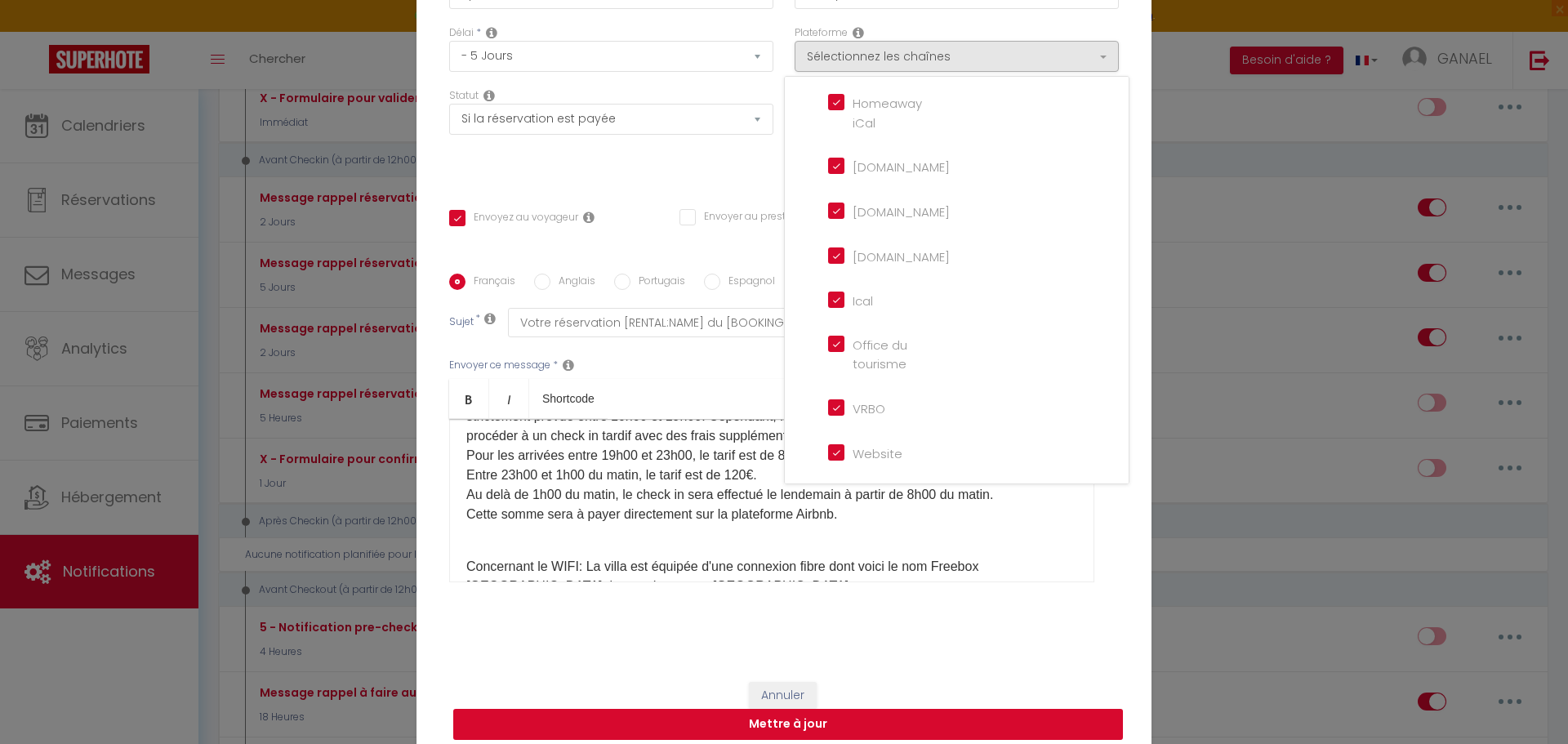
click at [853, 724] on button "Mettre à jour" at bounding box center [787, 724] width 670 height 31
checkbox input "true"
checkbox input "false"
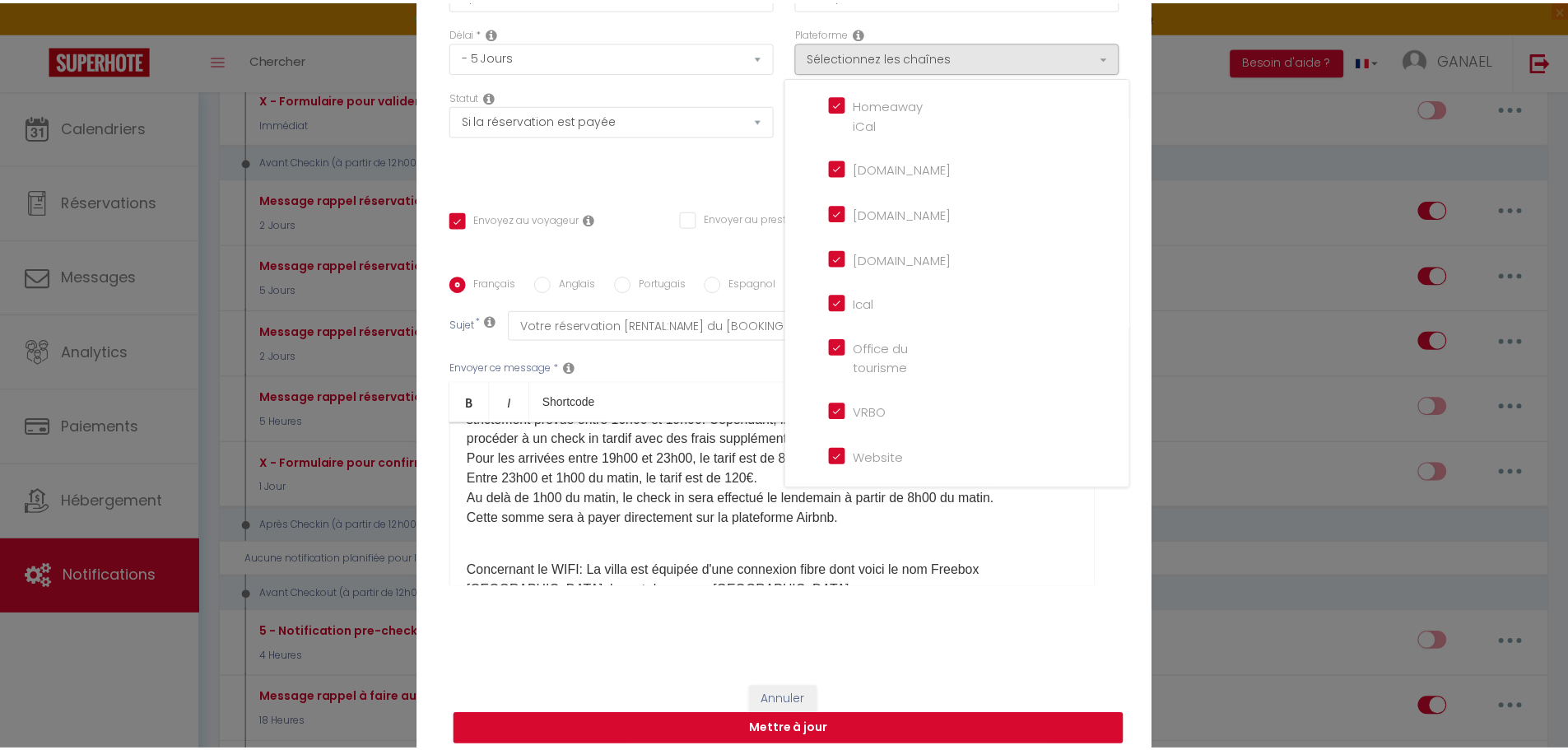
scroll to position [123, 0]
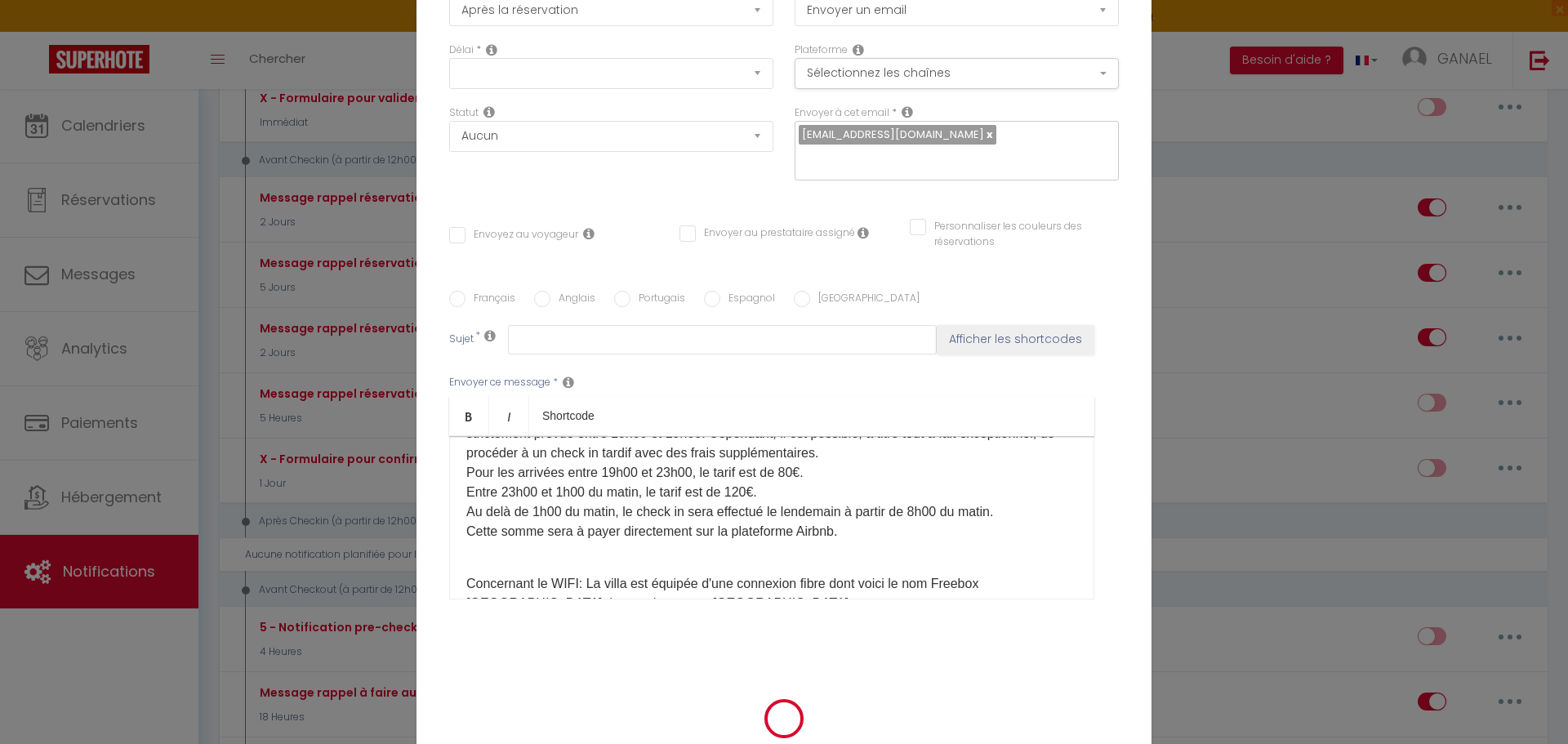
checkbox input "true"
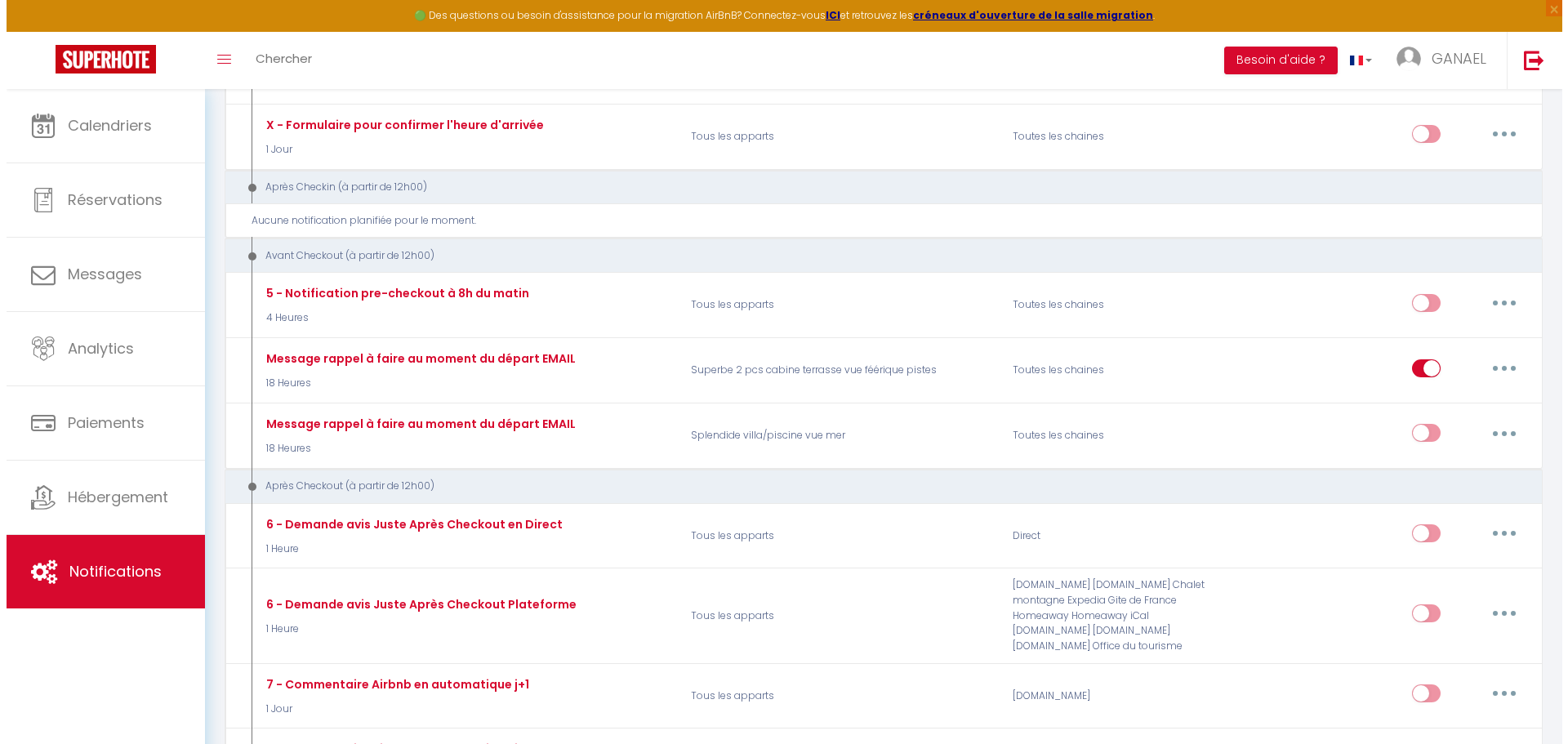
scroll to position [1351, 0]
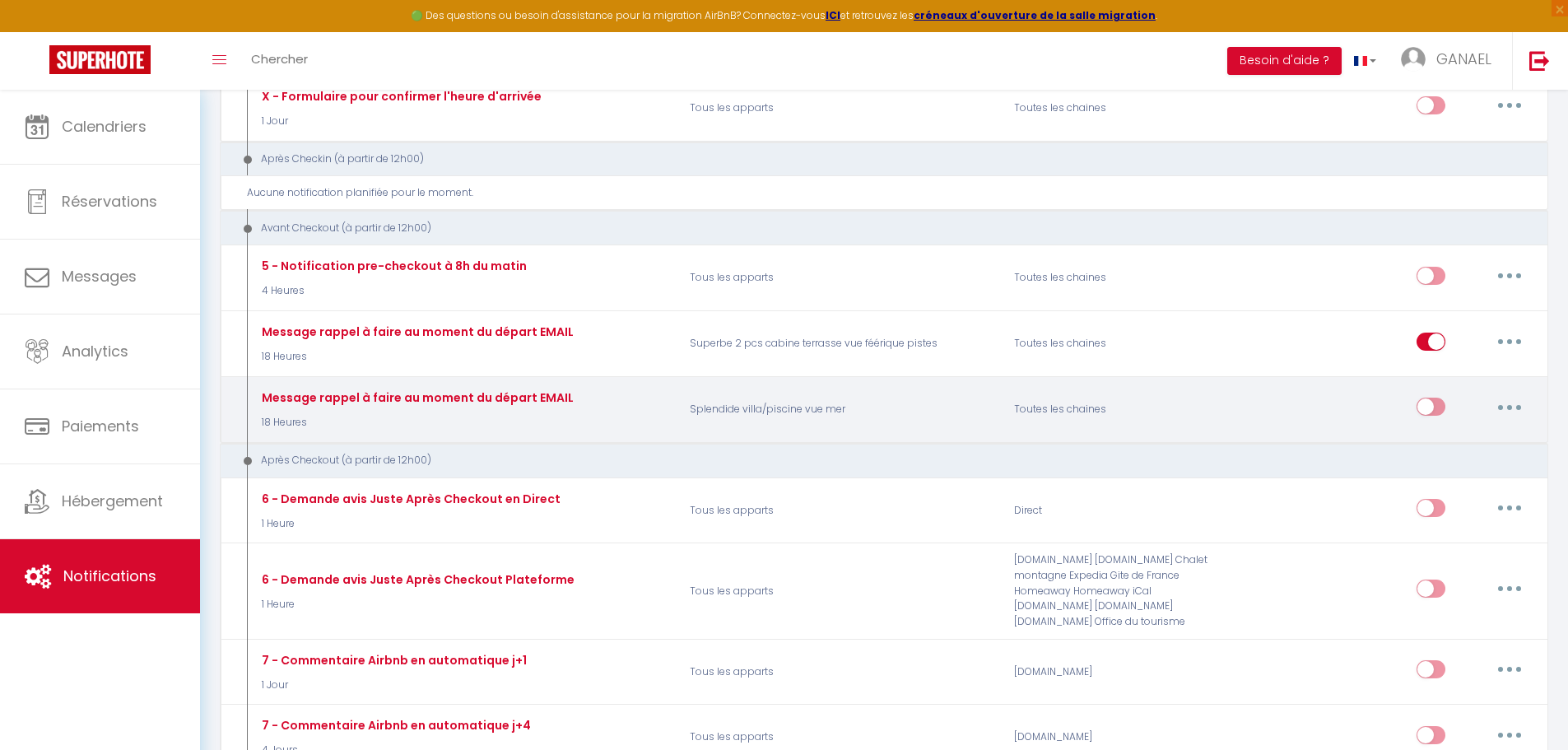
click at [1437, 398] on input "checkbox" at bounding box center [1430, 410] width 29 height 25
checkbox input "true"
select select
checkbox input "false"
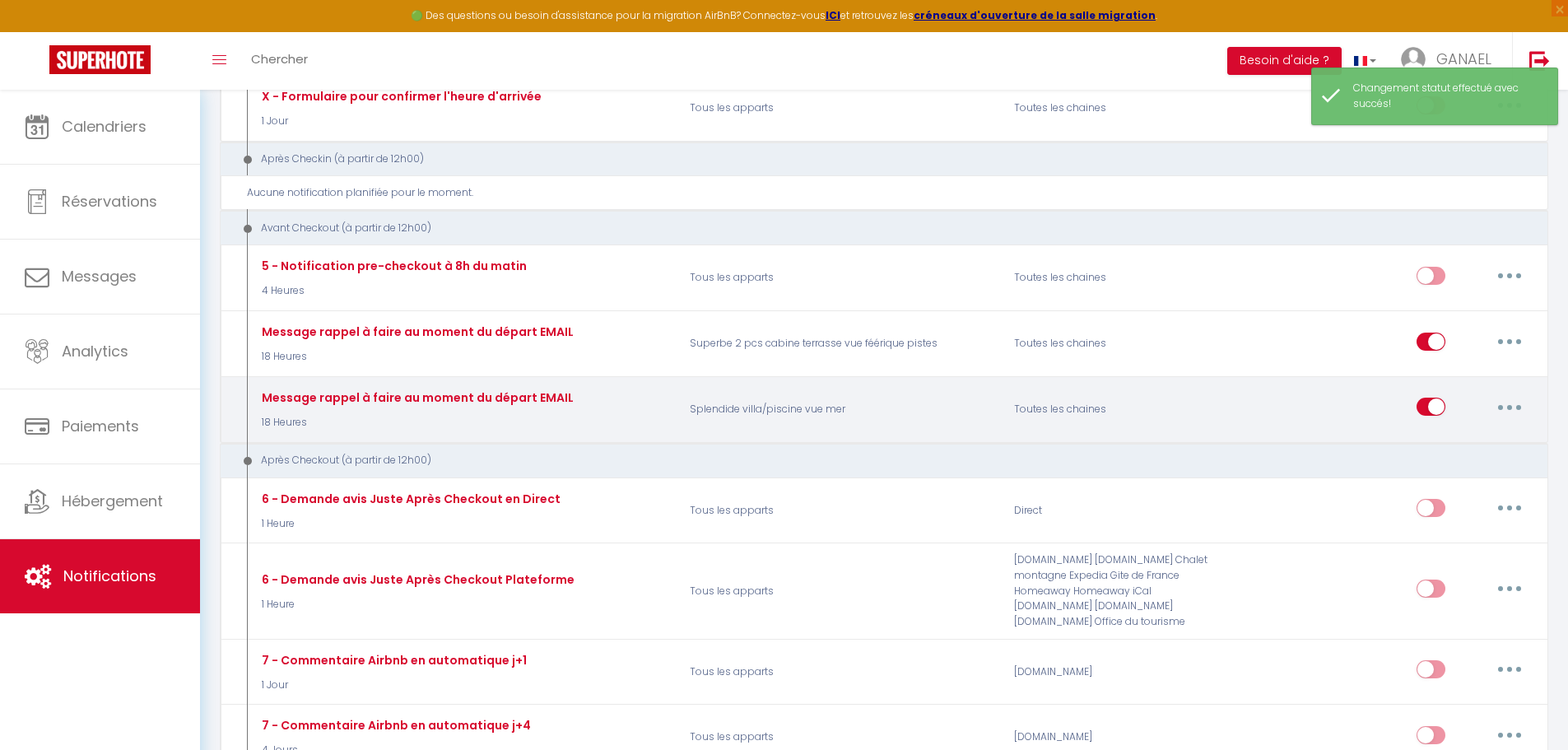
click at [1509, 405] on icon "button" at bounding box center [1510, 407] width 5 height 5
click at [1451, 431] on link "Editer" at bounding box center [1467, 445] width 122 height 28
type input "Message rappel à faire au moment du départ EMAIL"
select select "4"
select select "18 Heures"
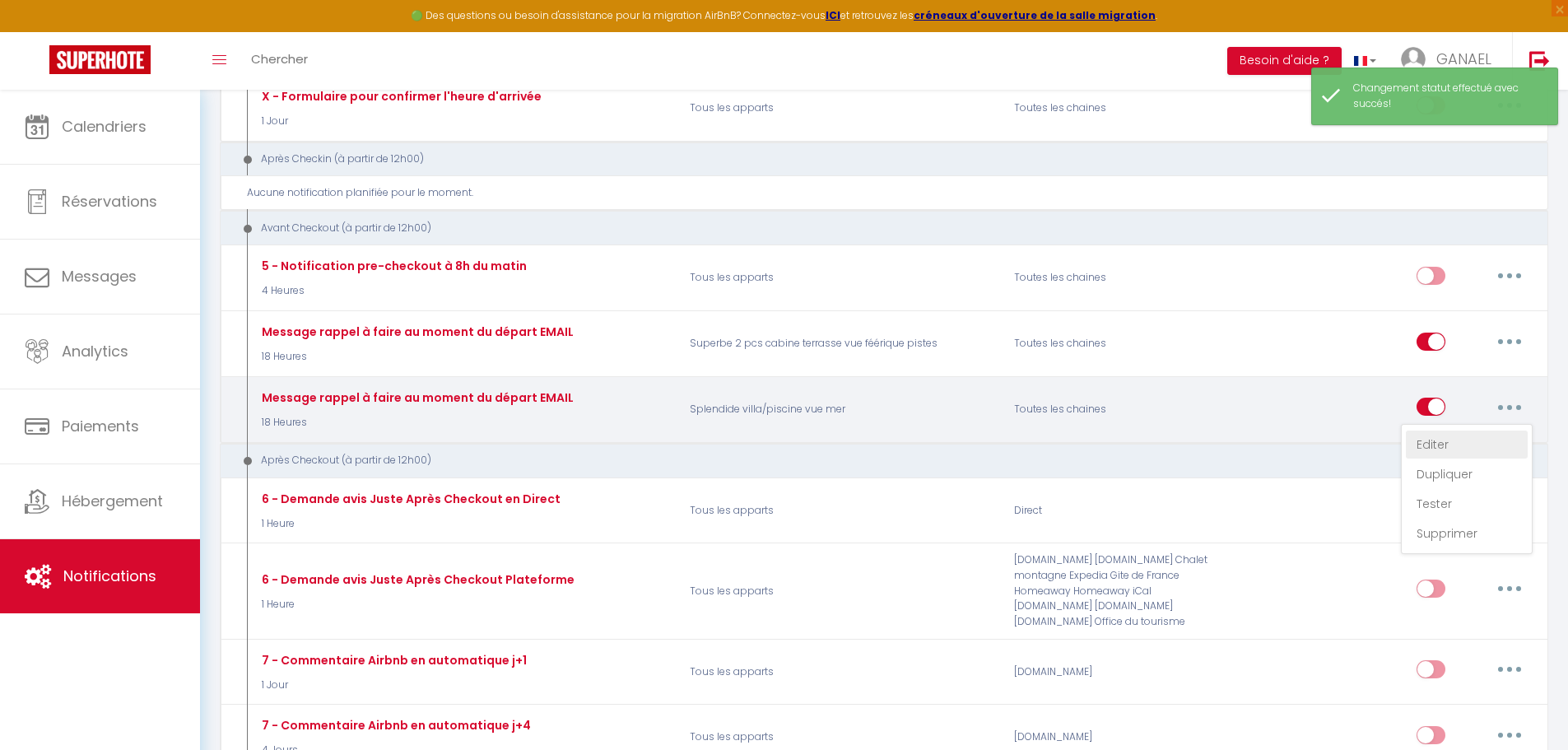
select select "if_booking_is_paid"
checkbox input "true"
checkbox input "false"
radio input "true"
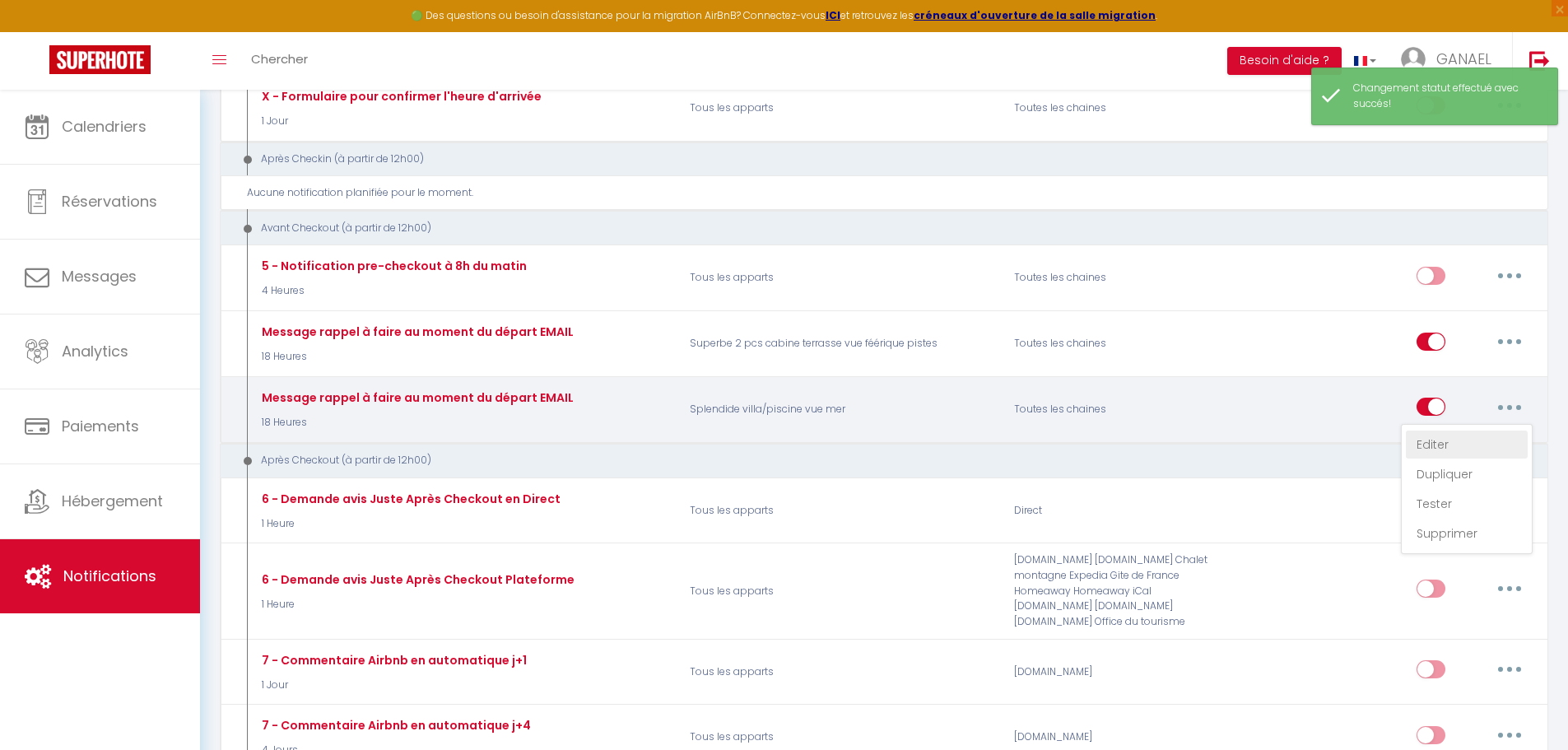
type input "Votre réservation [RENTAL:NAME] du [BOOKING:CHECKING] au [BOOKING:CHECKOUT]"
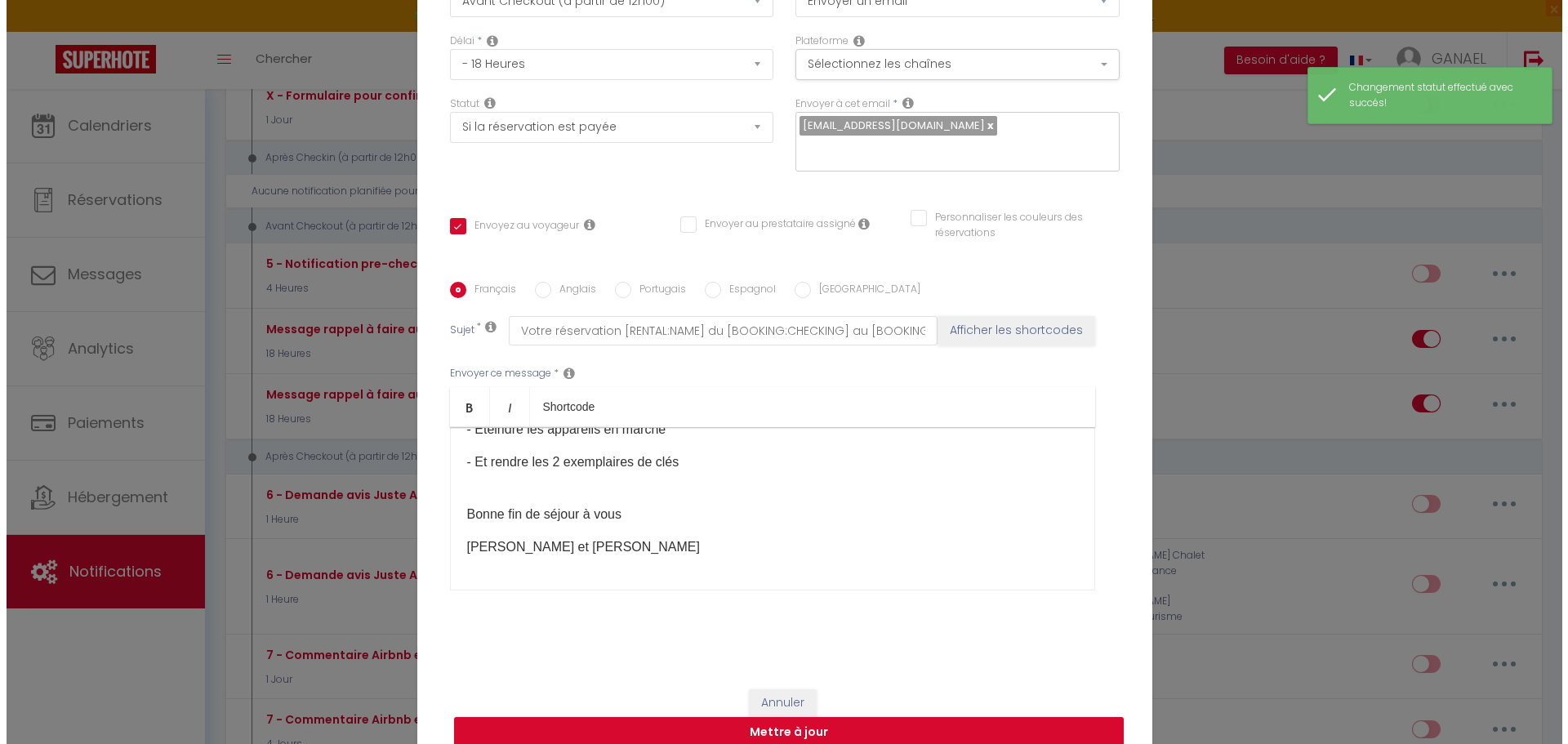
scroll to position [221, 0]
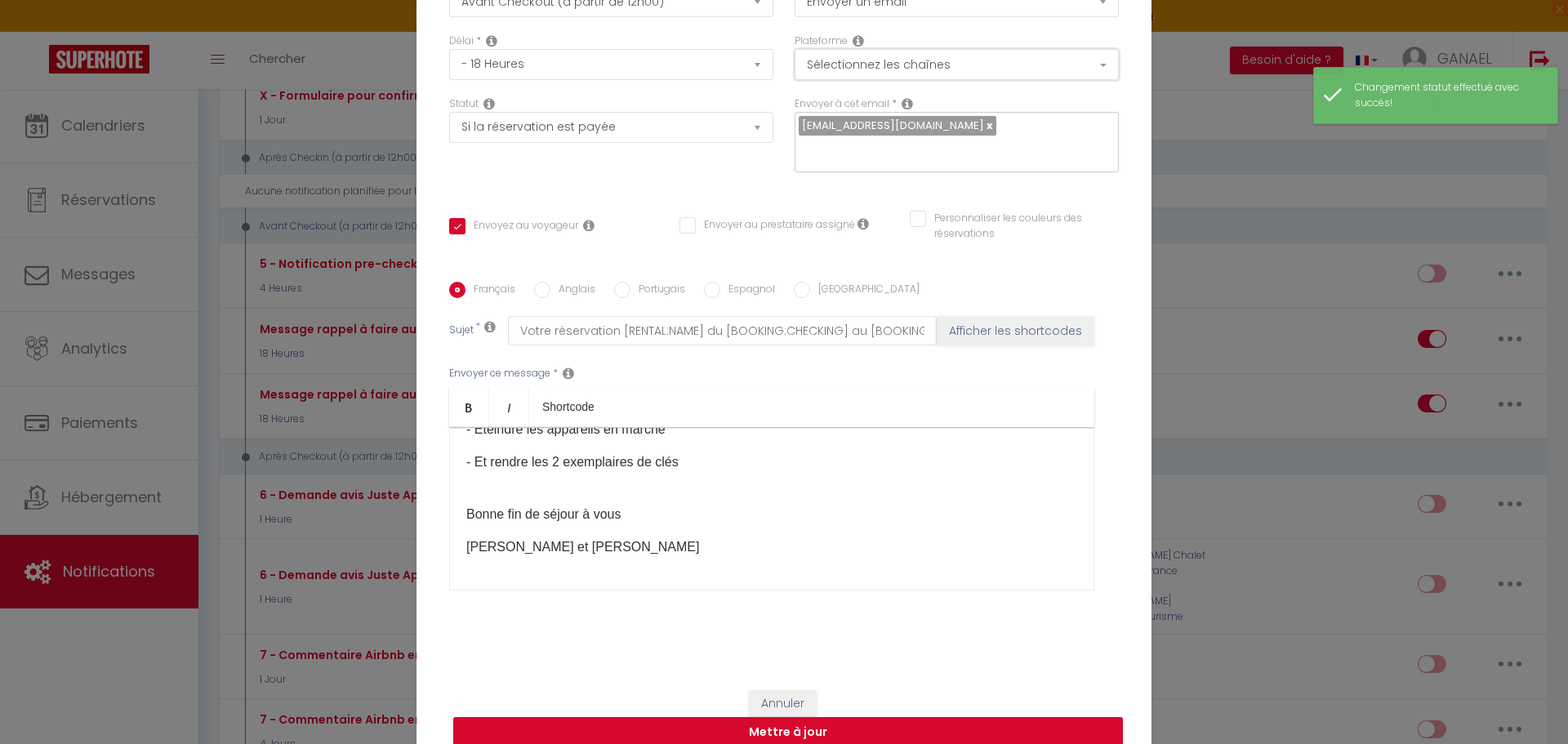
click at [867, 72] on button "Sélectionnez les chaînes" at bounding box center [956, 64] width 324 height 31
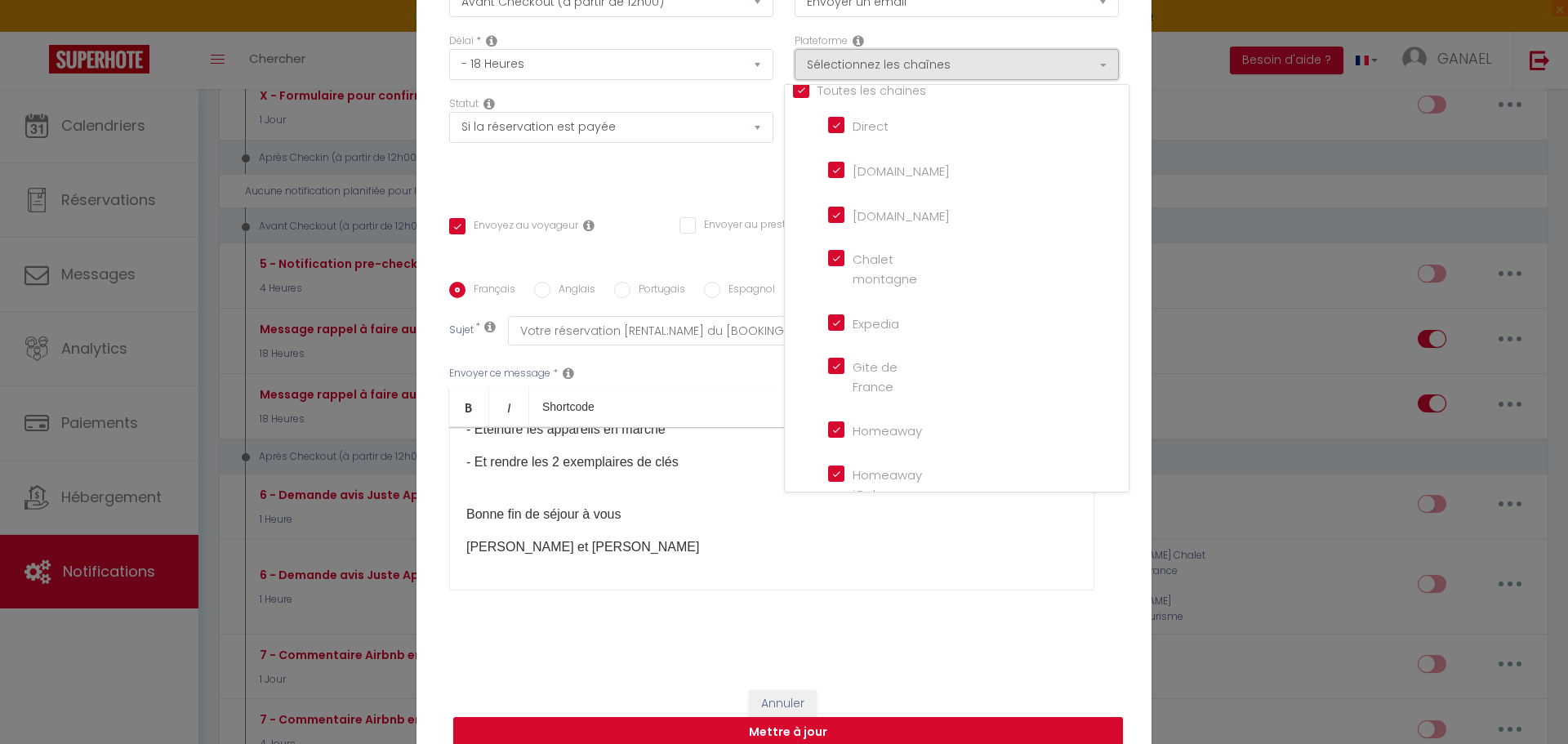
scroll to position [0, 0]
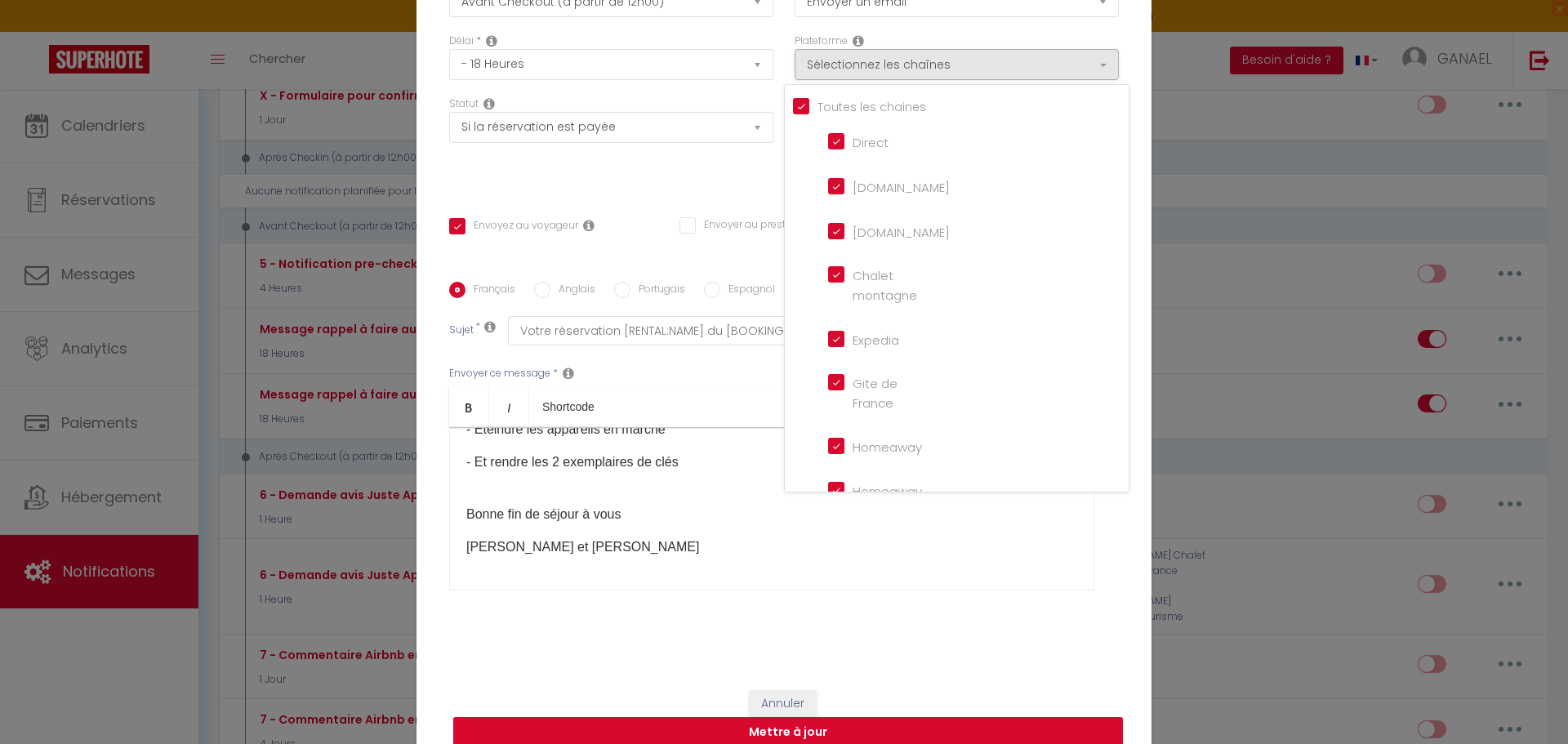
click at [829, 194] on input "[DOMAIN_NAME]" at bounding box center [874, 185] width 93 height 16
checkbox input "false"
checkbox input "true"
checkbox input "false"
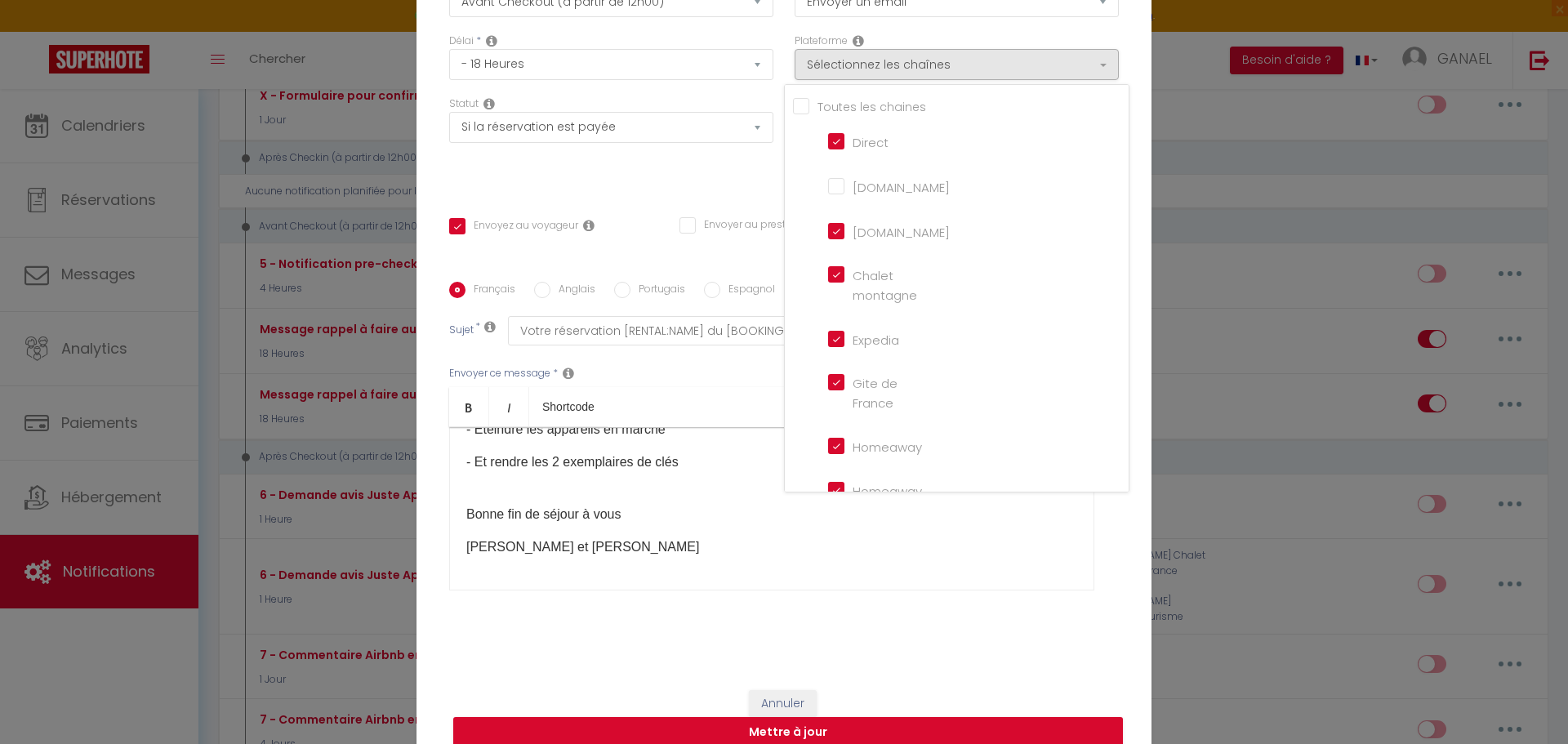
checkbox input "false"
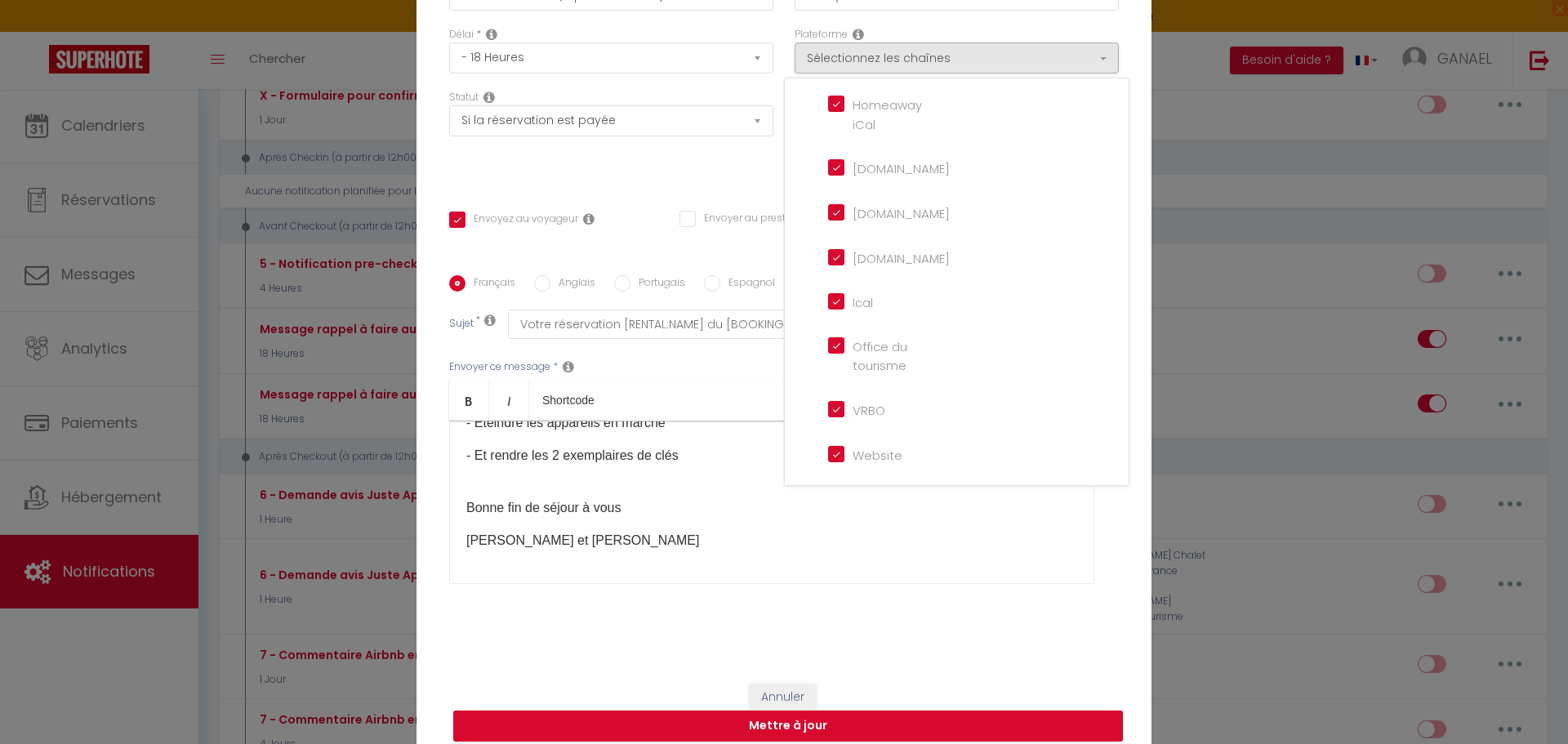
scroll to position [130, 0]
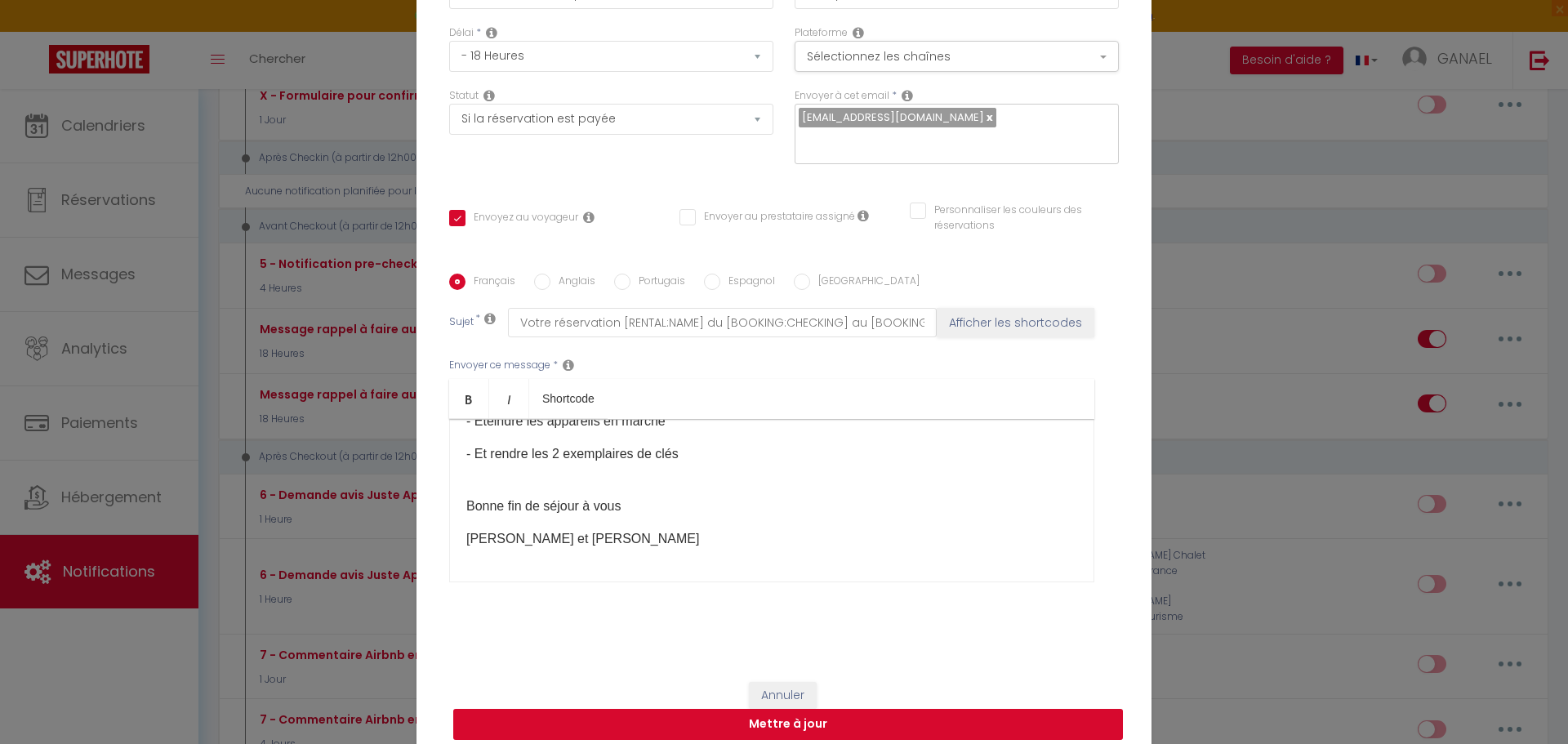
click at [853, 719] on button "Mettre à jour" at bounding box center [787, 724] width 670 height 31
checkbox input "true"
checkbox input "false"
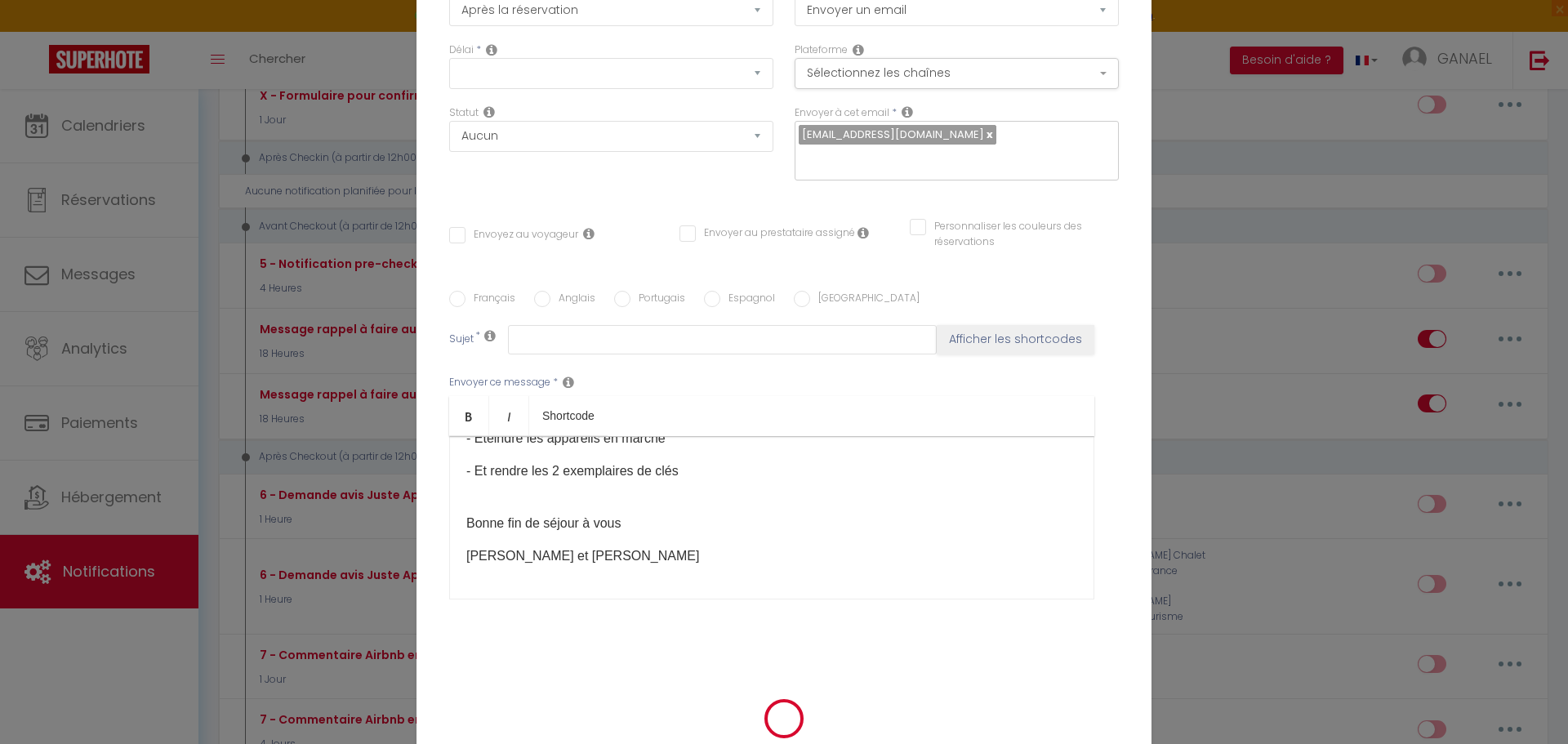
checkbox input "true"
